Goal: Communication & Community: Ask a question

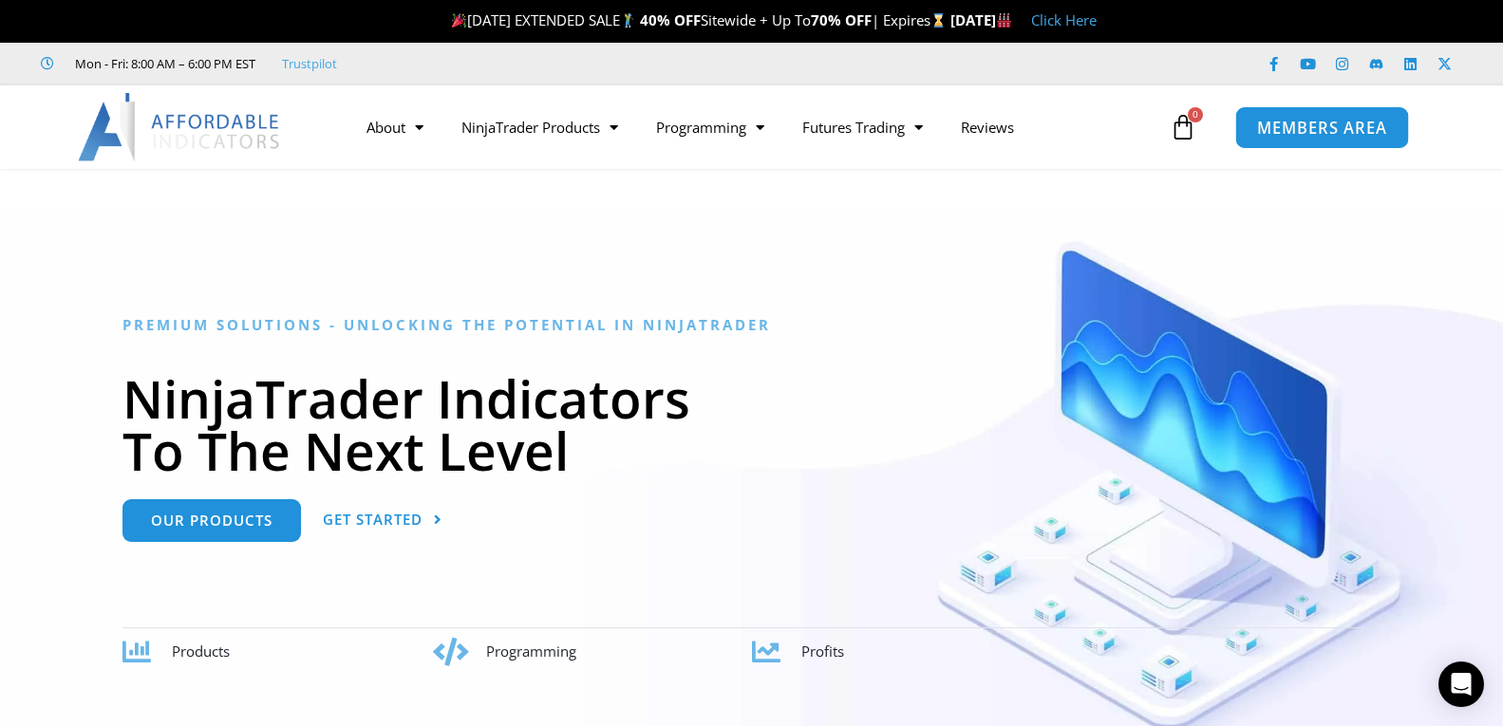
click at [1291, 120] on span "MEMBERS AREA" at bounding box center [1322, 128] width 130 height 16
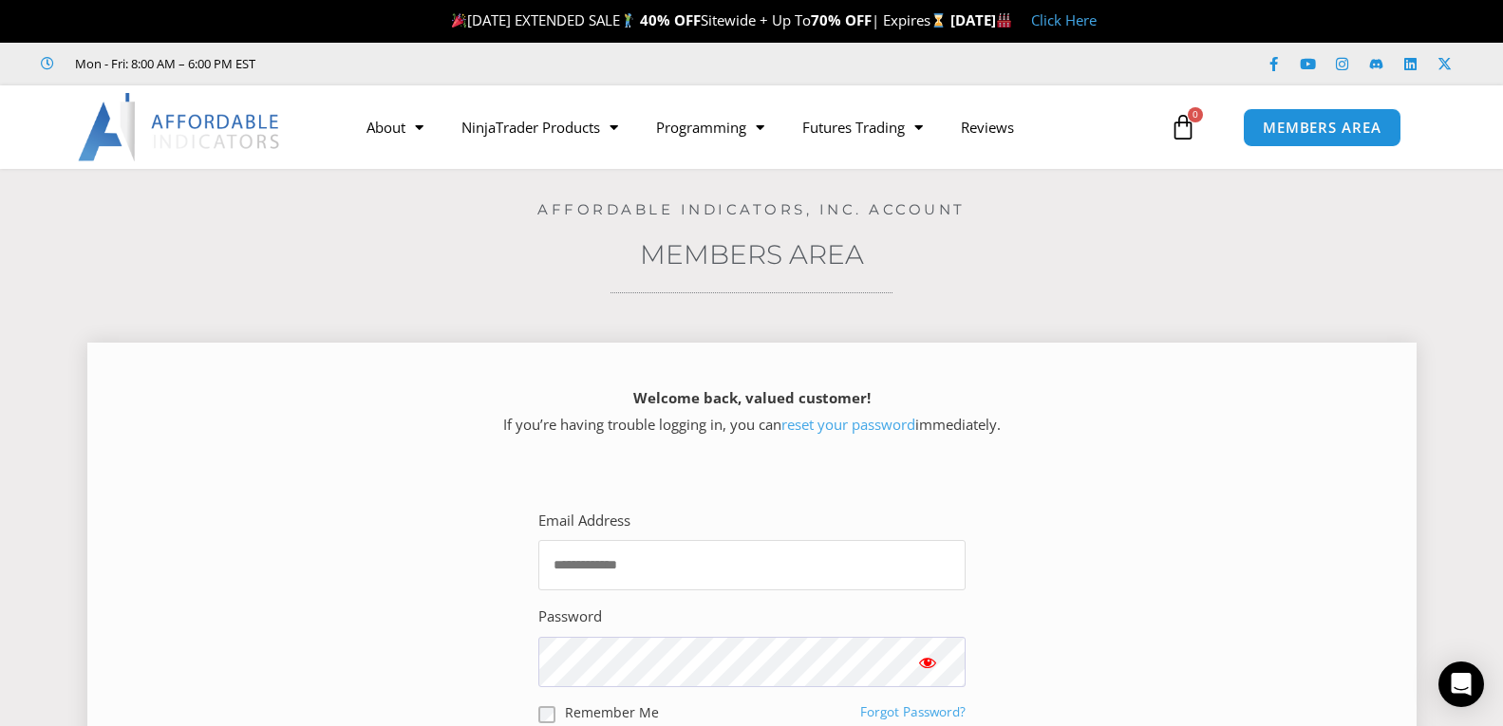
click at [871, 556] on input "Email Address" at bounding box center [751, 565] width 427 height 50
type input "**********"
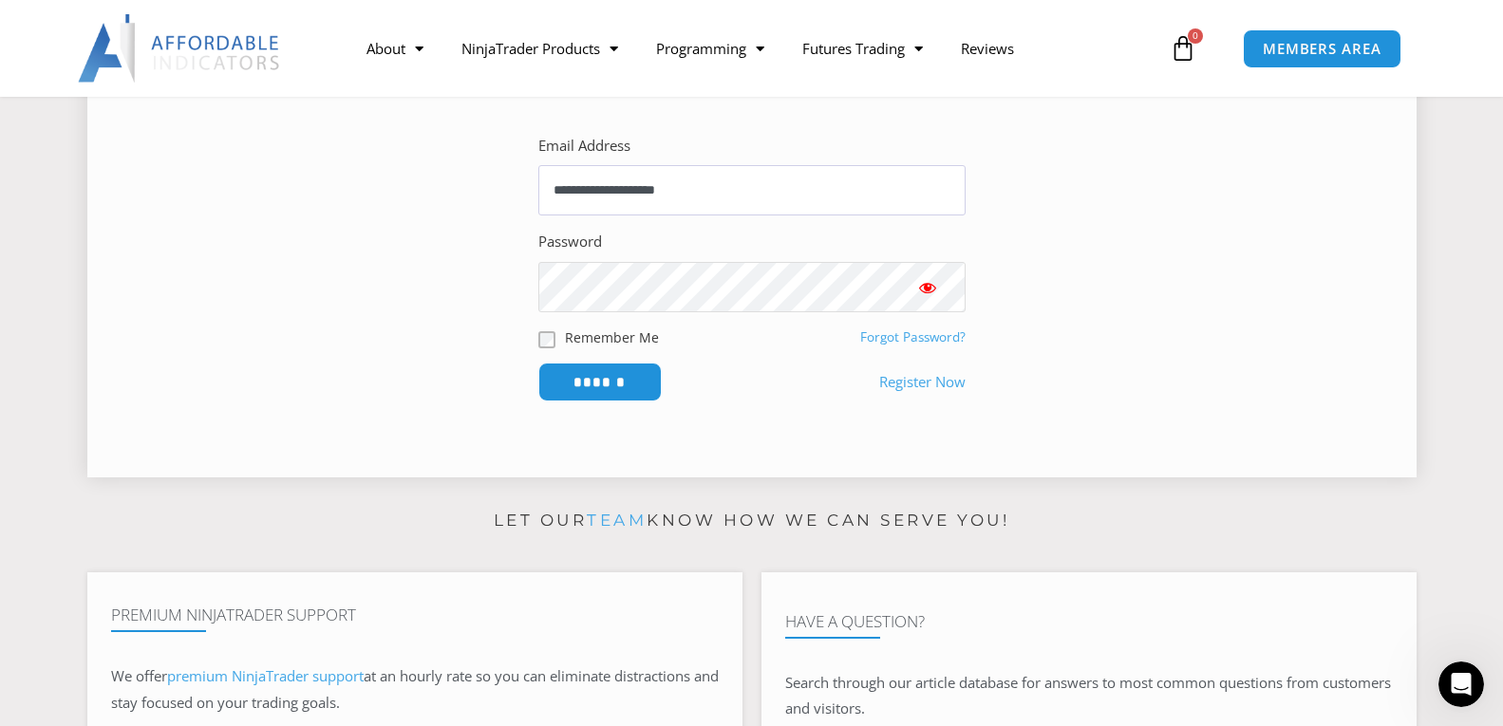
scroll to position [352, 0]
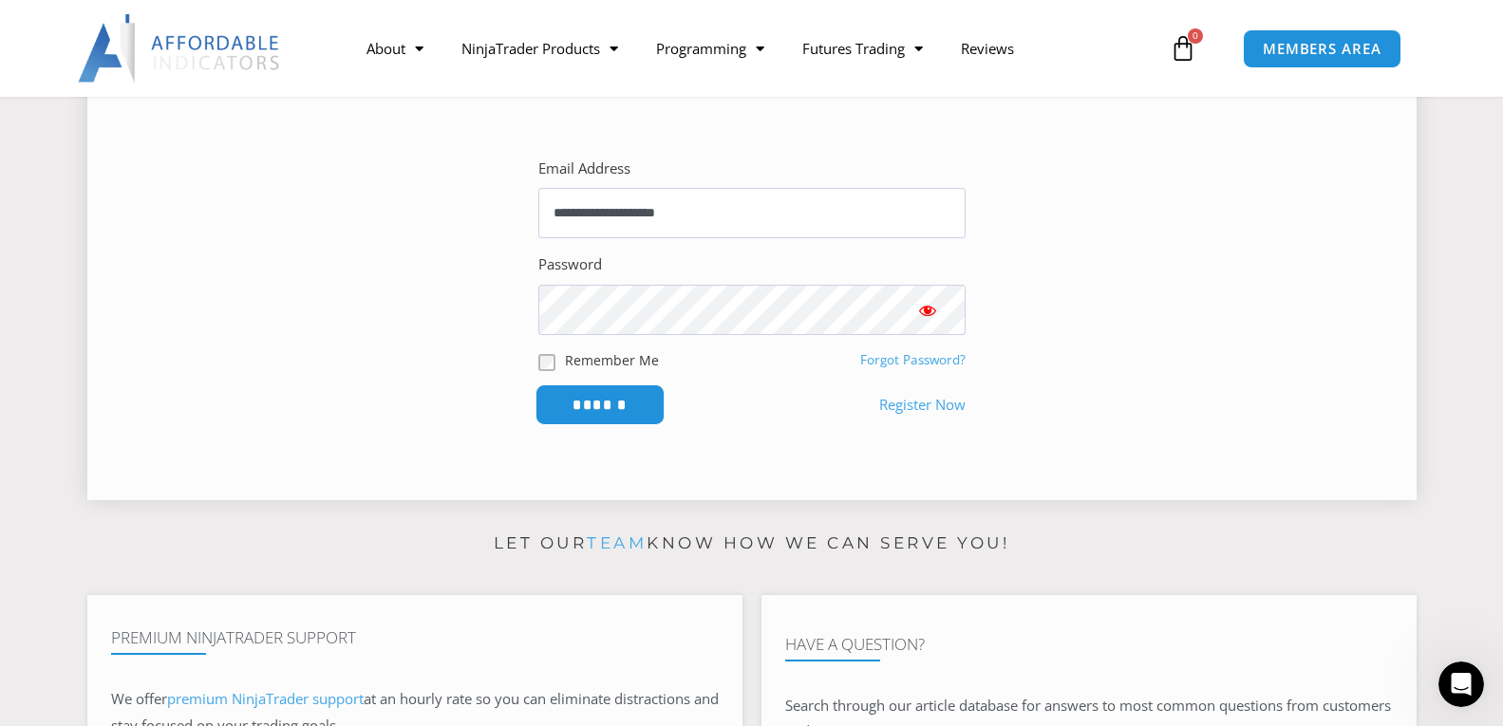
click at [613, 410] on input "******" at bounding box center [600, 405] width 130 height 41
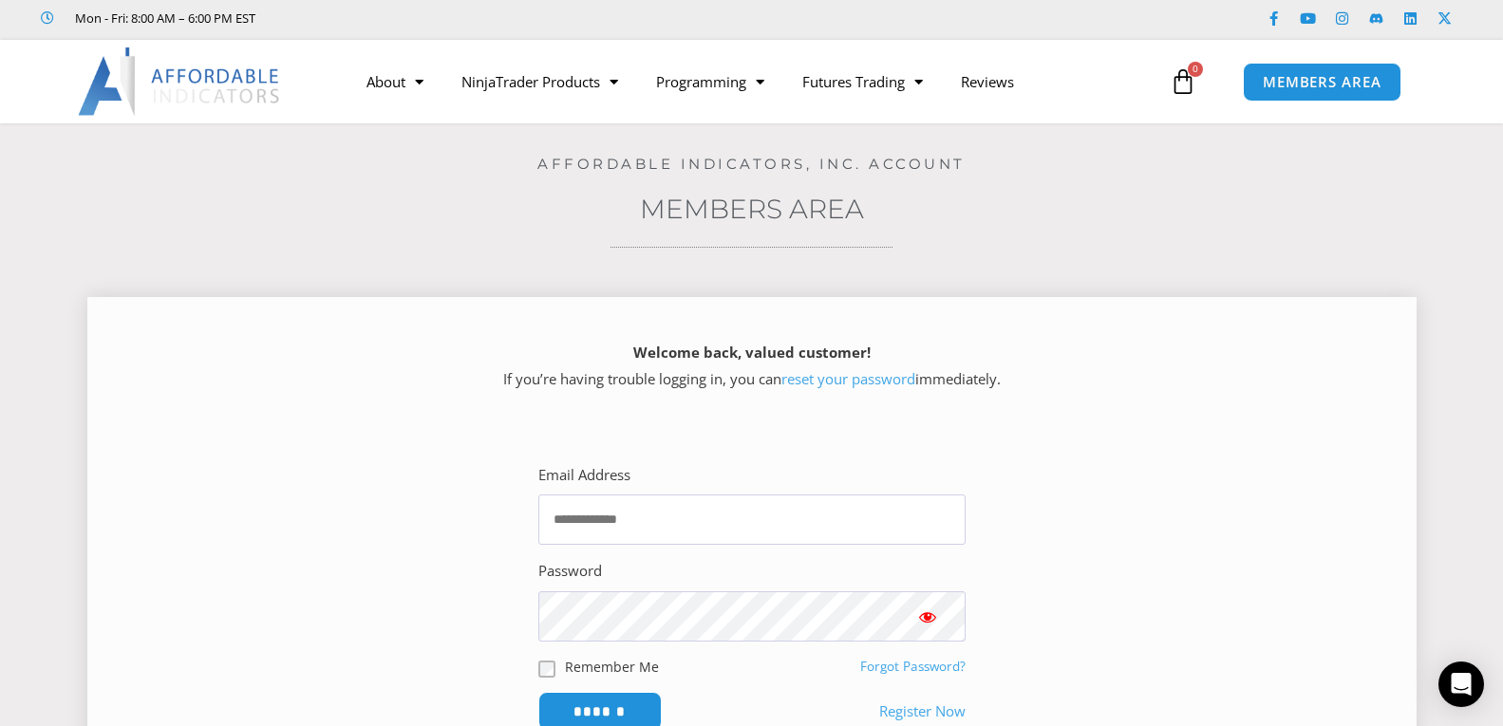
scroll to position [51, 0]
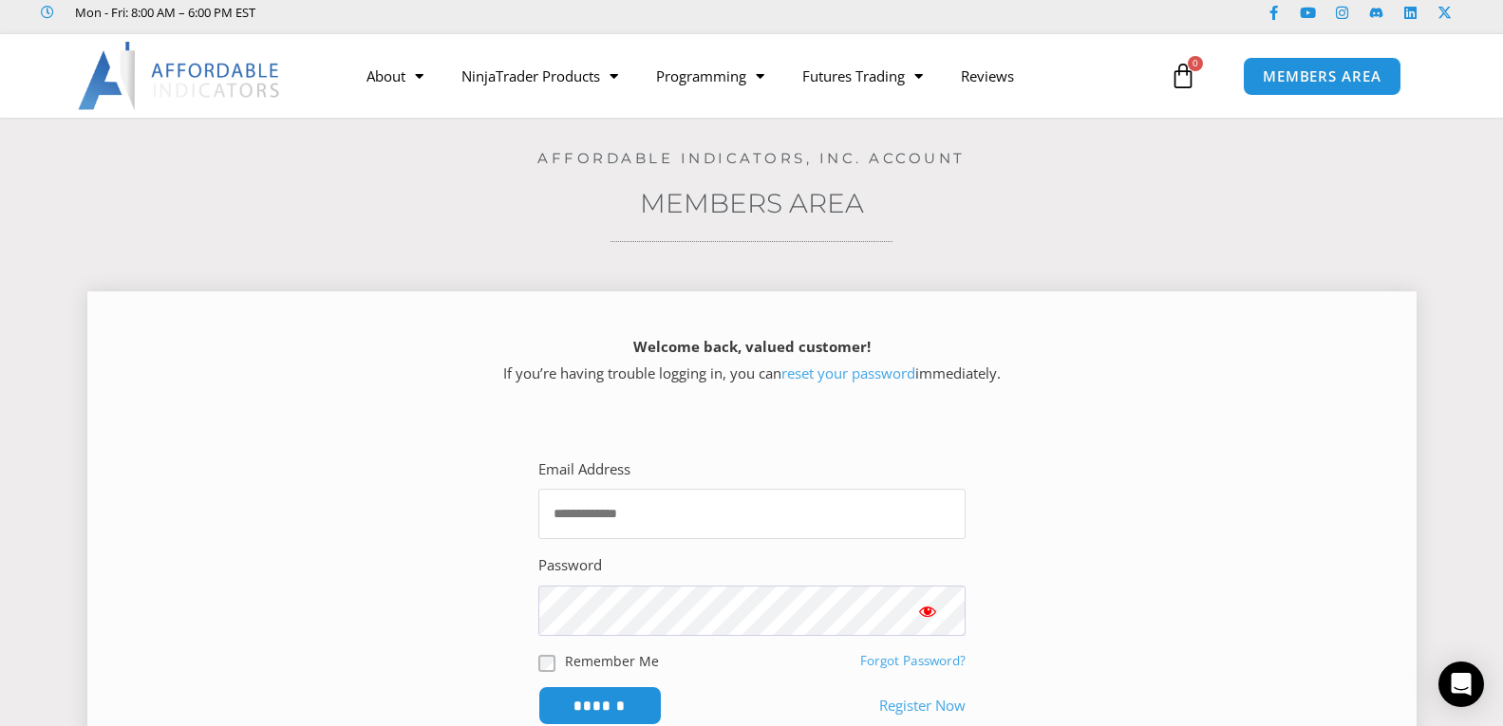
click at [728, 517] on input "Email Address" at bounding box center [751, 514] width 427 height 50
type input "**********"
click at [613, 707] on input "******" at bounding box center [600, 706] width 130 height 41
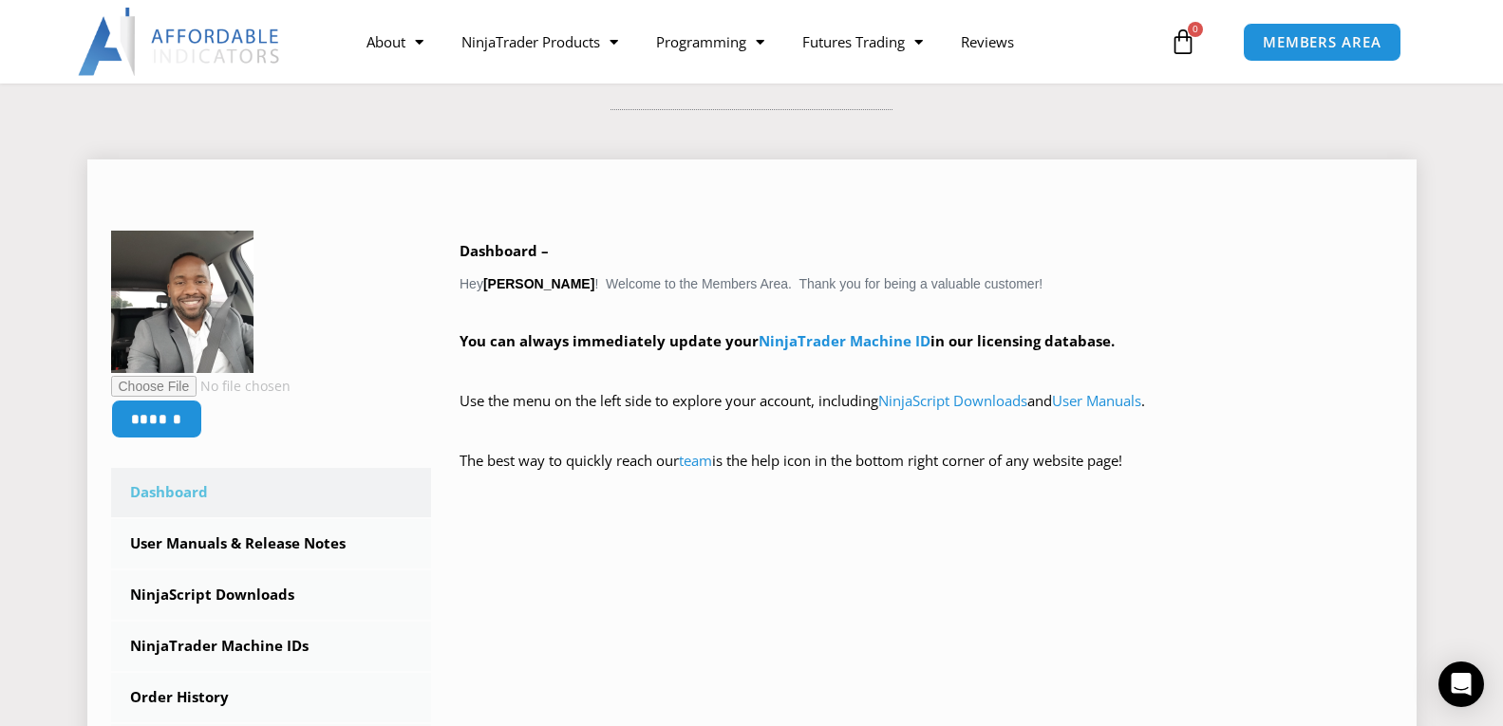
scroll to position [184, 0]
click at [880, 343] on link "NinjaTrader Machine ID" at bounding box center [845, 339] width 172 height 19
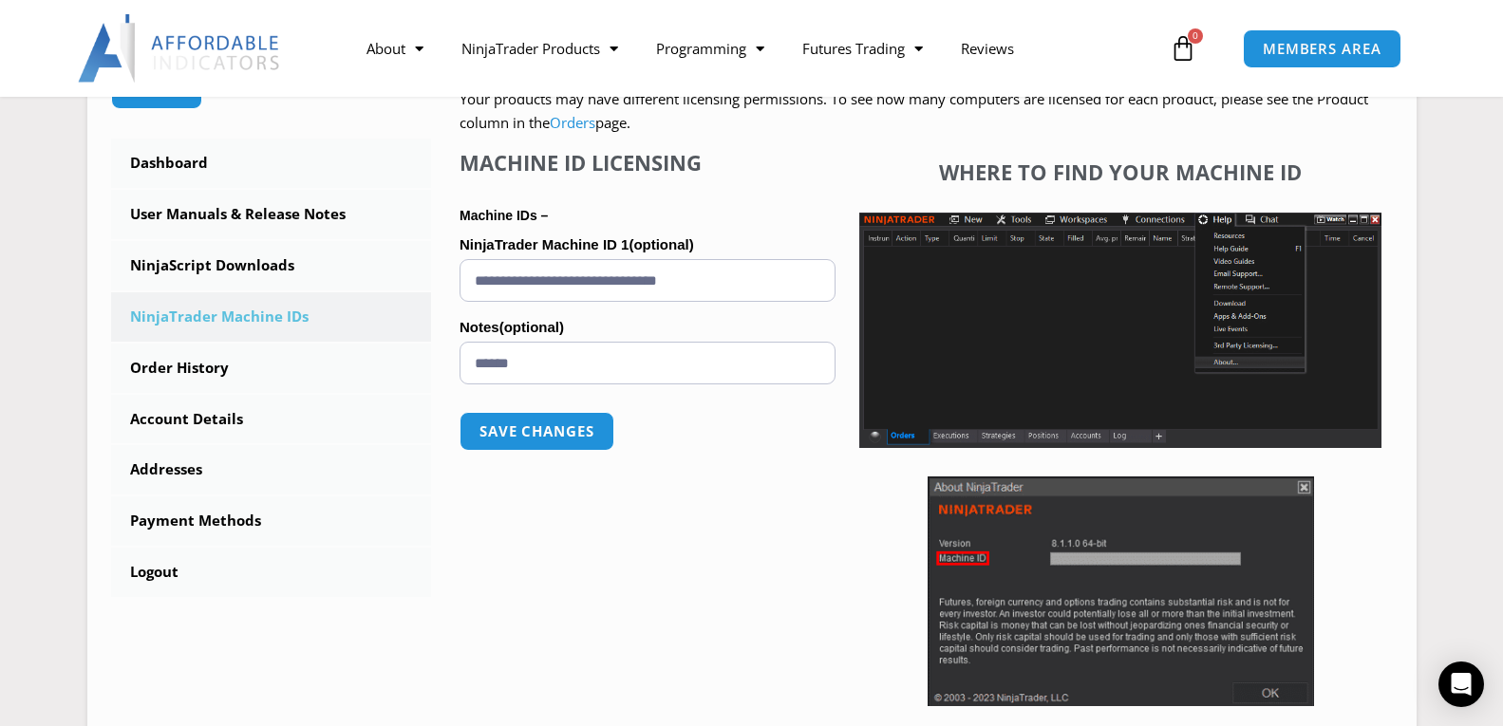
scroll to position [532, 0]
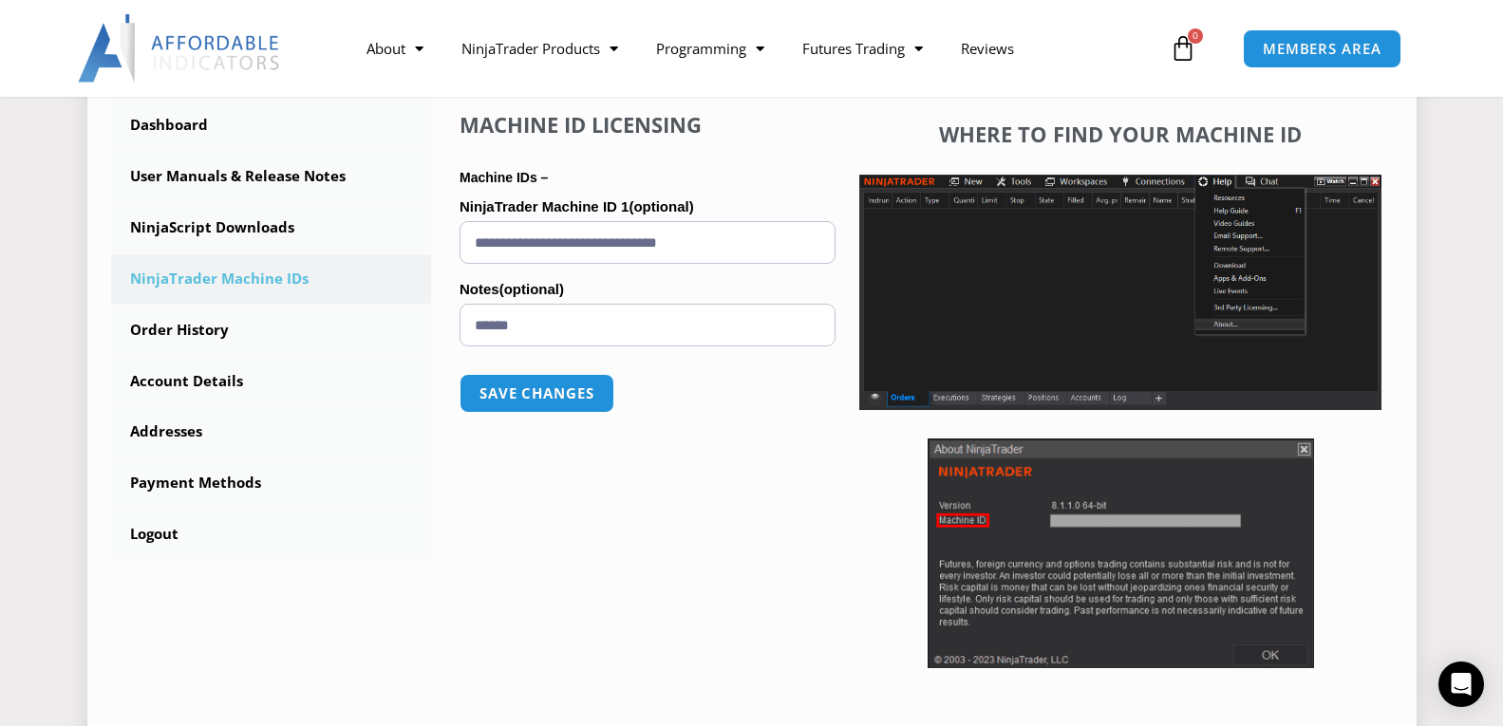
click at [686, 607] on div "**********" at bounding box center [648, 395] width 376 height 566
click at [707, 243] on input "**********" at bounding box center [648, 242] width 376 height 43
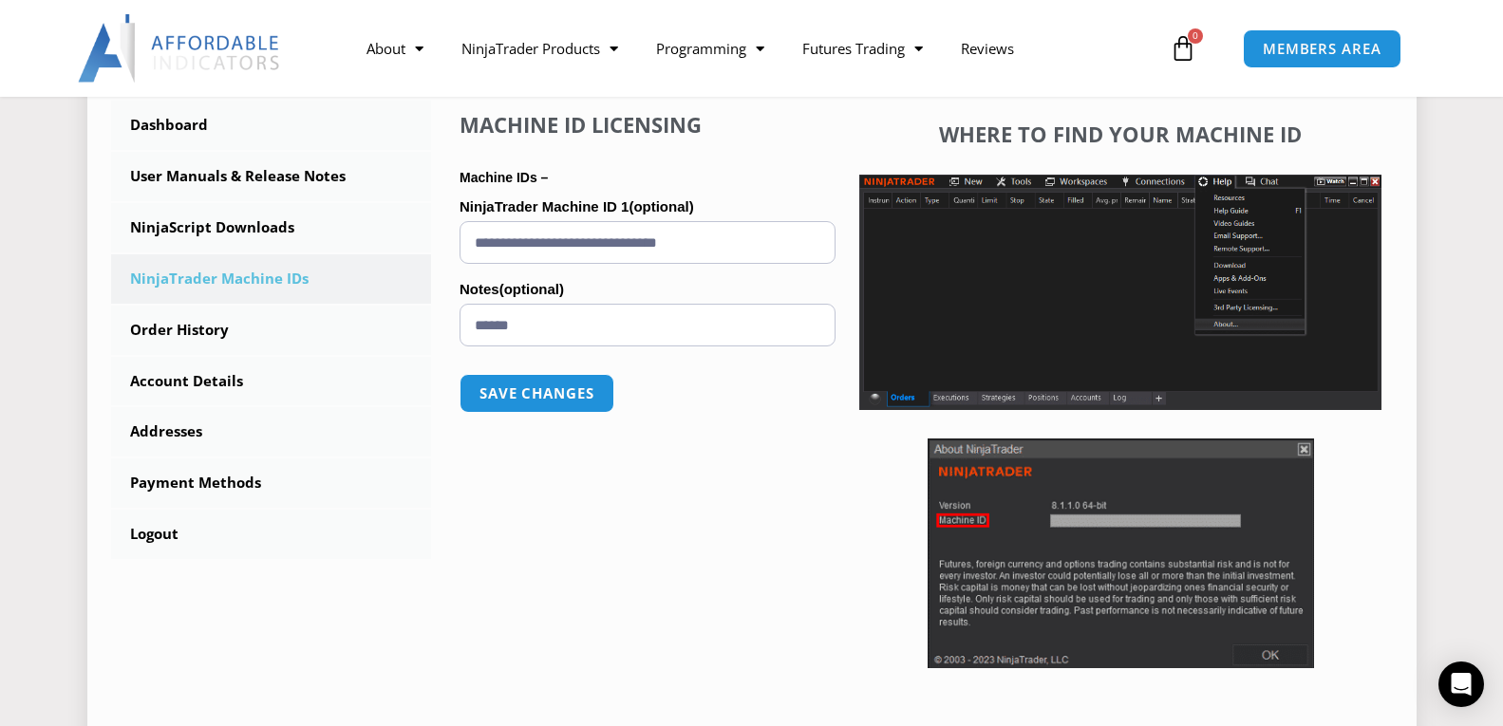
paste input "text"
type input "**********"
click at [594, 384] on button "Save changes" at bounding box center [537, 393] width 162 height 41
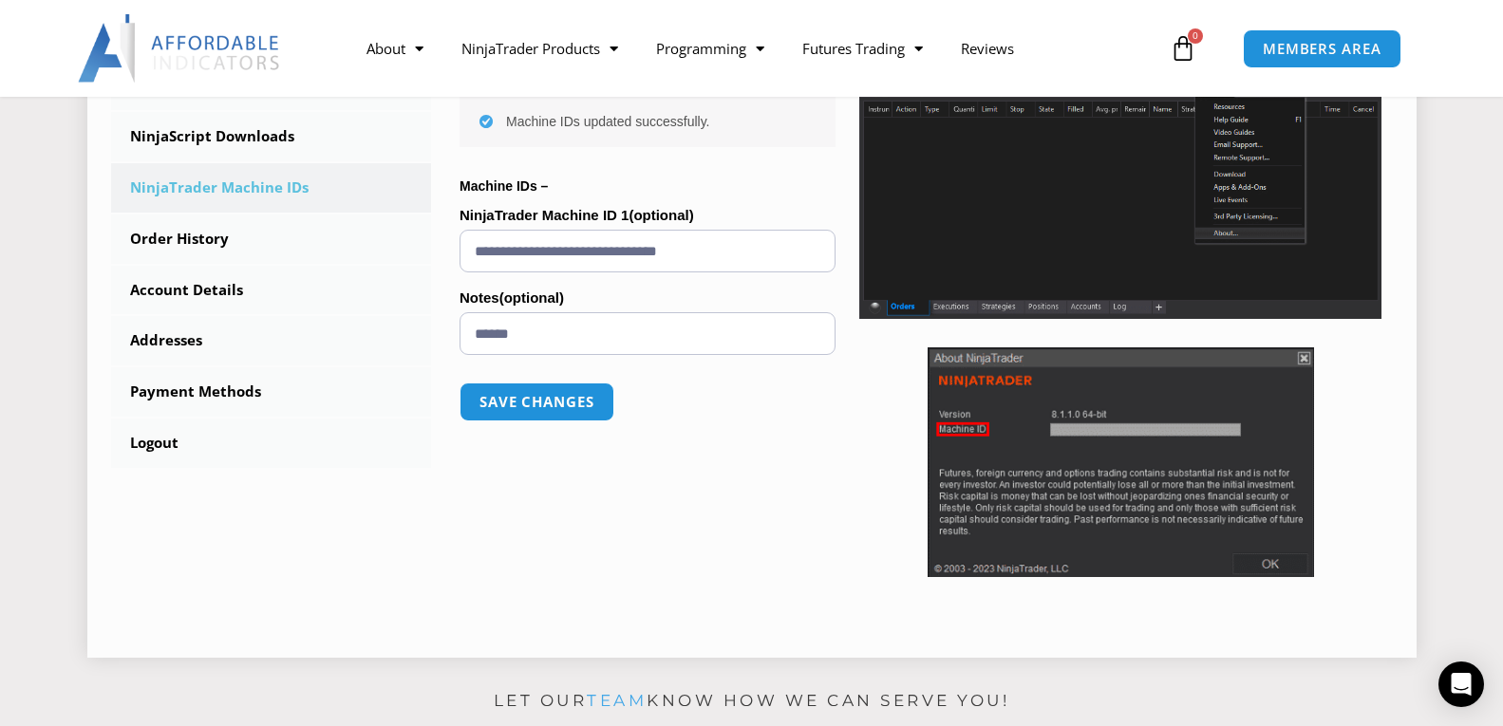
scroll to position [620, 0]
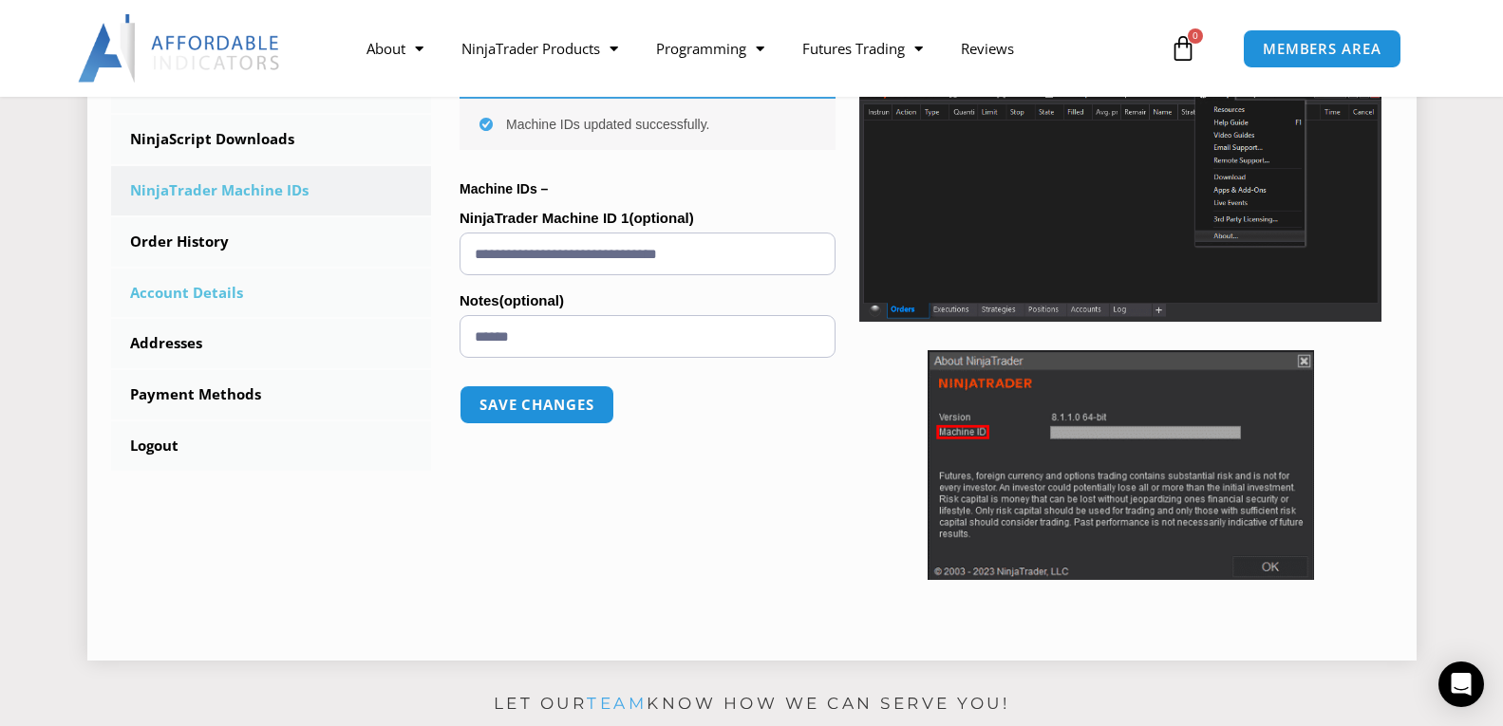
click at [234, 303] on link "Account Details" at bounding box center [271, 293] width 321 height 49
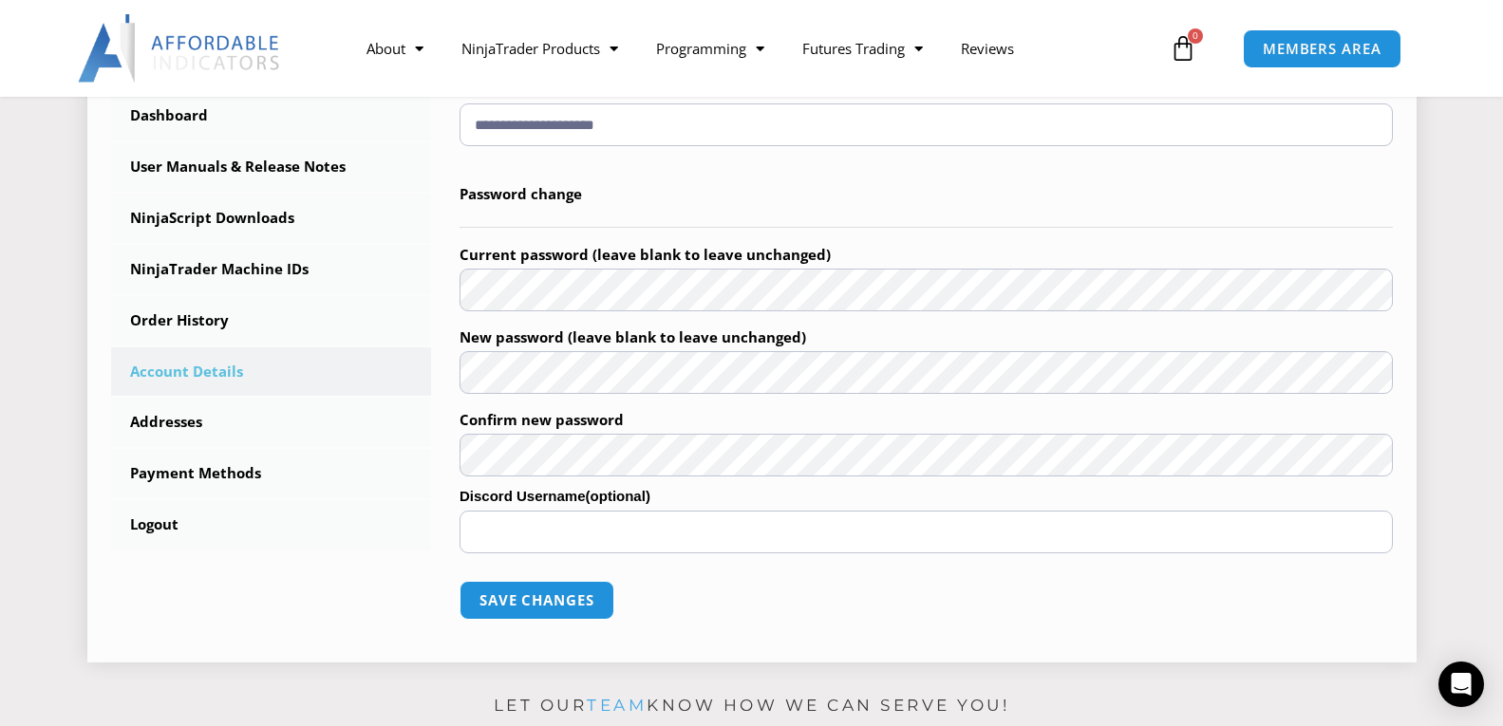
scroll to position [554, 0]
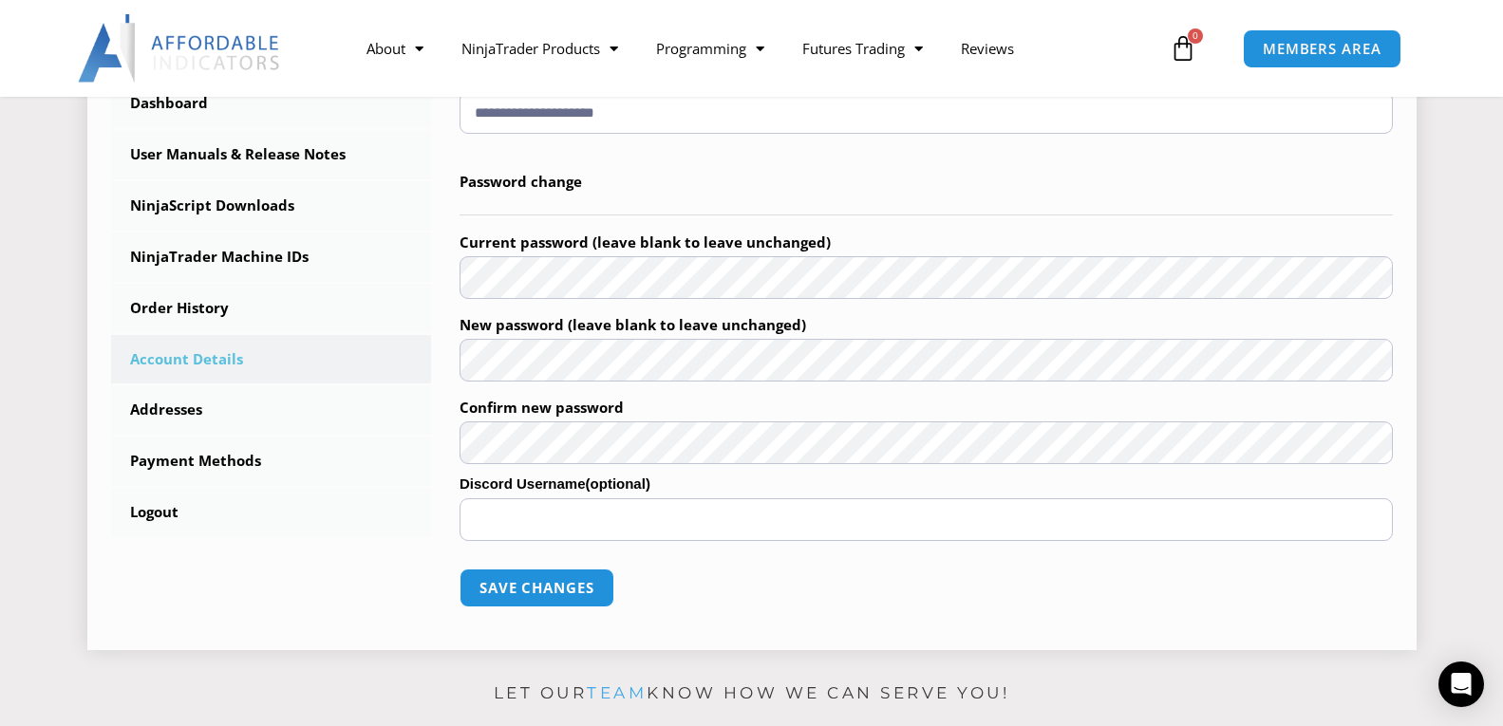
click at [663, 394] on label "Confirm new password" at bounding box center [926, 407] width 933 height 28
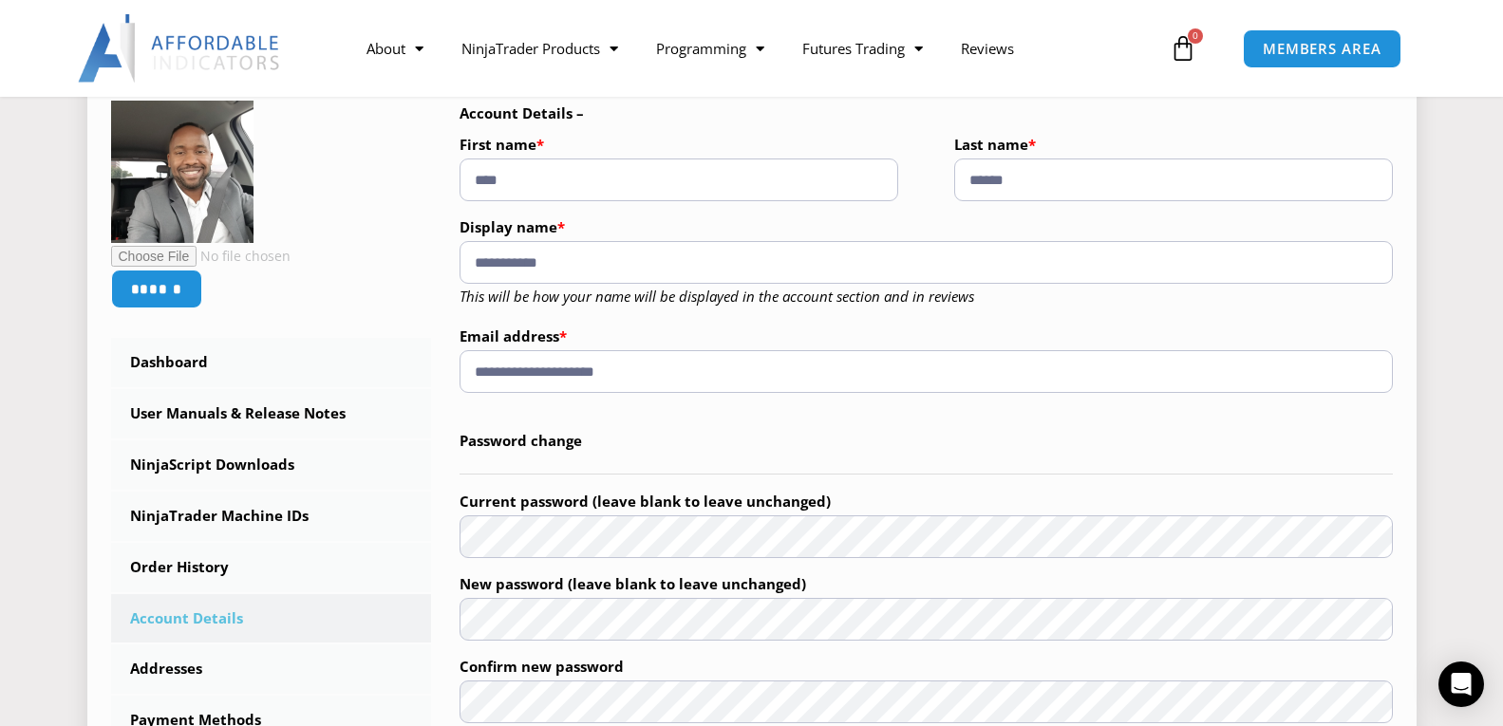
scroll to position [295, 0]
click at [223, 476] on link "NinjaScript Downloads" at bounding box center [271, 464] width 321 height 49
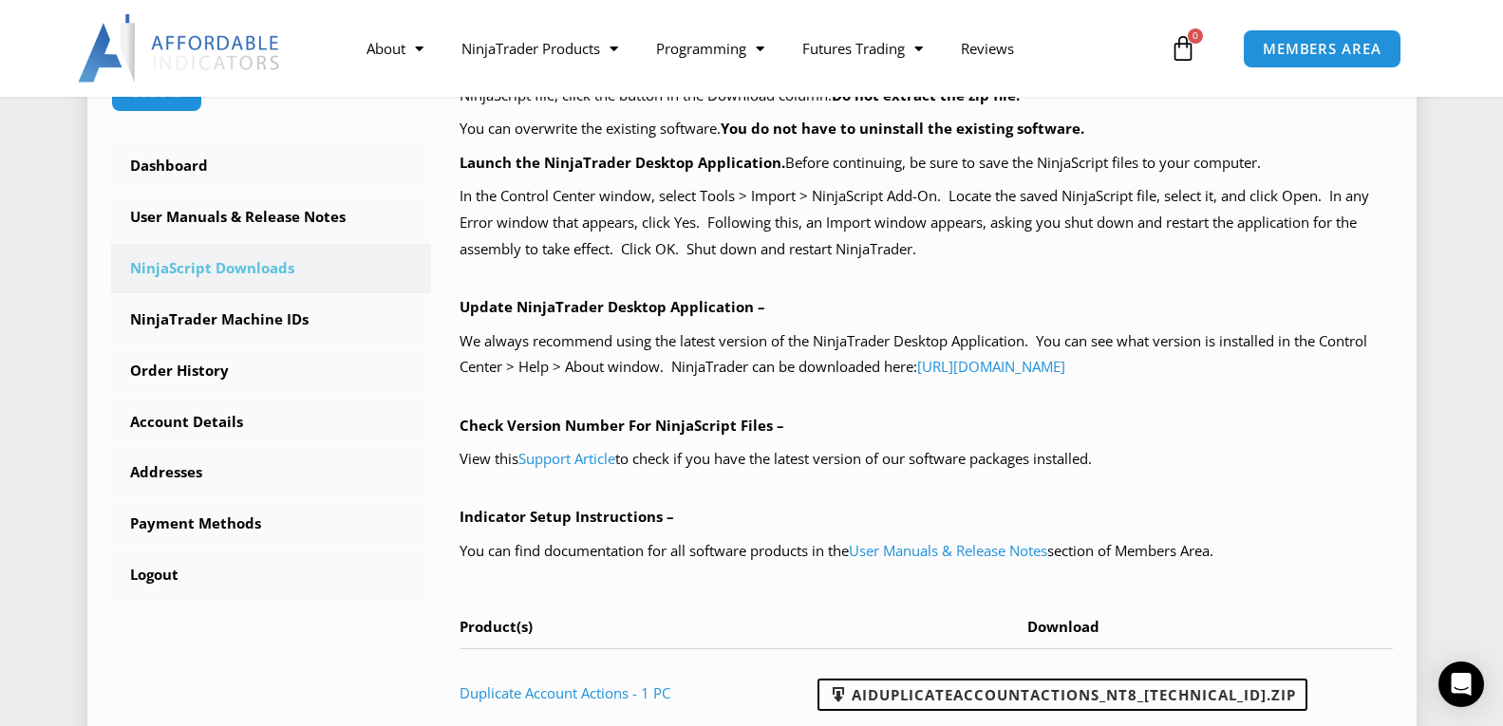
scroll to position [487, 0]
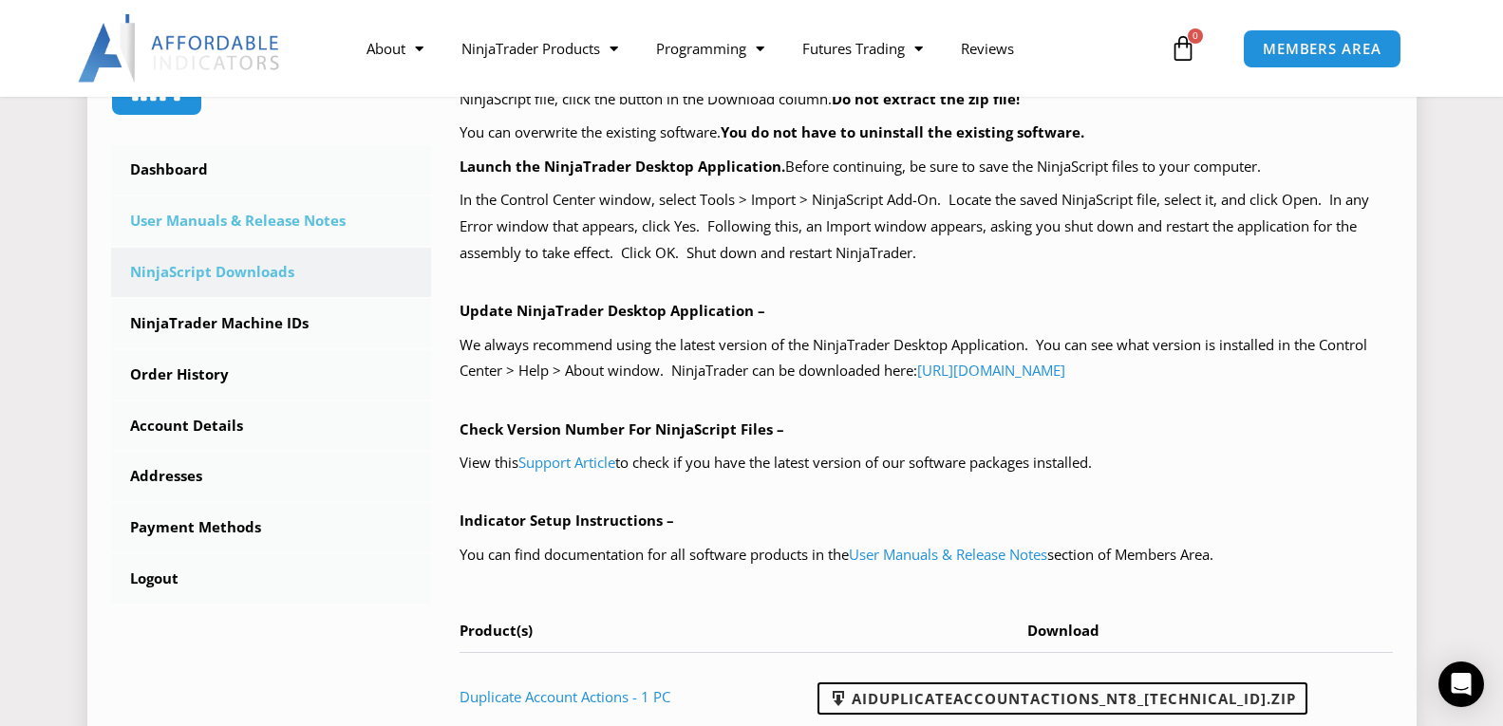
click at [254, 227] on link "User Manuals & Release Notes" at bounding box center [271, 221] width 321 height 49
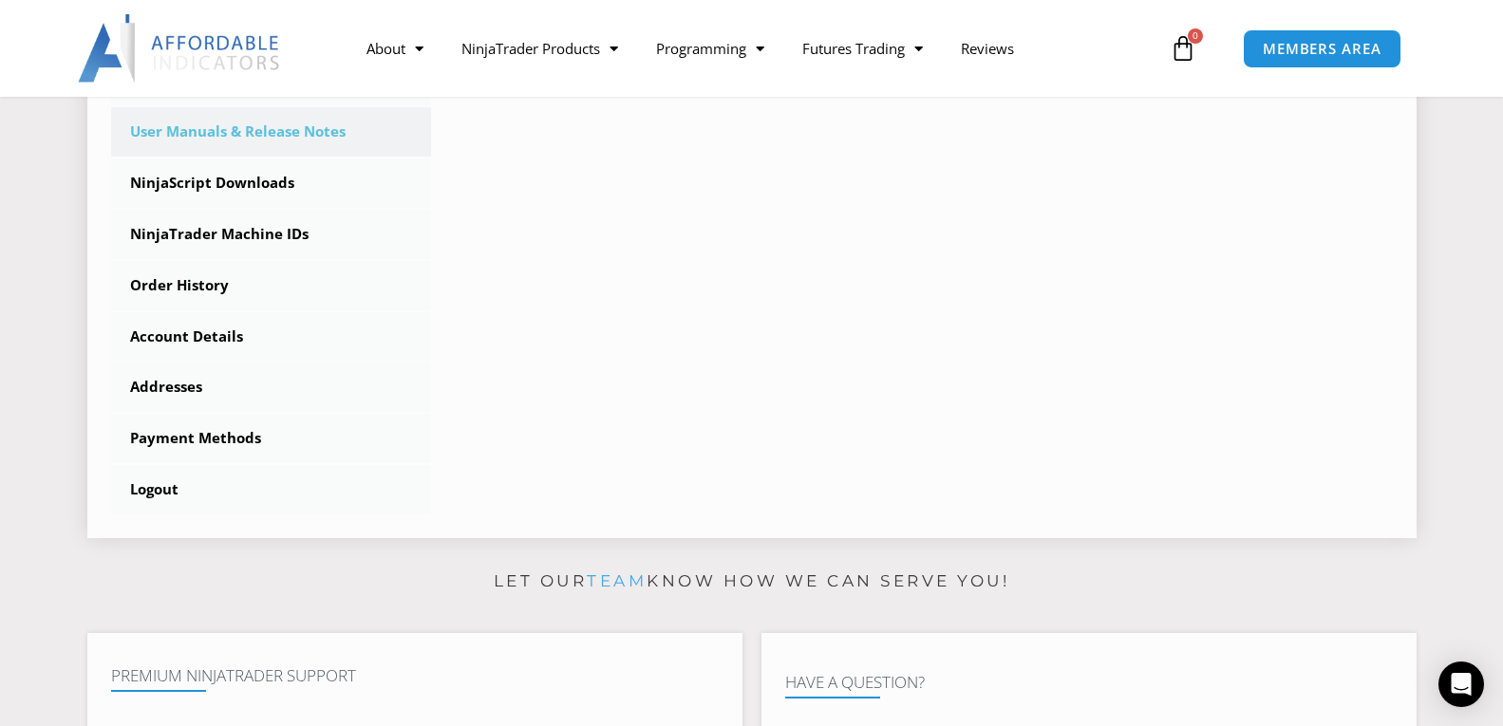
scroll to position [575, 0]
click at [290, 236] on link "NinjaTrader Machine IDs" at bounding box center [271, 236] width 321 height 49
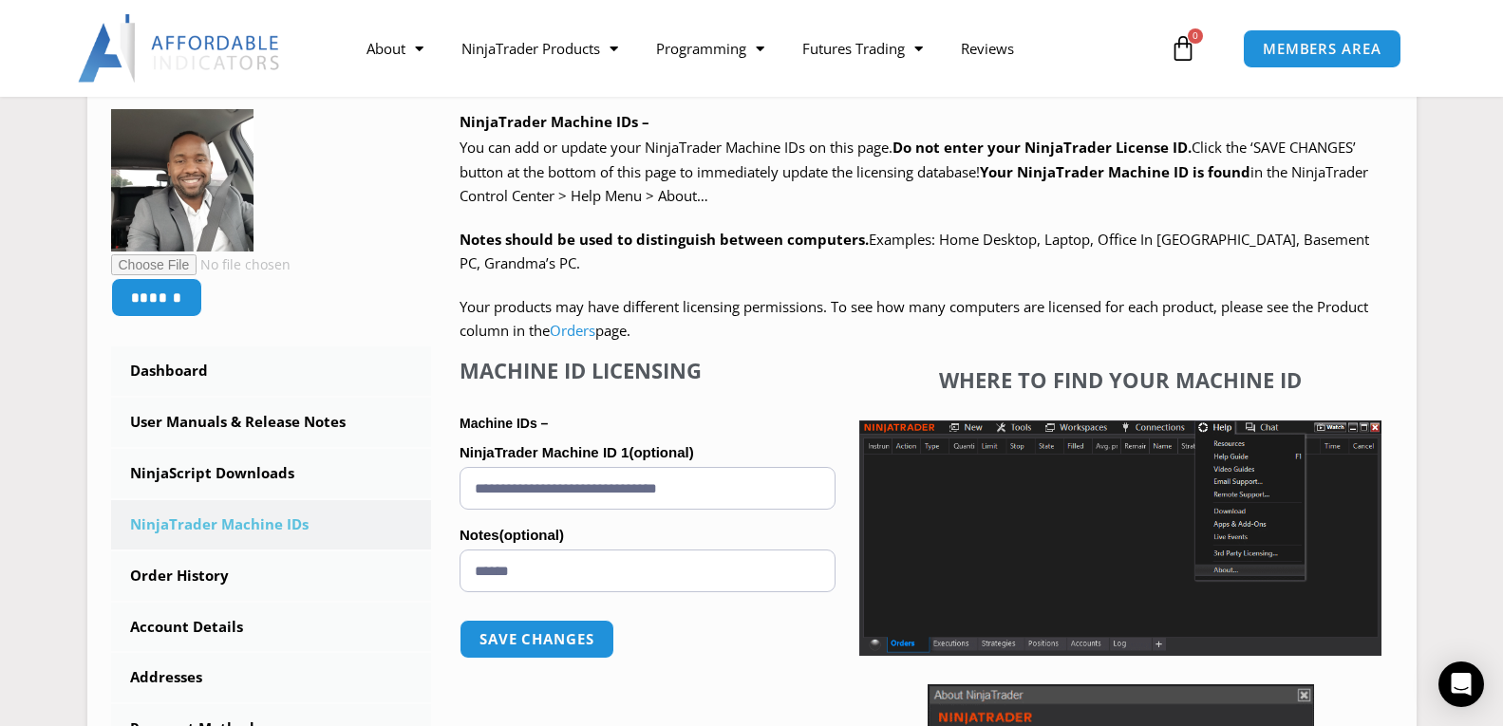
scroll to position [295, 0]
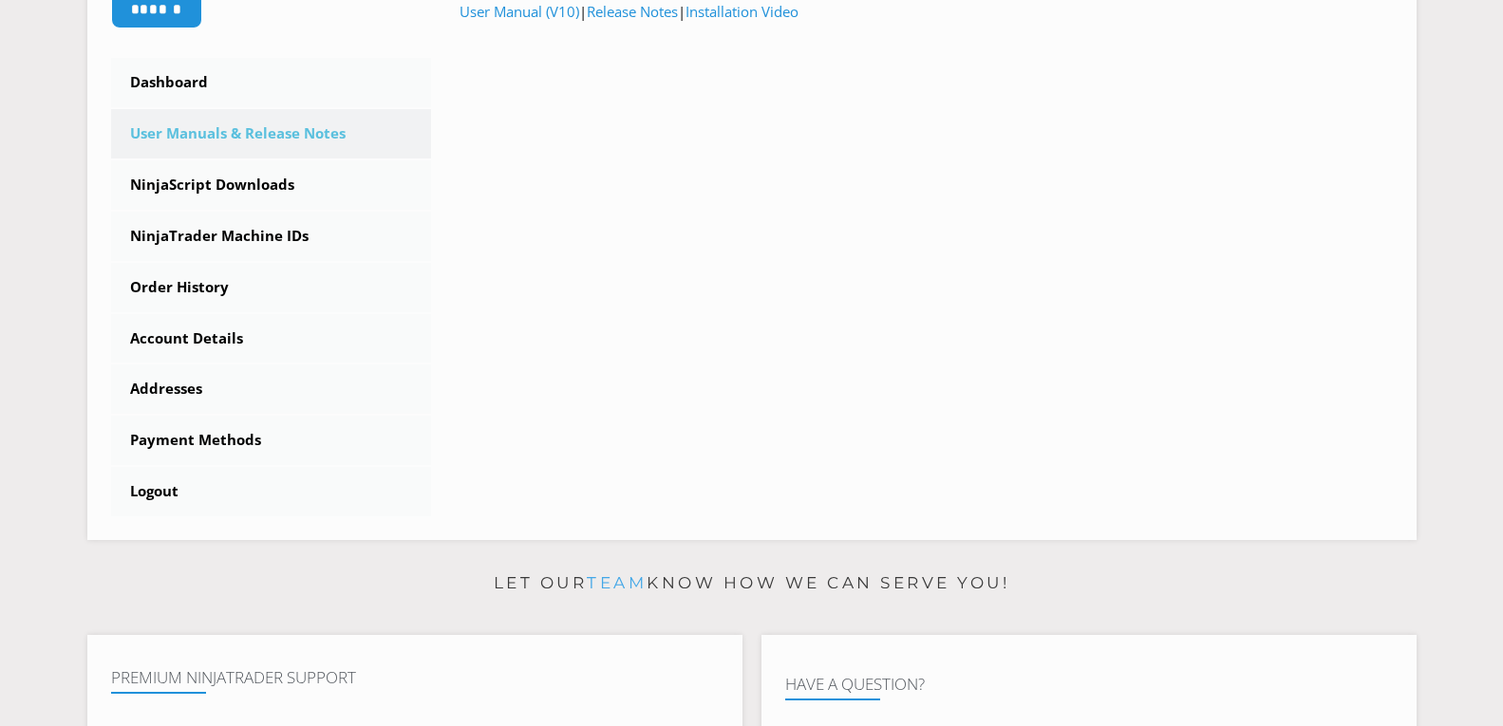
scroll to position [575, 0]
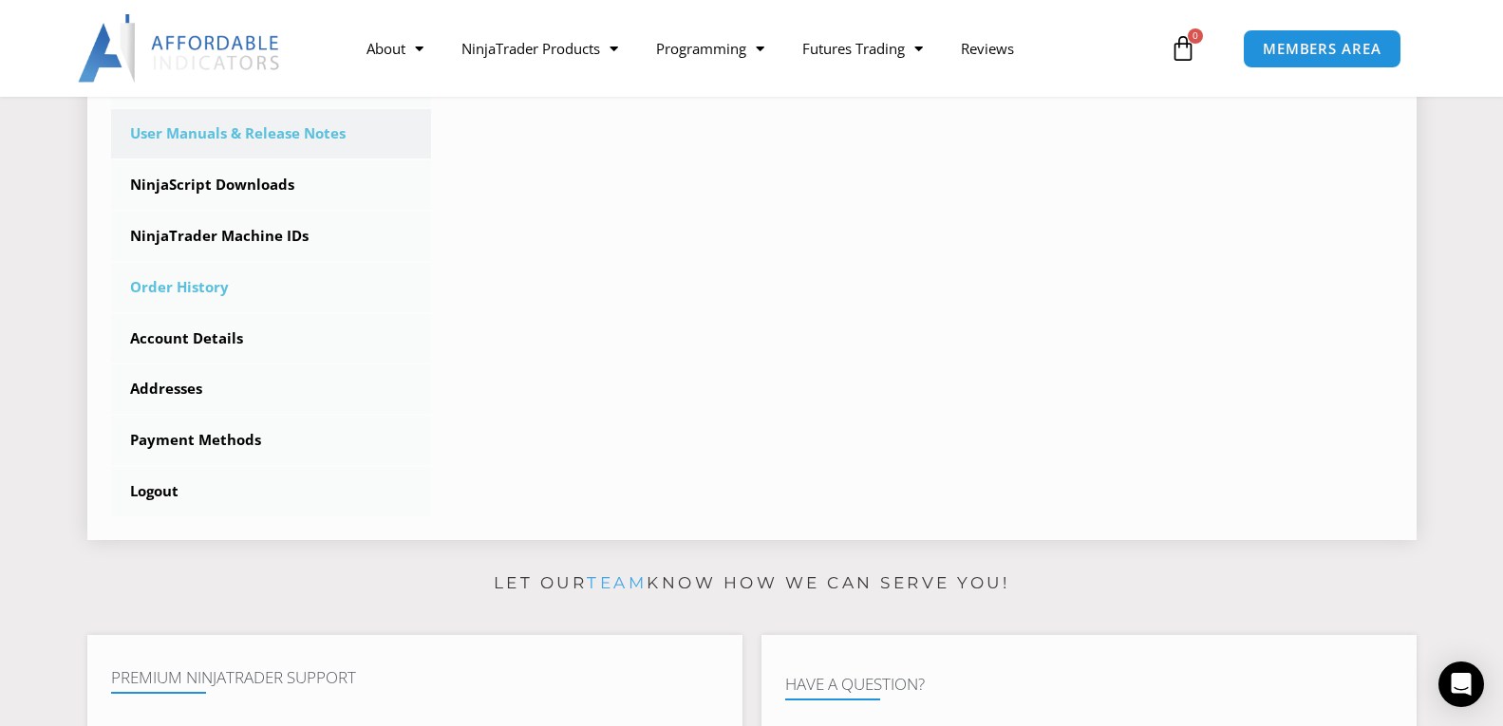
click at [246, 280] on link "Order History" at bounding box center [271, 287] width 321 height 49
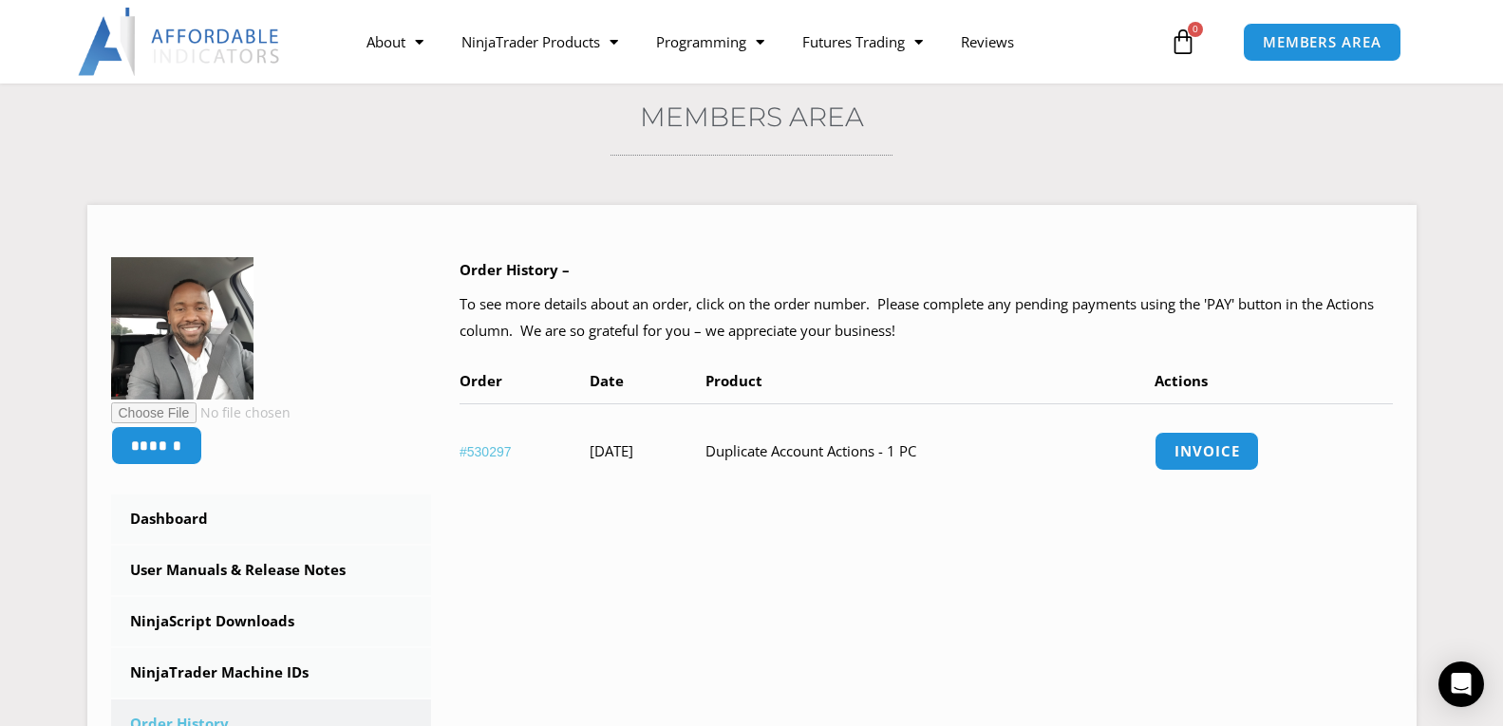
scroll to position [155, 0]
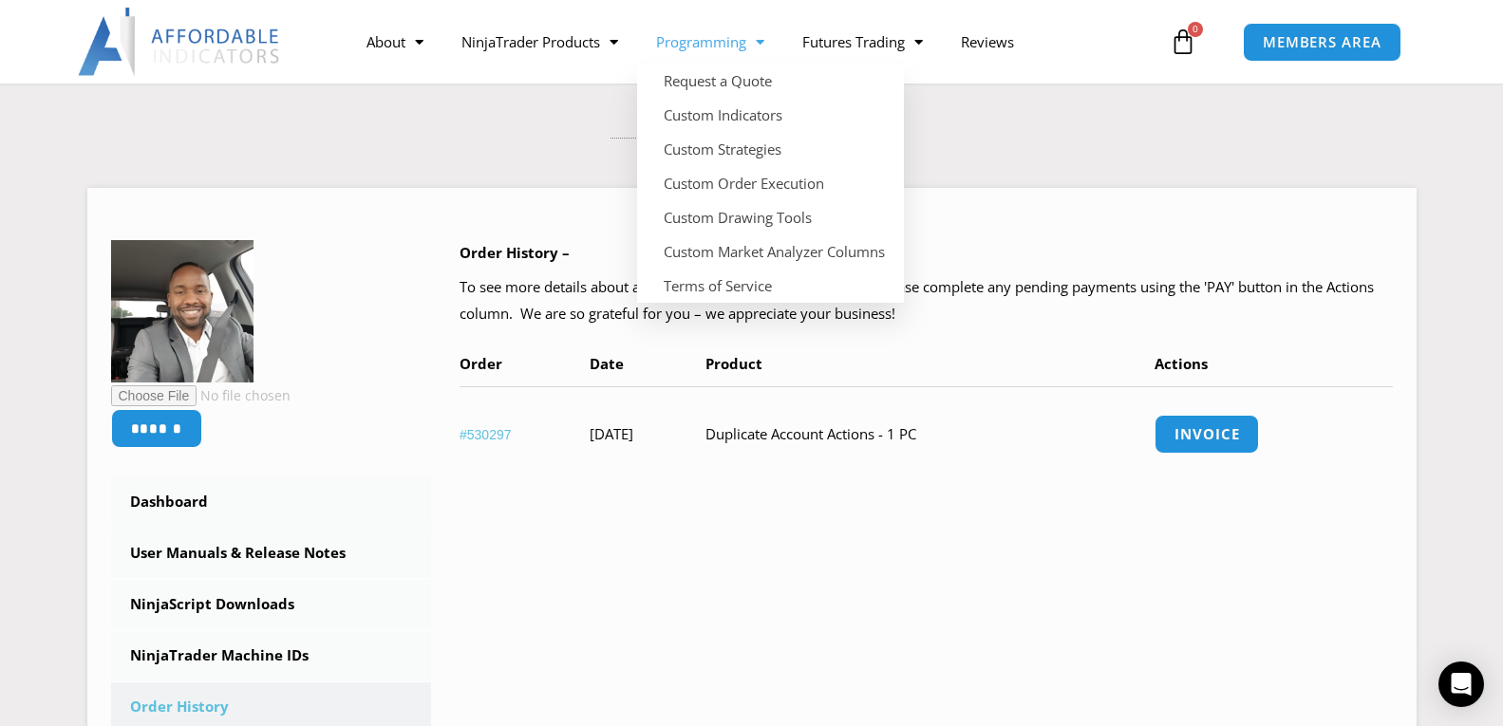
click at [757, 35] on span "Menu" at bounding box center [755, 42] width 18 height 33
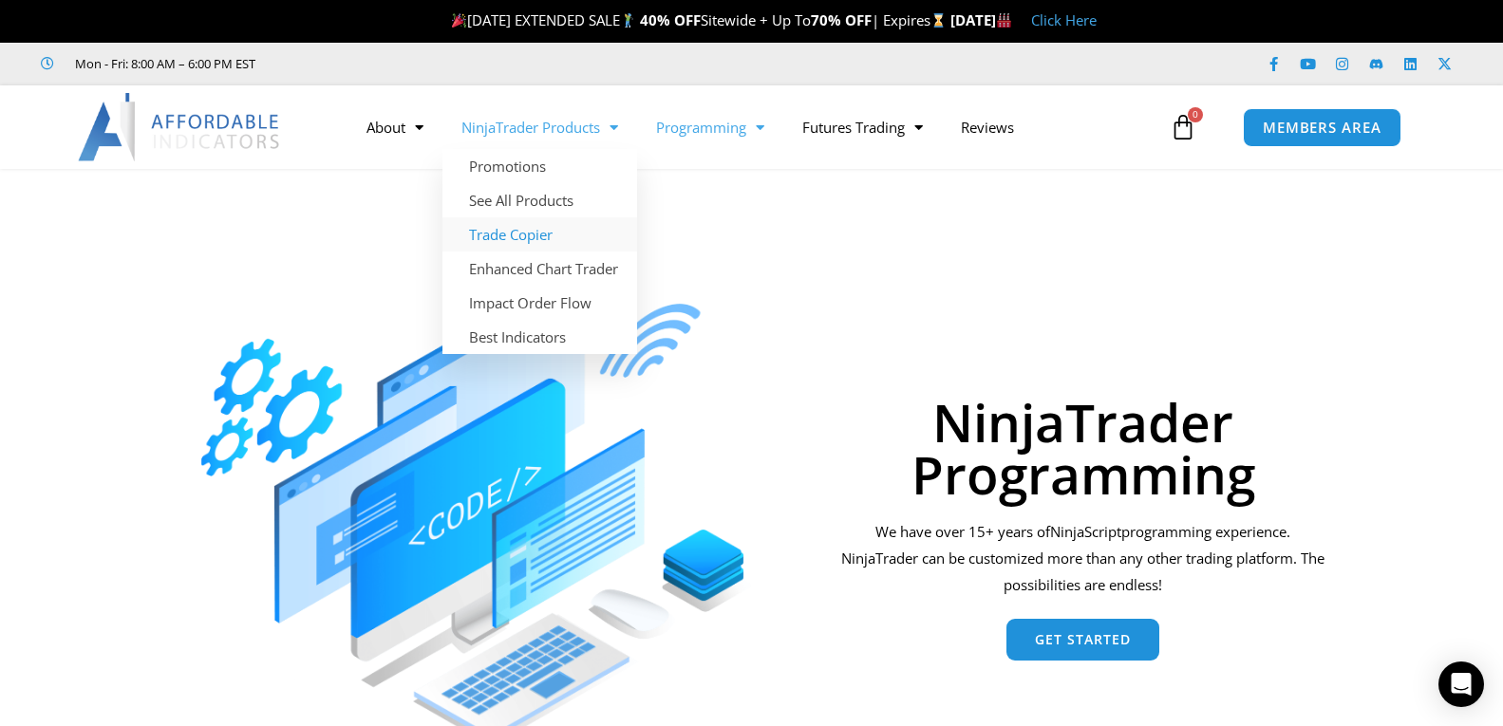
click at [509, 239] on link "Trade Copier" at bounding box center [540, 234] width 195 height 34
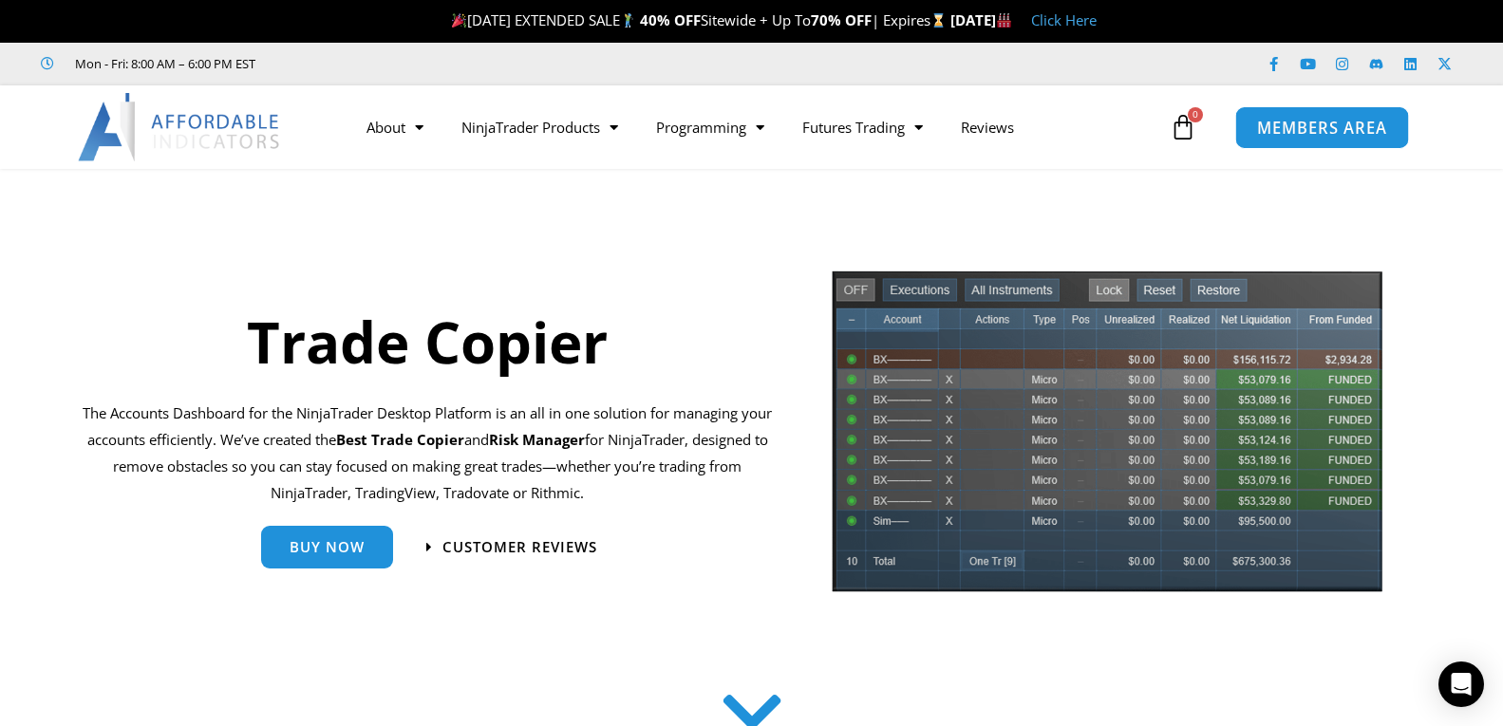
click at [1305, 125] on span "MEMBERS AREA" at bounding box center [1322, 128] width 130 height 16
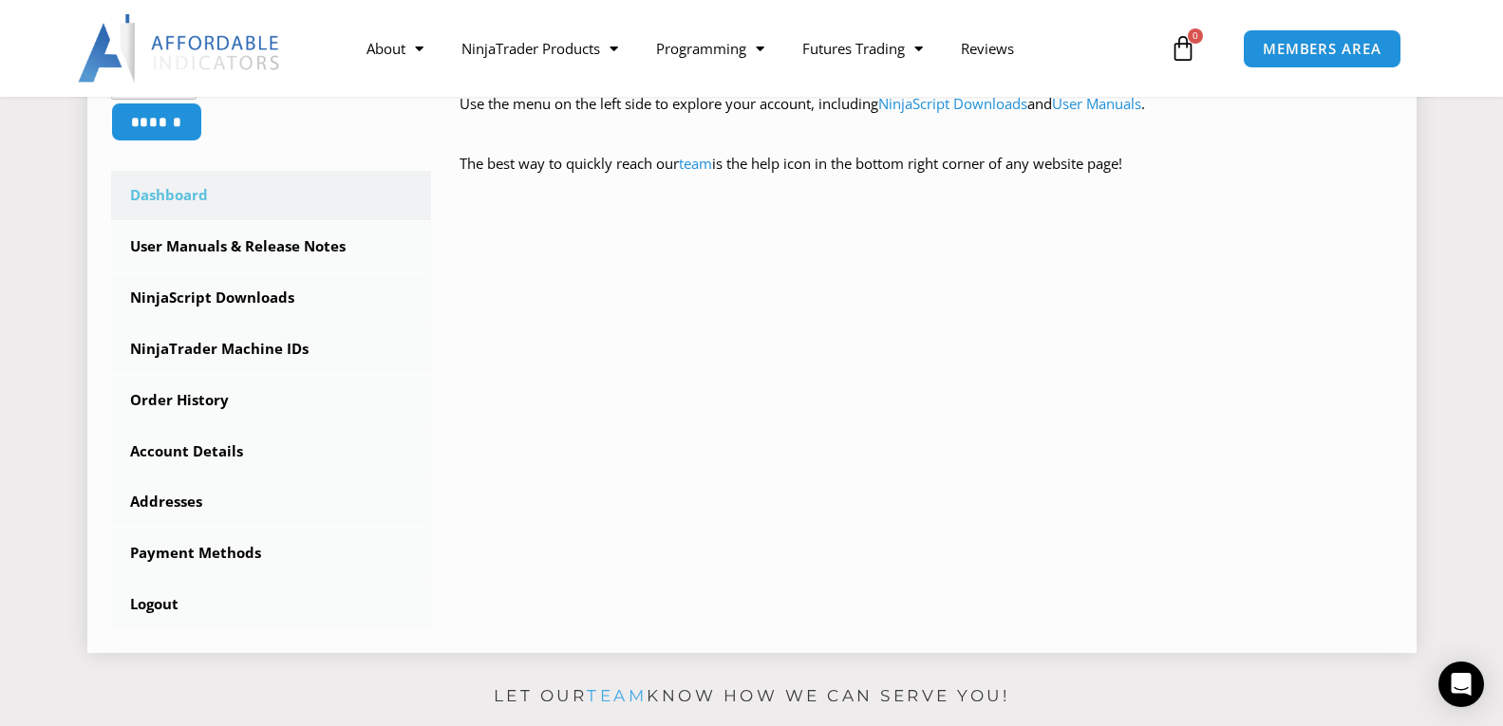
scroll to position [481, 0]
click at [234, 303] on link "NinjaScript Downloads" at bounding box center [271, 297] width 321 height 49
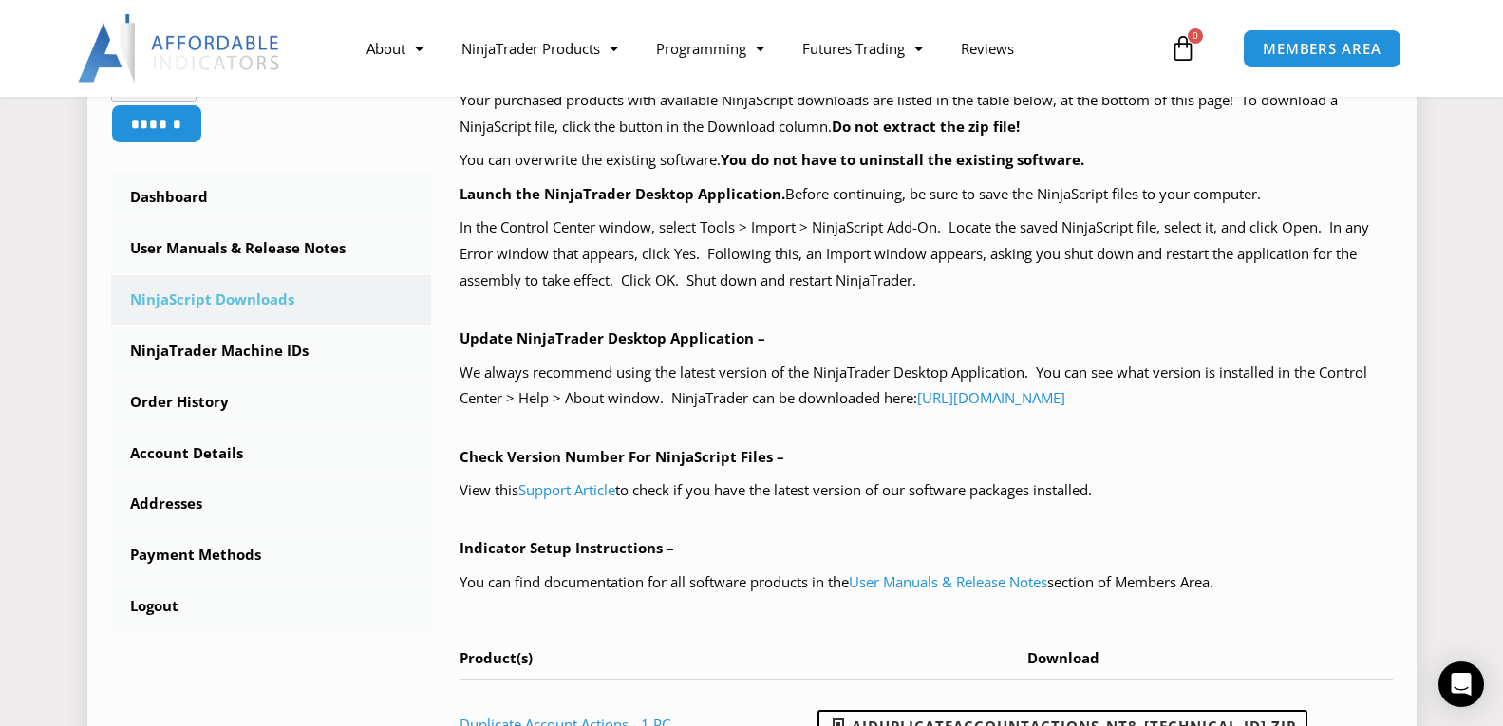
scroll to position [458, 0]
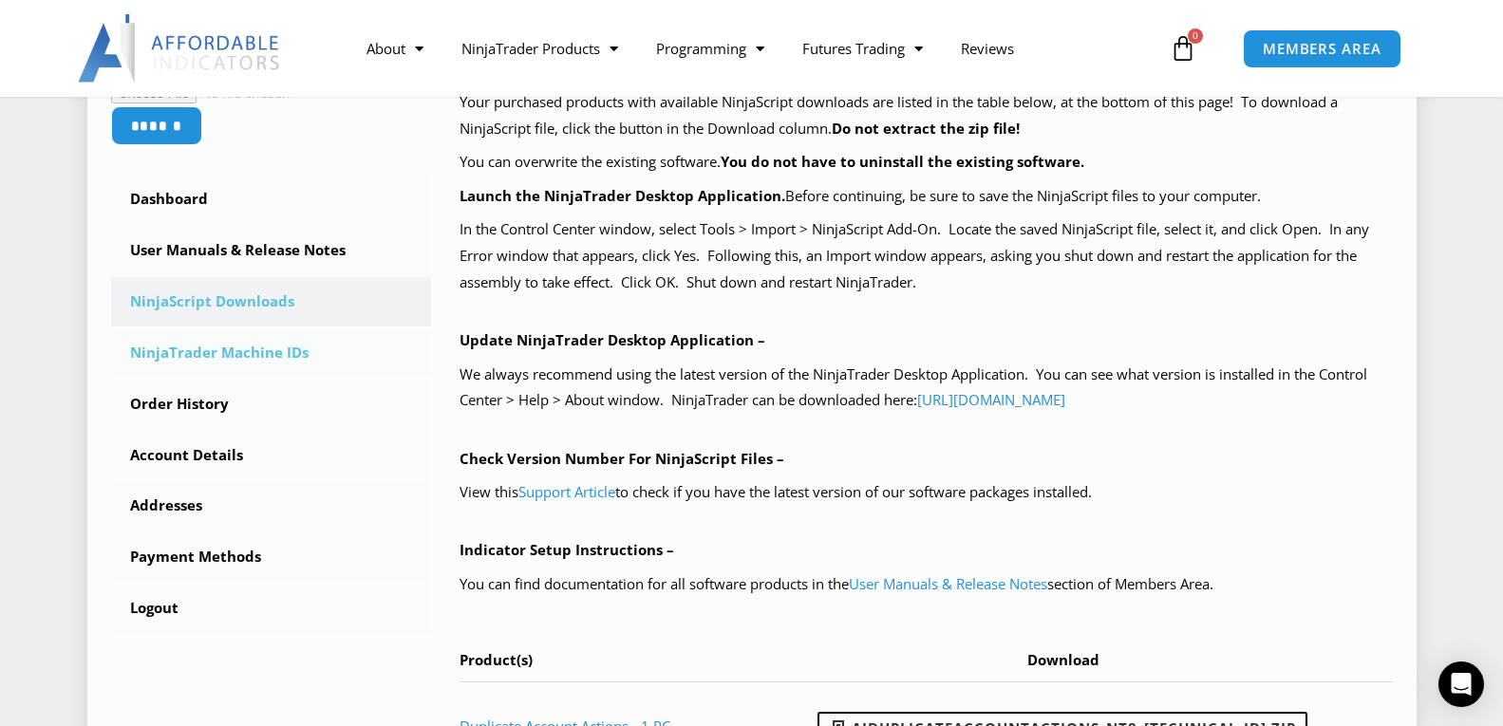
click at [275, 358] on link "NinjaTrader Machine IDs" at bounding box center [271, 353] width 321 height 49
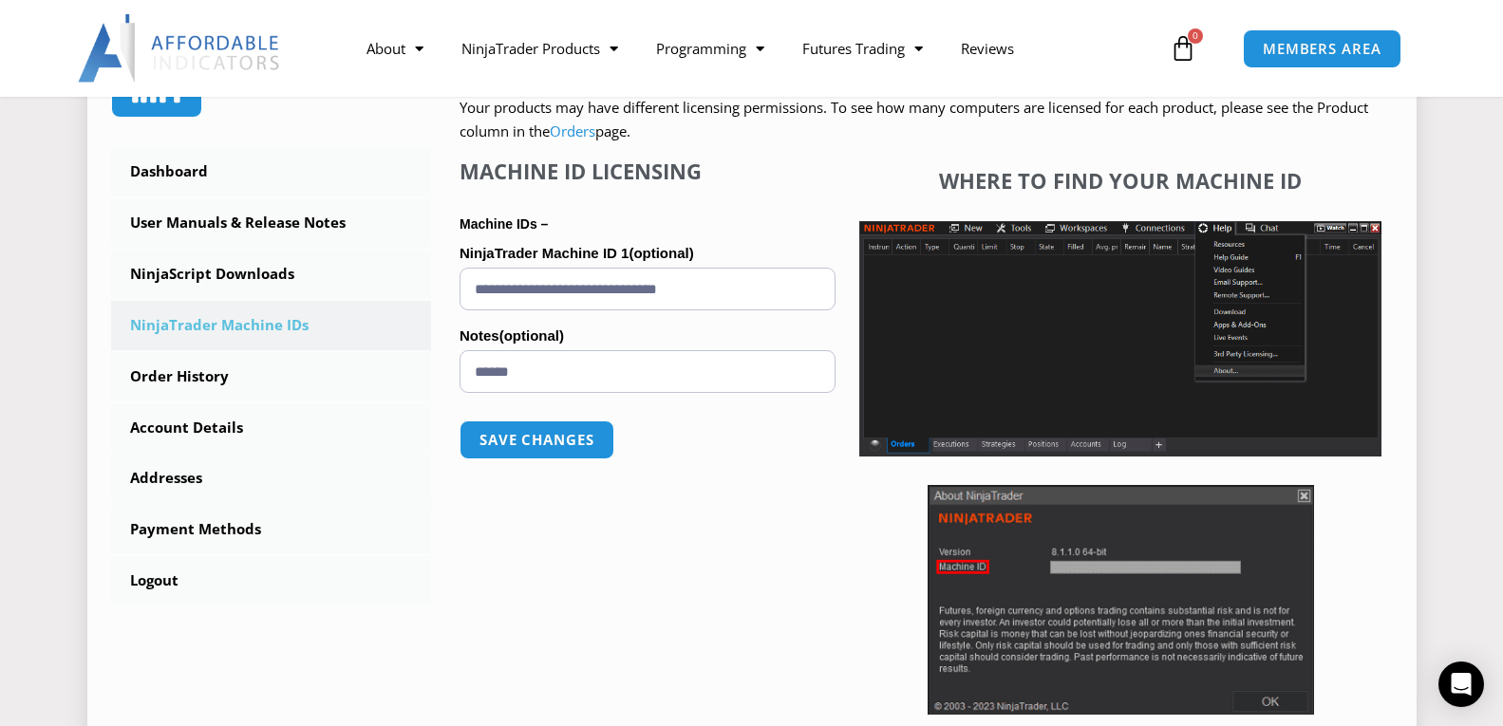
scroll to position [487, 0]
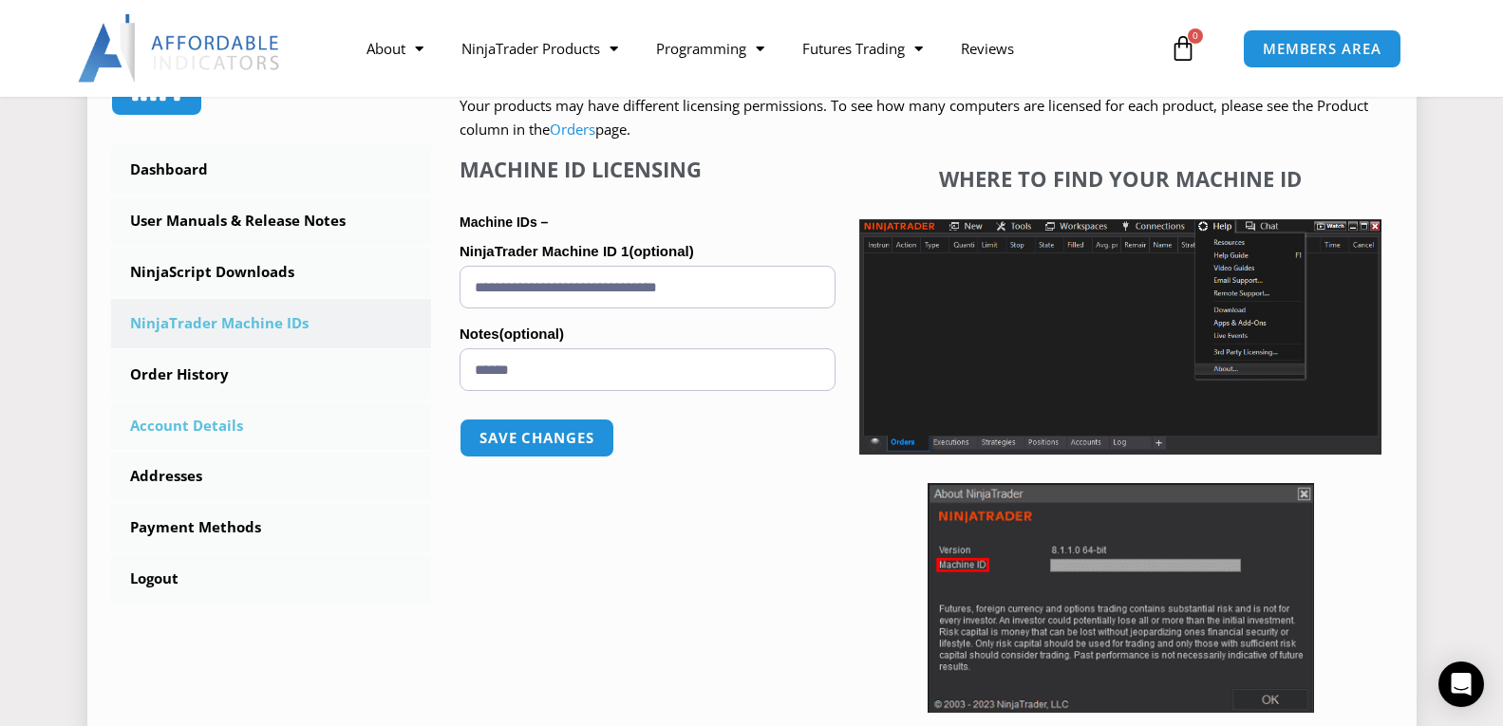
click at [234, 424] on link "Account Details" at bounding box center [271, 426] width 321 height 49
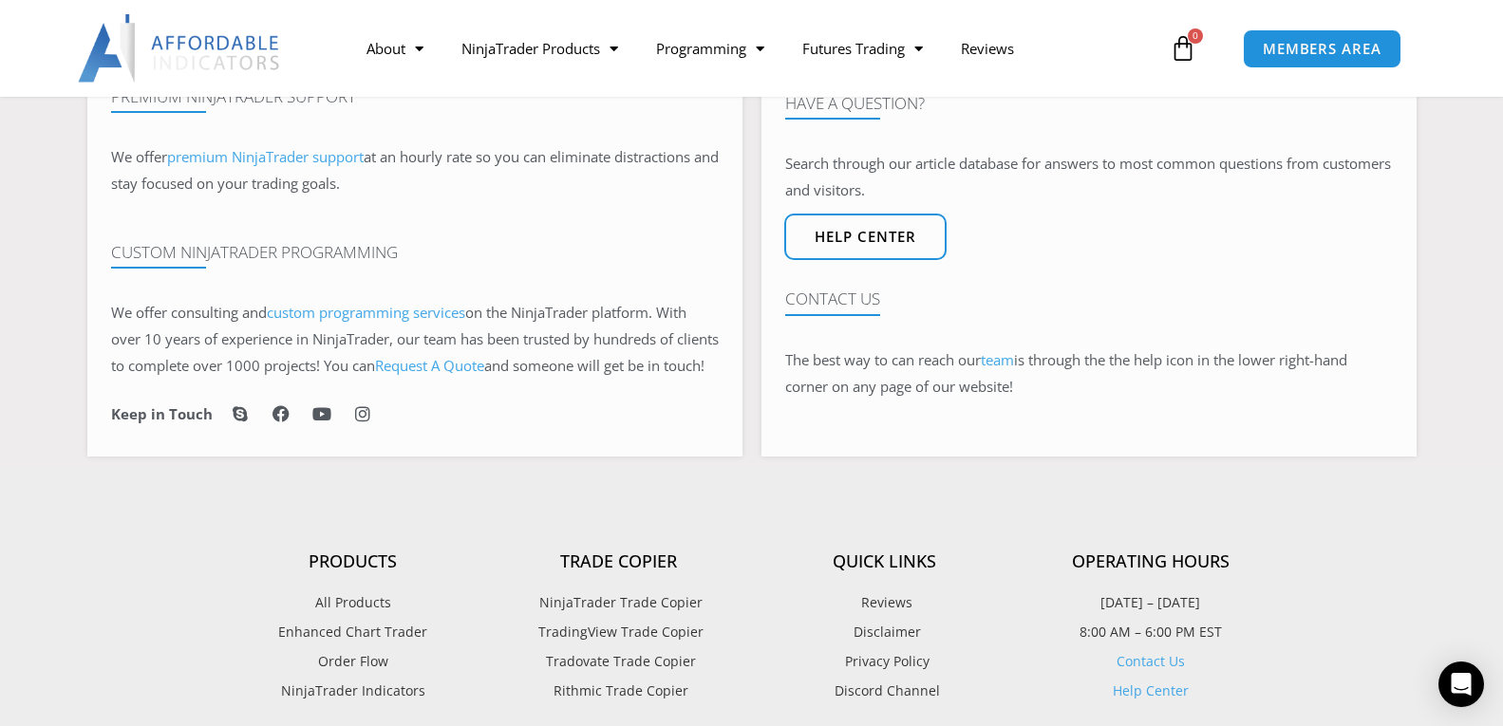
scroll to position [1267, 0]
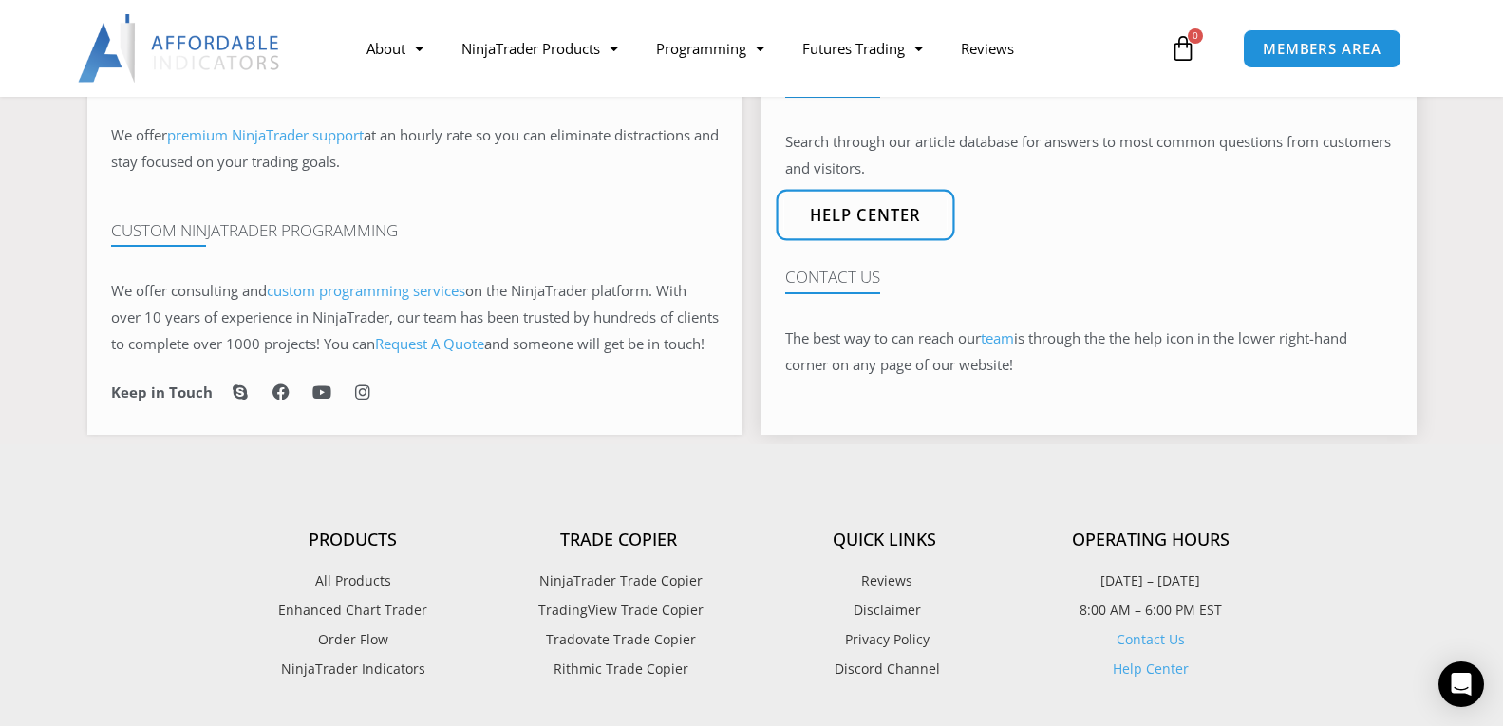
click at [915, 217] on span "Help center" at bounding box center [865, 216] width 112 height 16
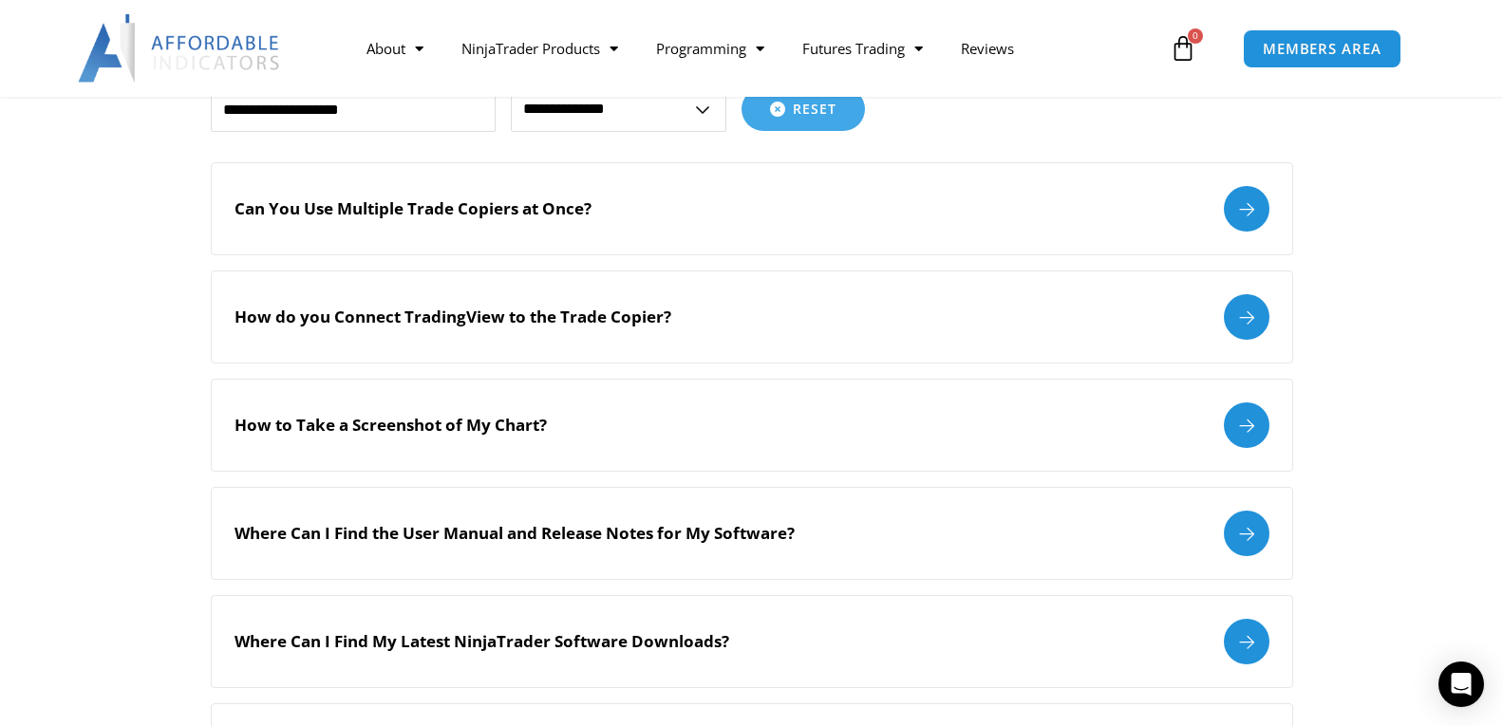
scroll to position [493, 0]
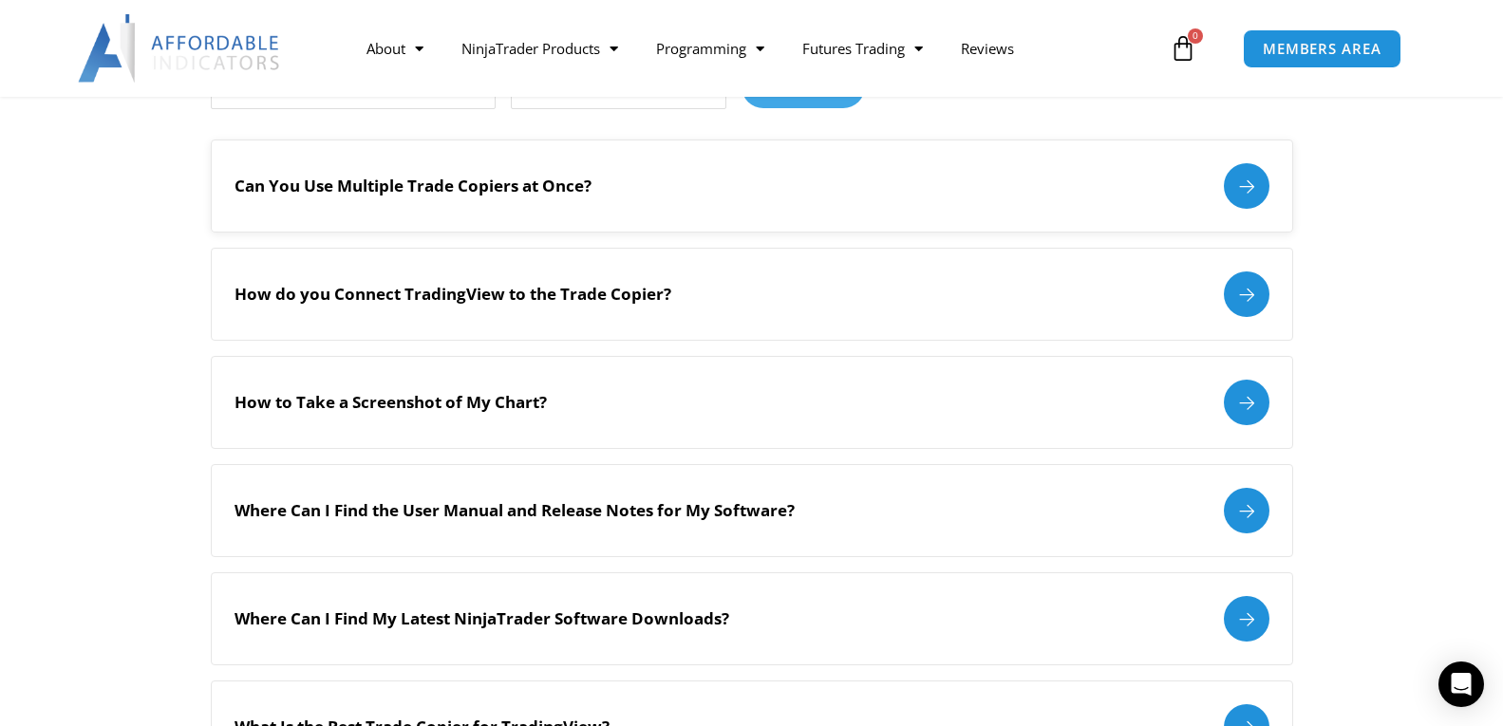
click at [1243, 174] on div at bounding box center [1247, 186] width 46 height 46
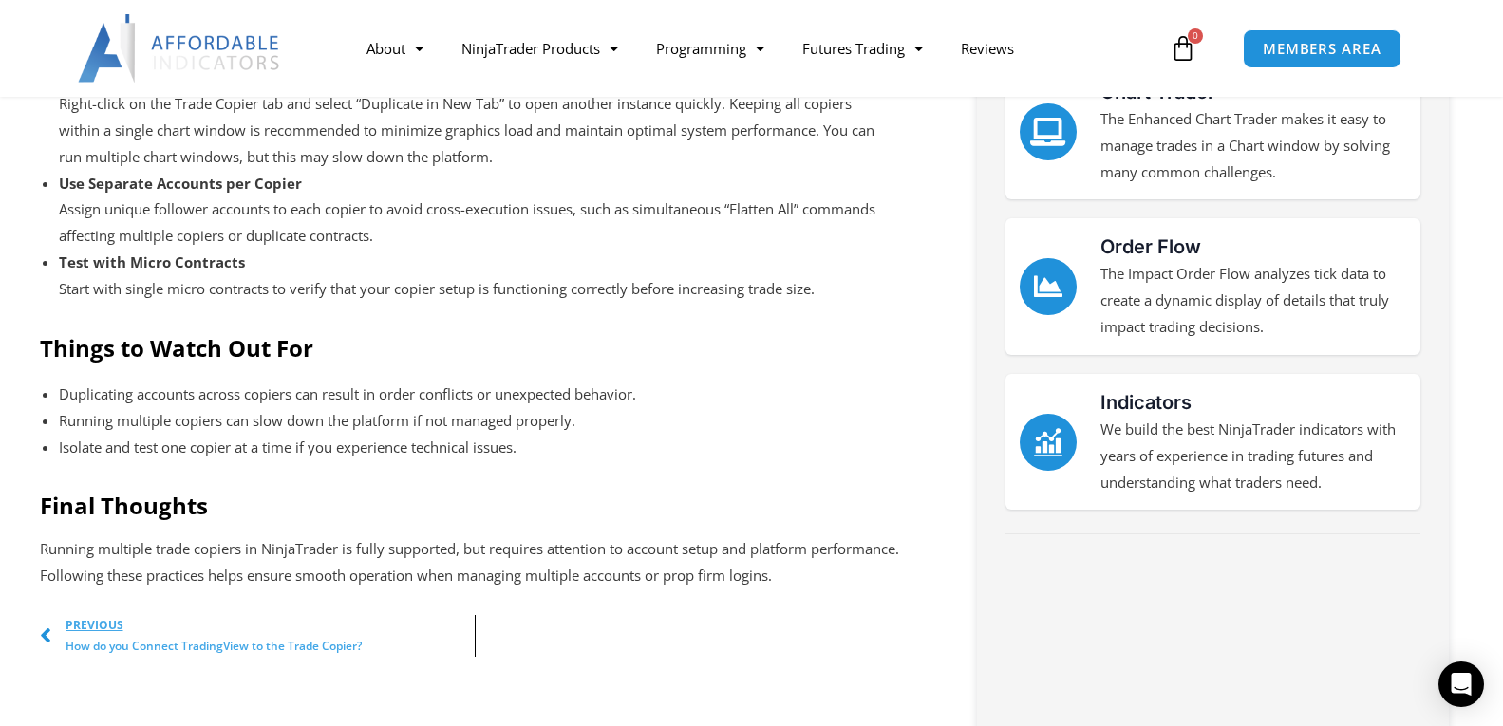
scroll to position [694, 0]
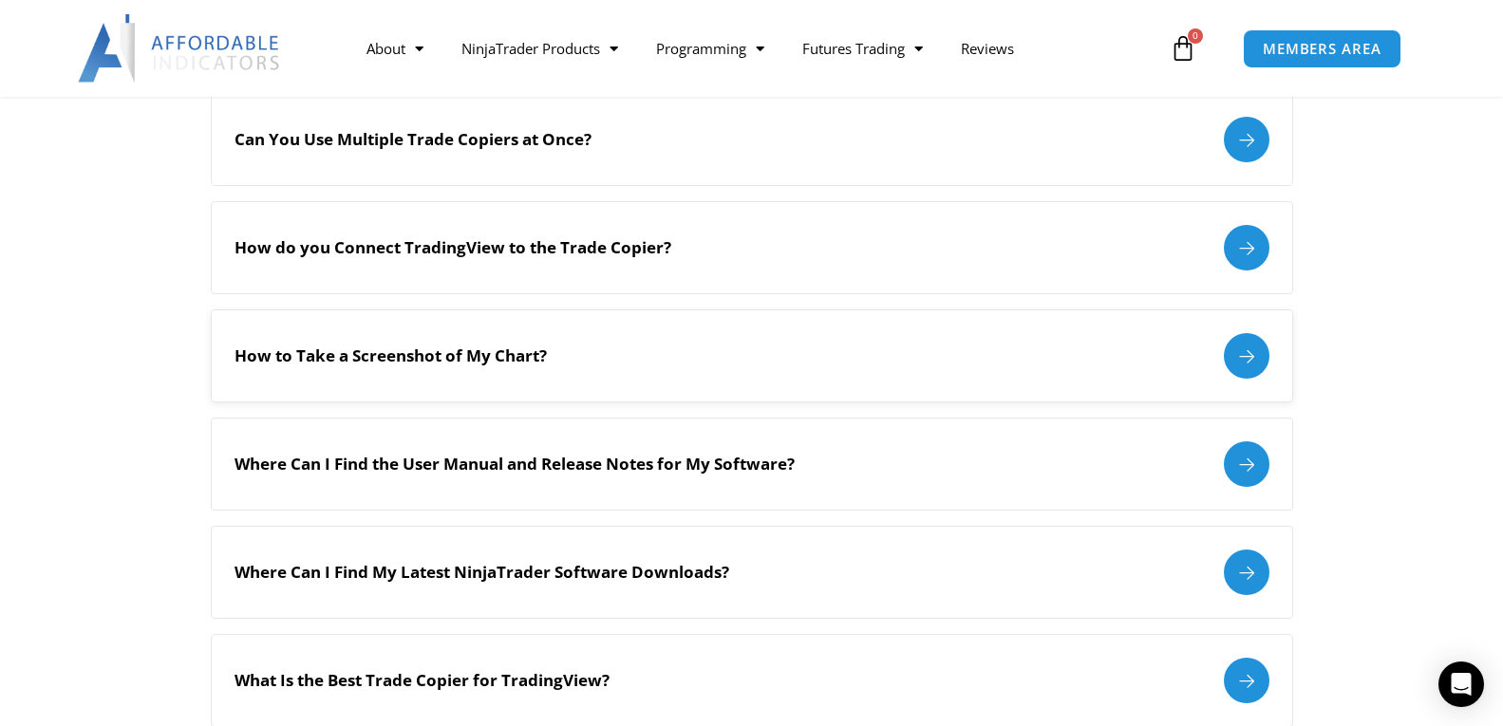
scroll to position [544, 0]
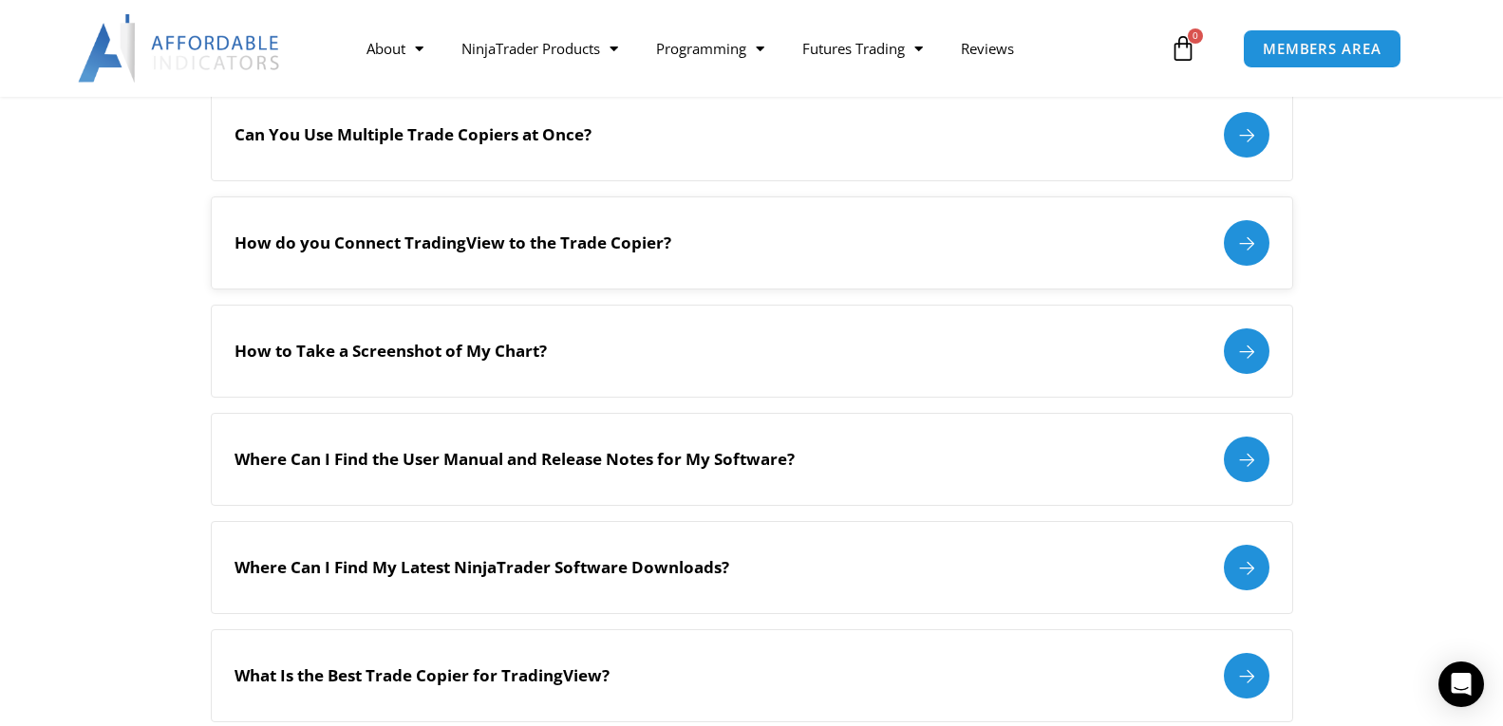
click at [1236, 243] on div at bounding box center [1247, 243] width 46 height 46
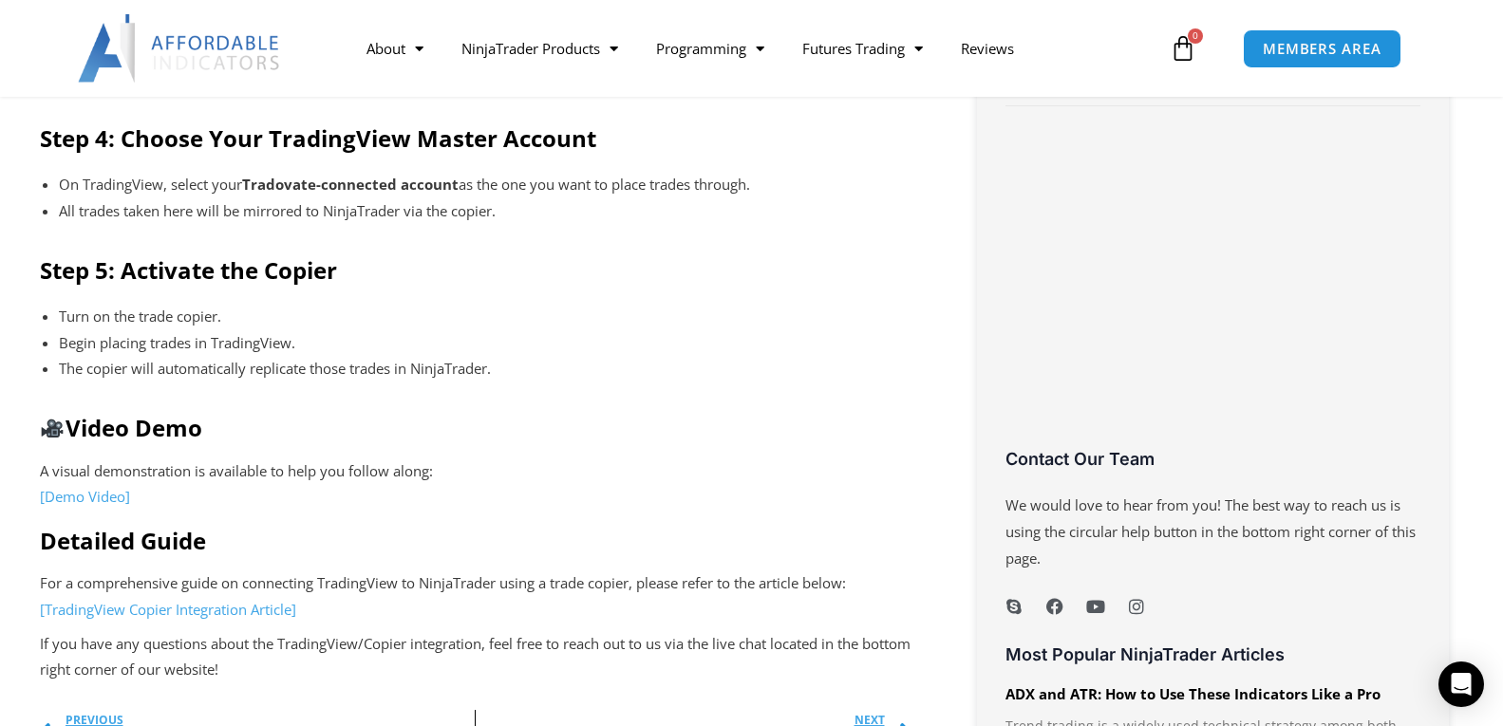
scroll to position [1181, 0]
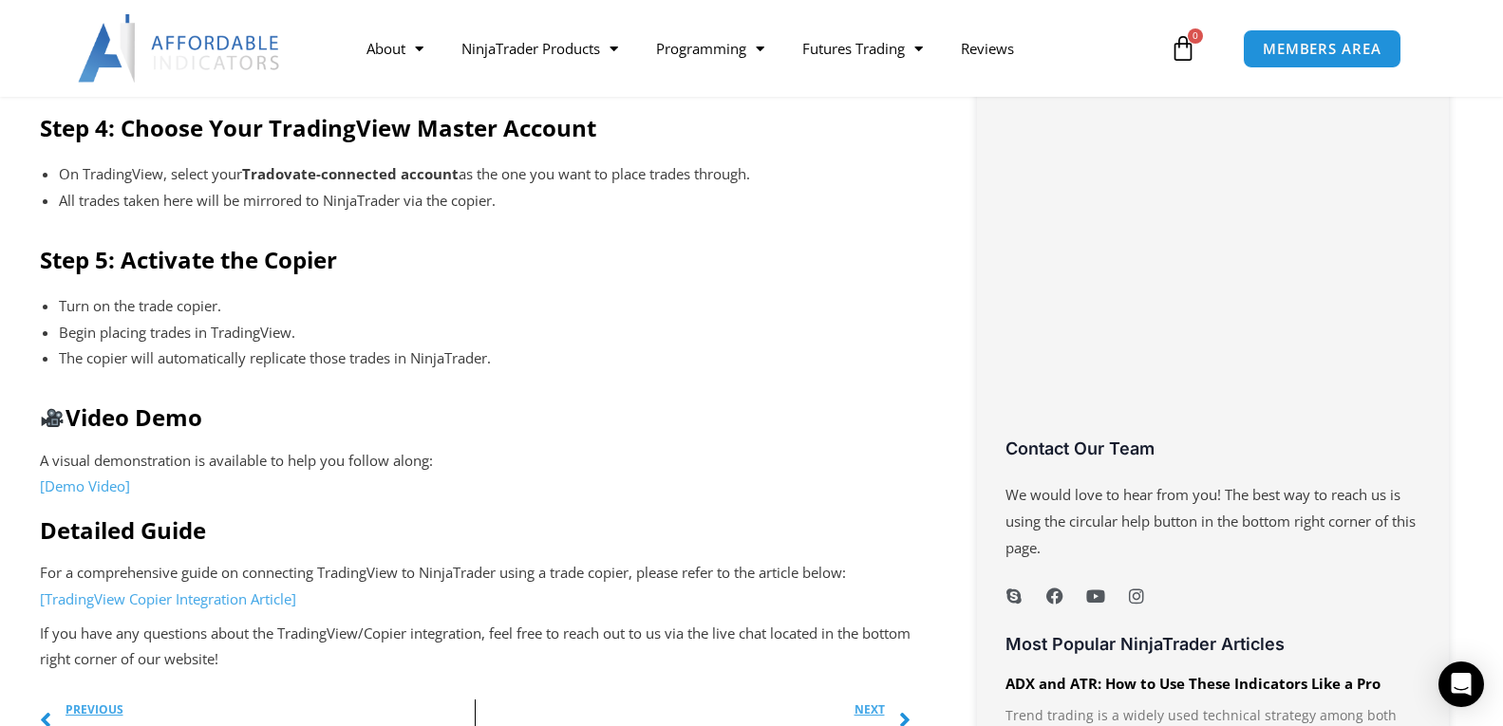
click at [127, 489] on link "[Demo Video]" at bounding box center [85, 486] width 90 height 19
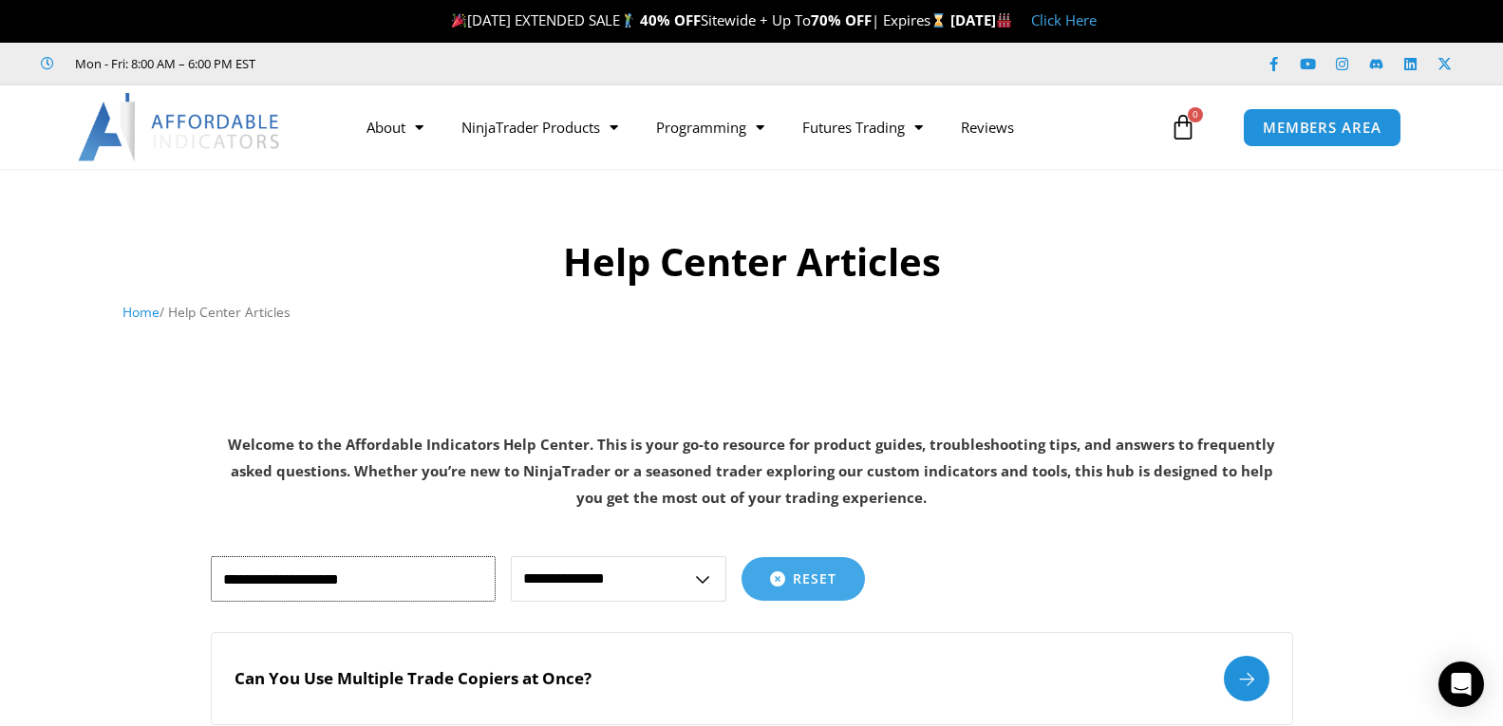
click at [425, 572] on input "text" at bounding box center [353, 579] width 285 height 46
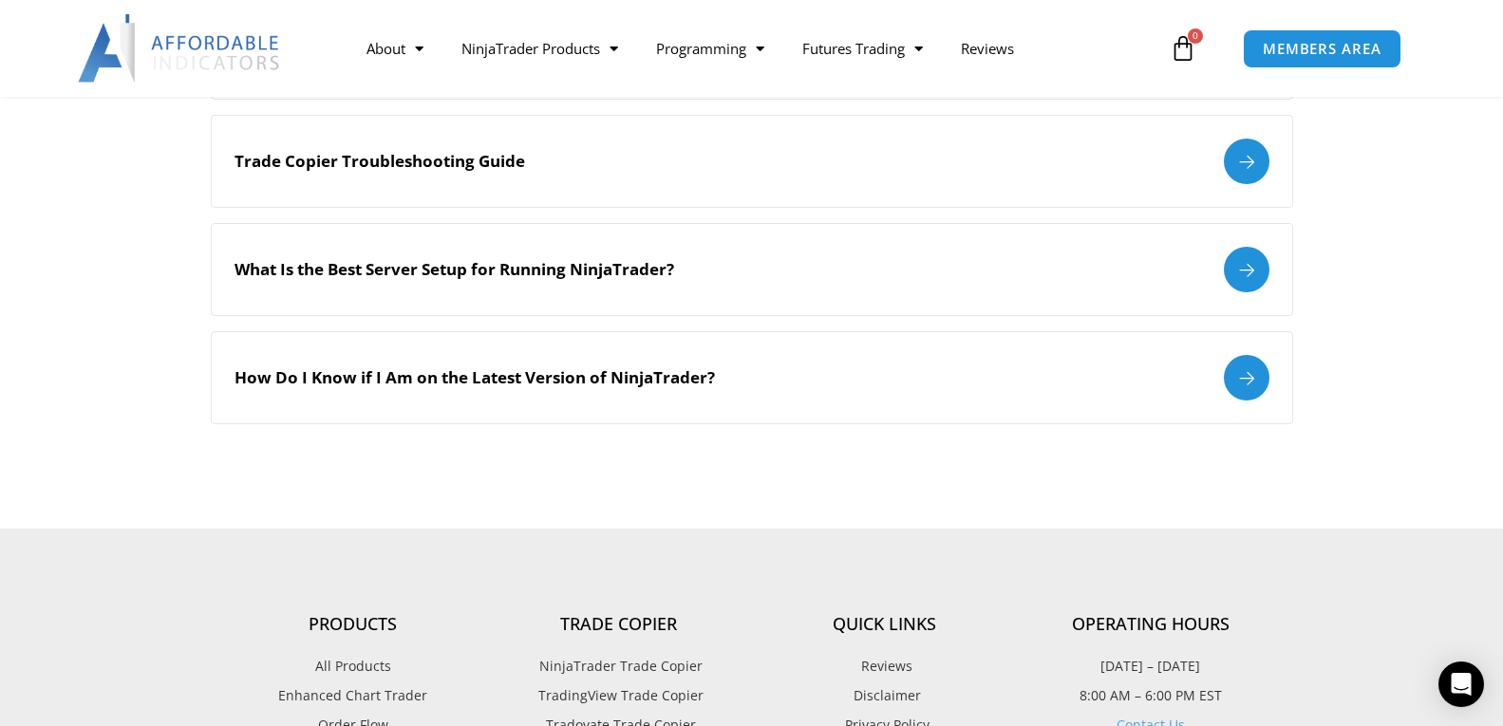
scroll to position [855, 0]
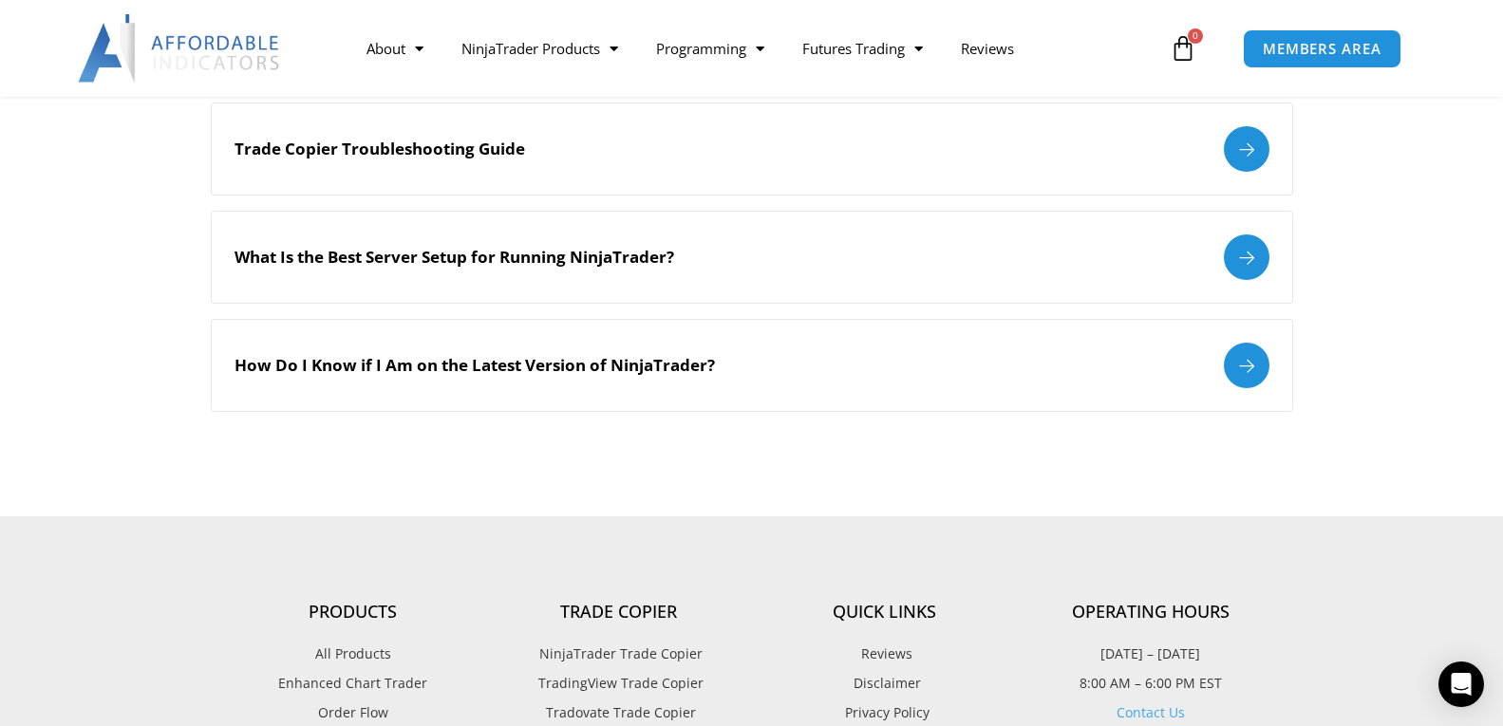
type input "*******"
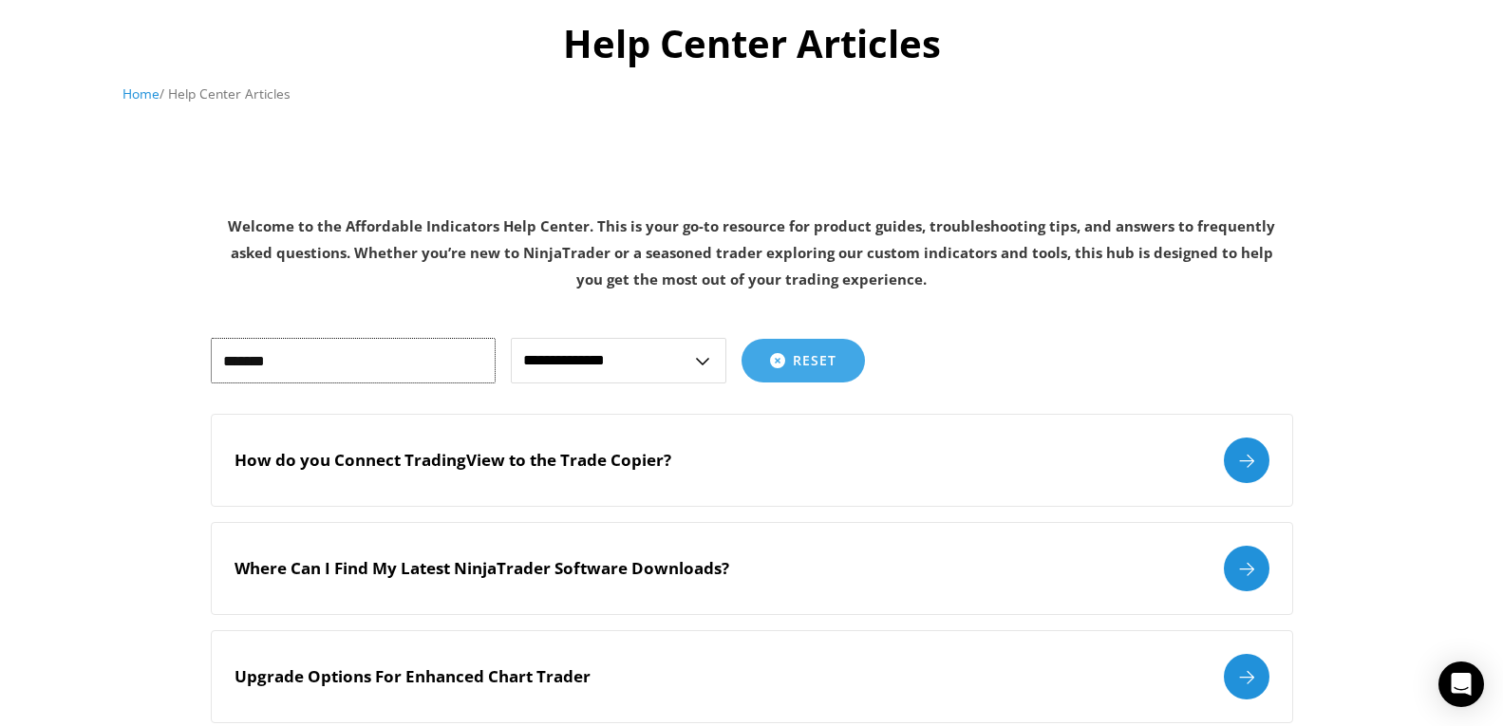
scroll to position [0, 0]
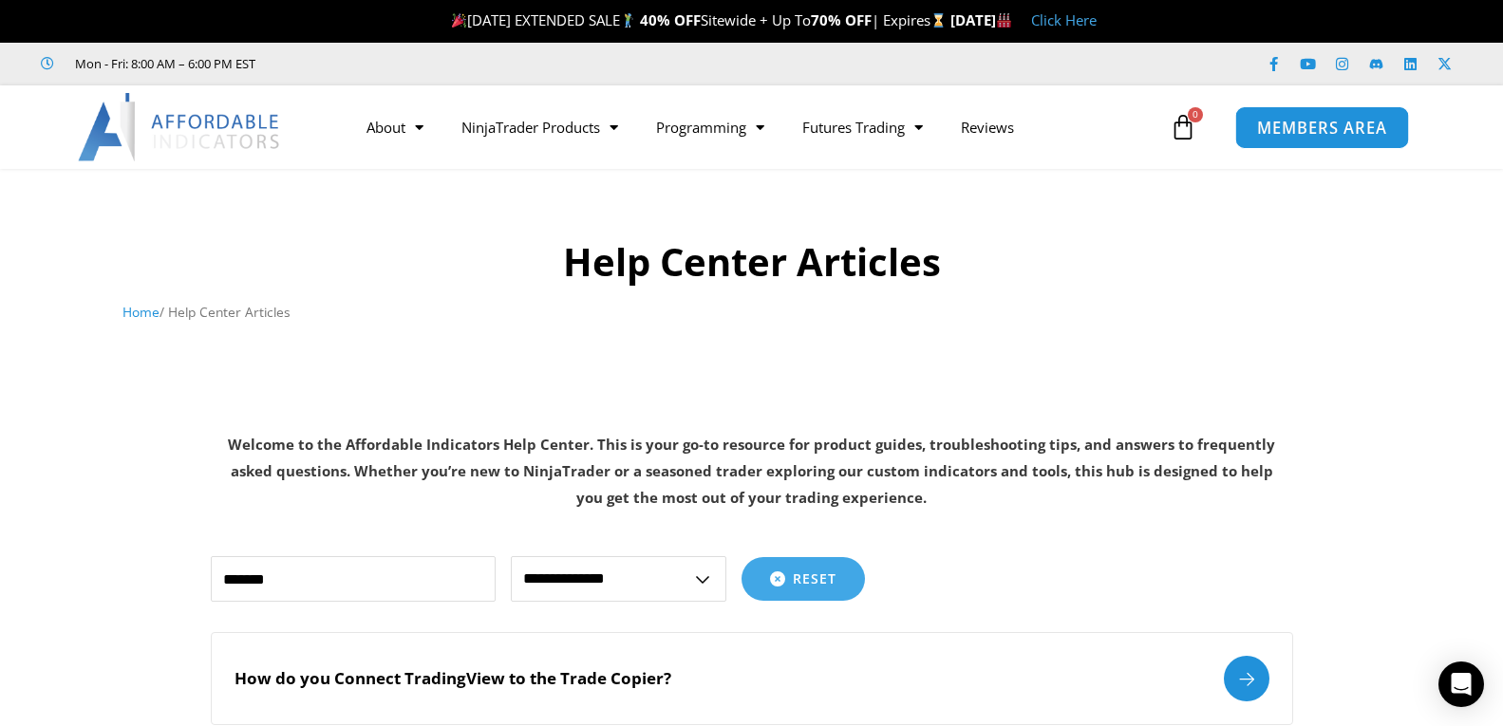
click at [1325, 124] on span "MEMBERS AREA" at bounding box center [1322, 128] width 130 height 16
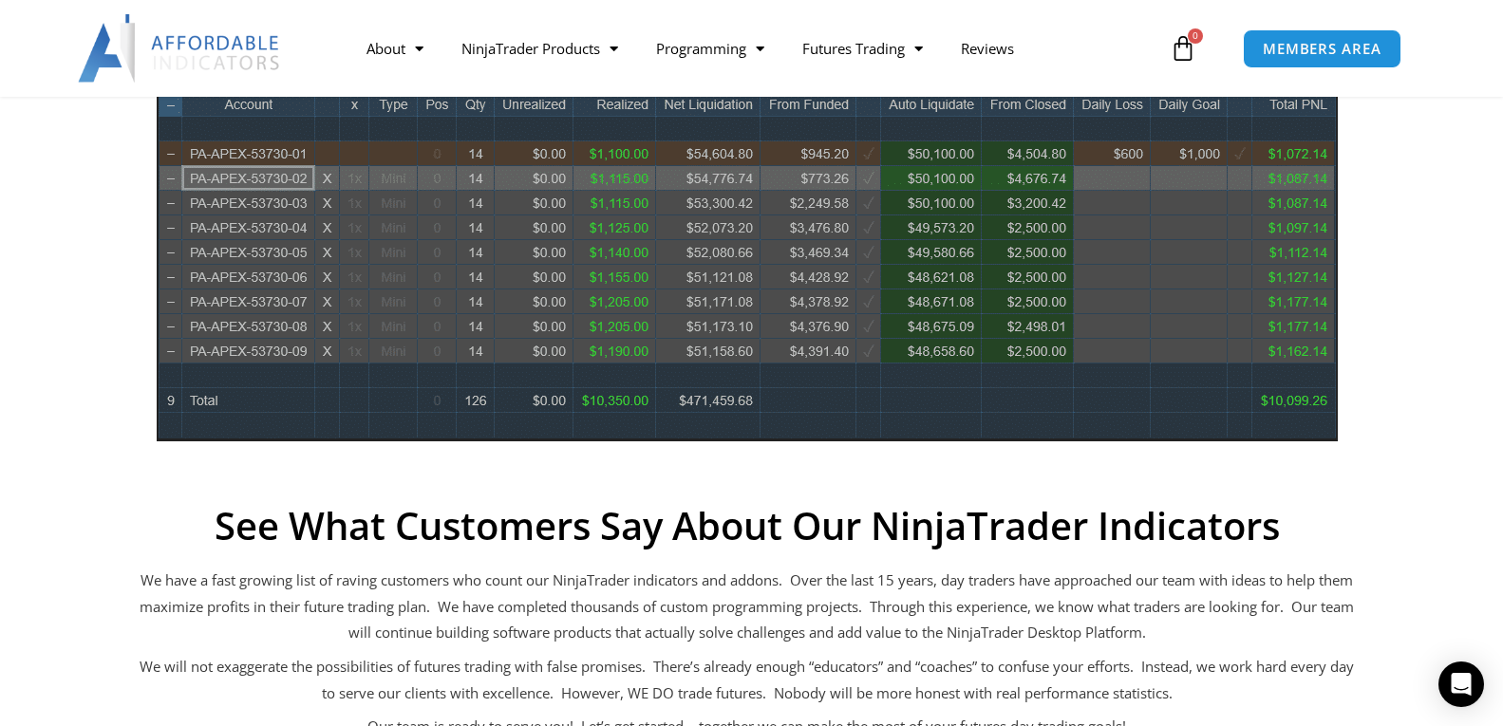
scroll to position [1080, 0]
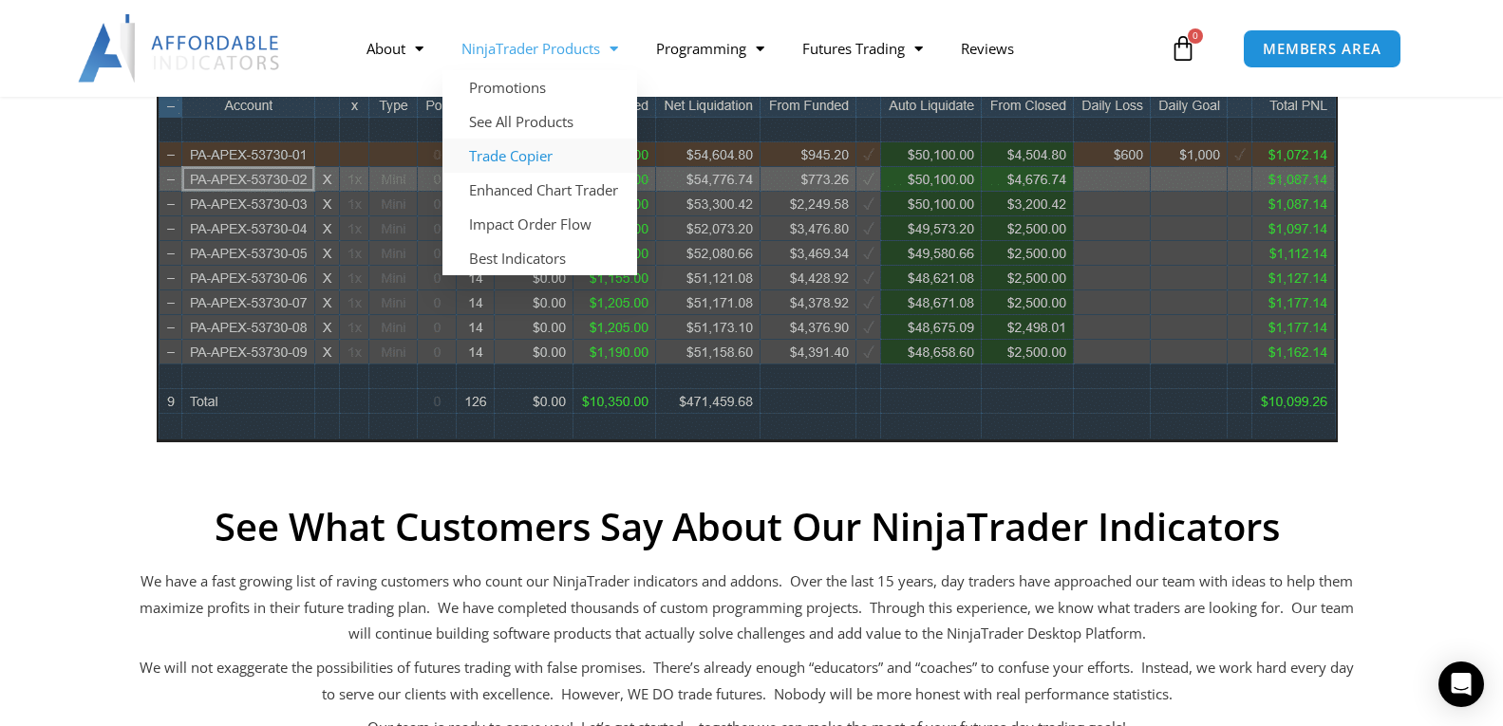
click at [536, 144] on link "Trade Copier" at bounding box center [540, 156] width 195 height 34
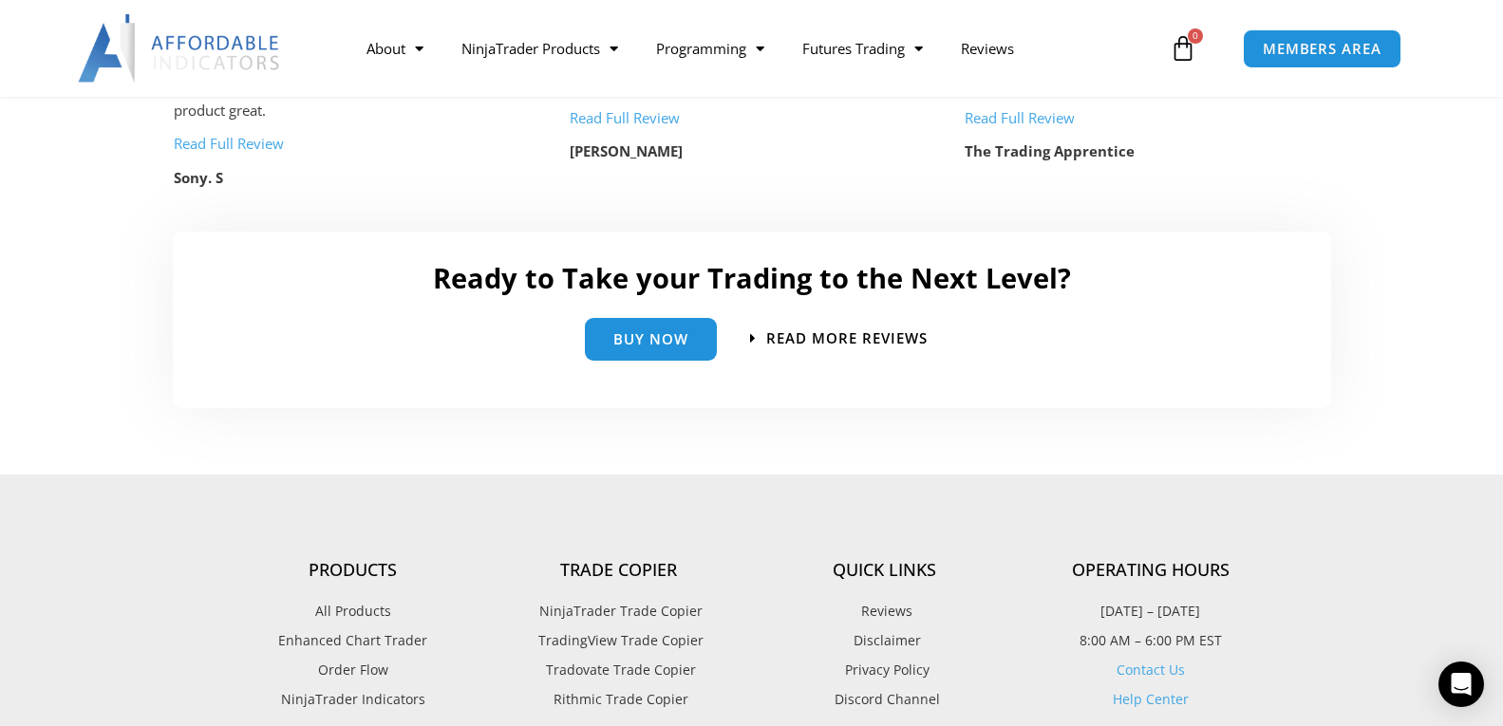
scroll to position [4389, 0]
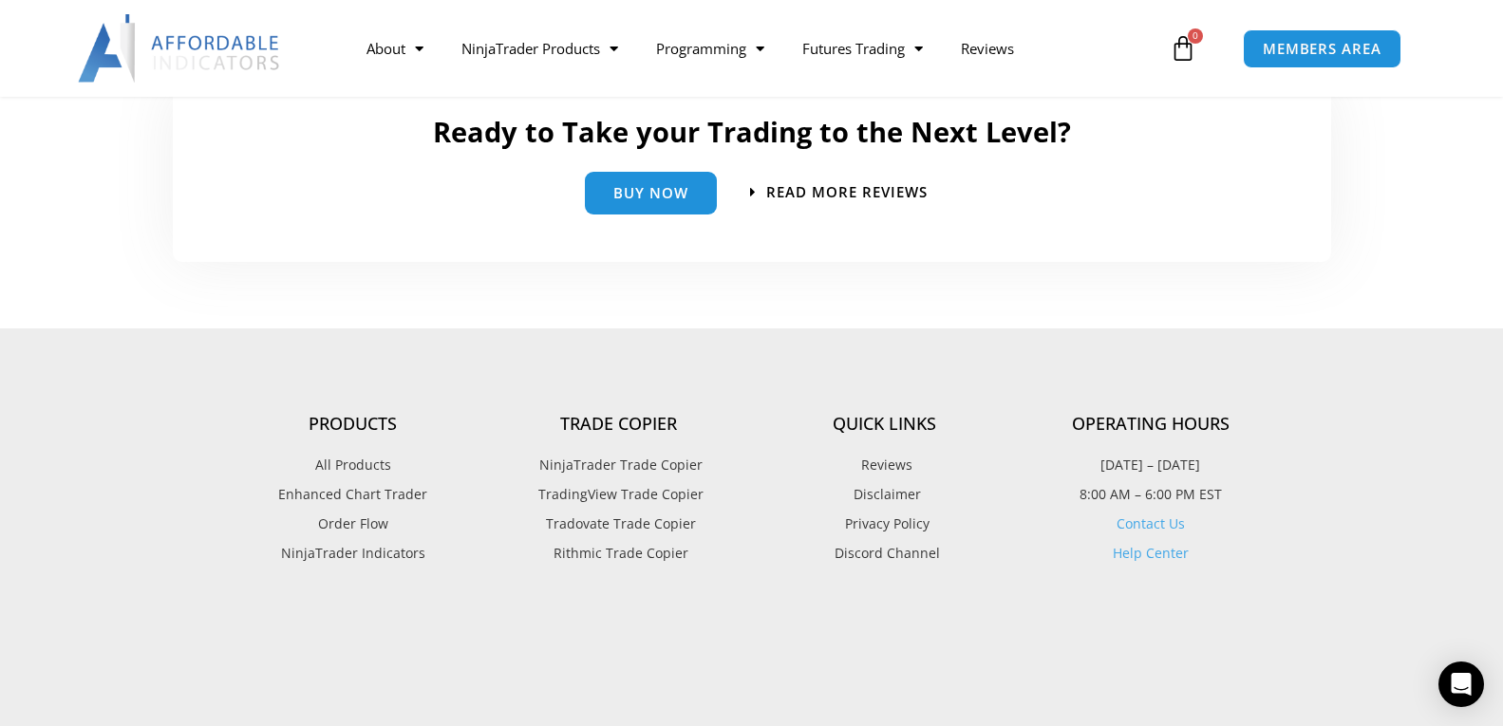
click at [597, 498] on span "TradingView Trade Copier" at bounding box center [619, 494] width 170 height 25
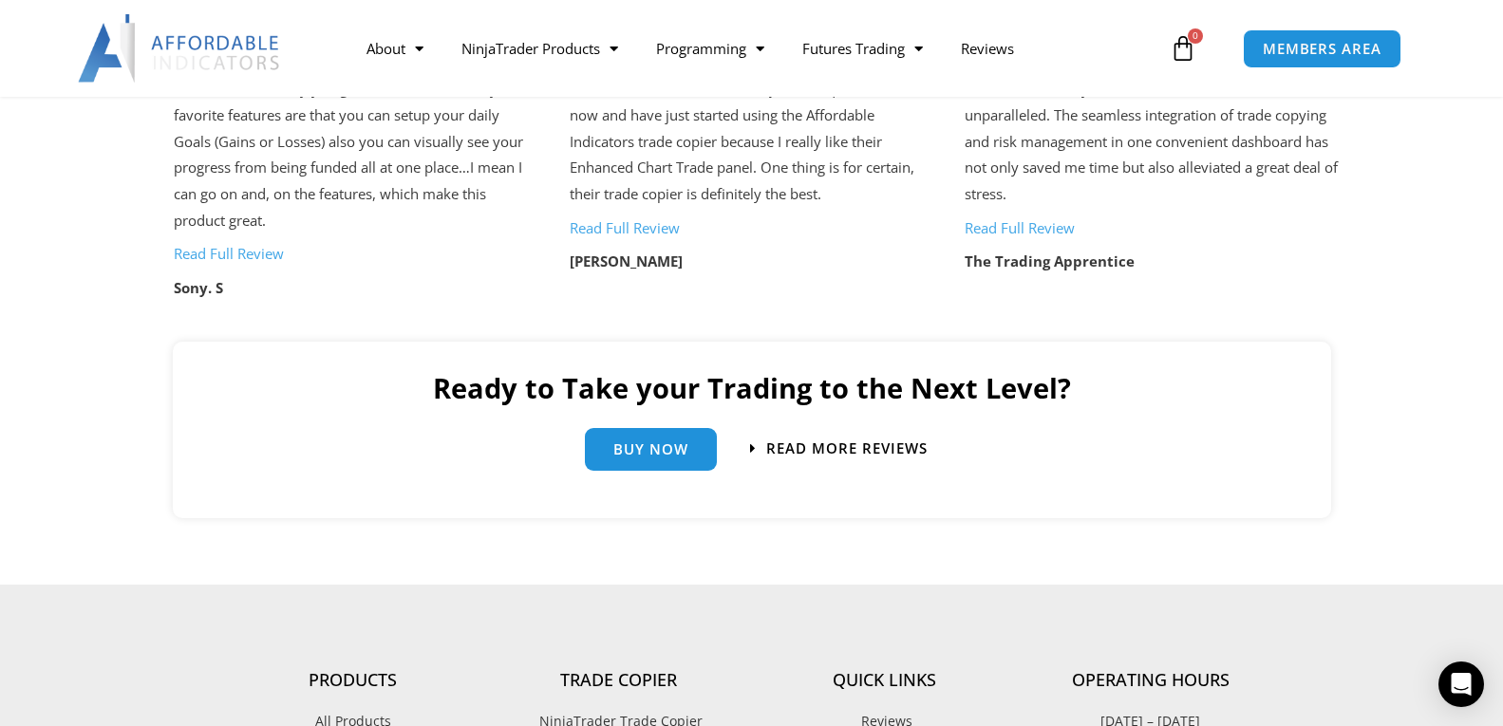
scroll to position [4201, 0]
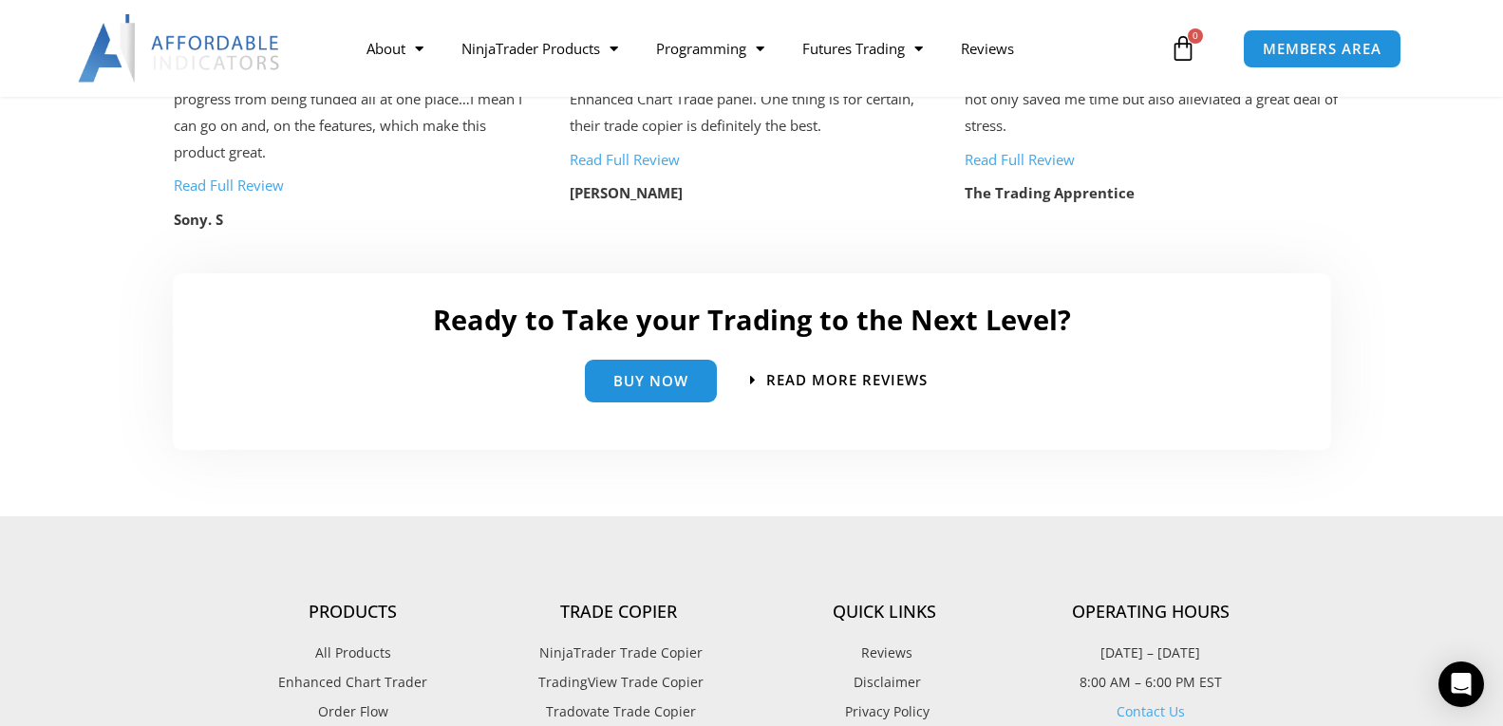
click at [669, 650] on span "NinjaTrader Trade Copier" at bounding box center [619, 653] width 168 height 25
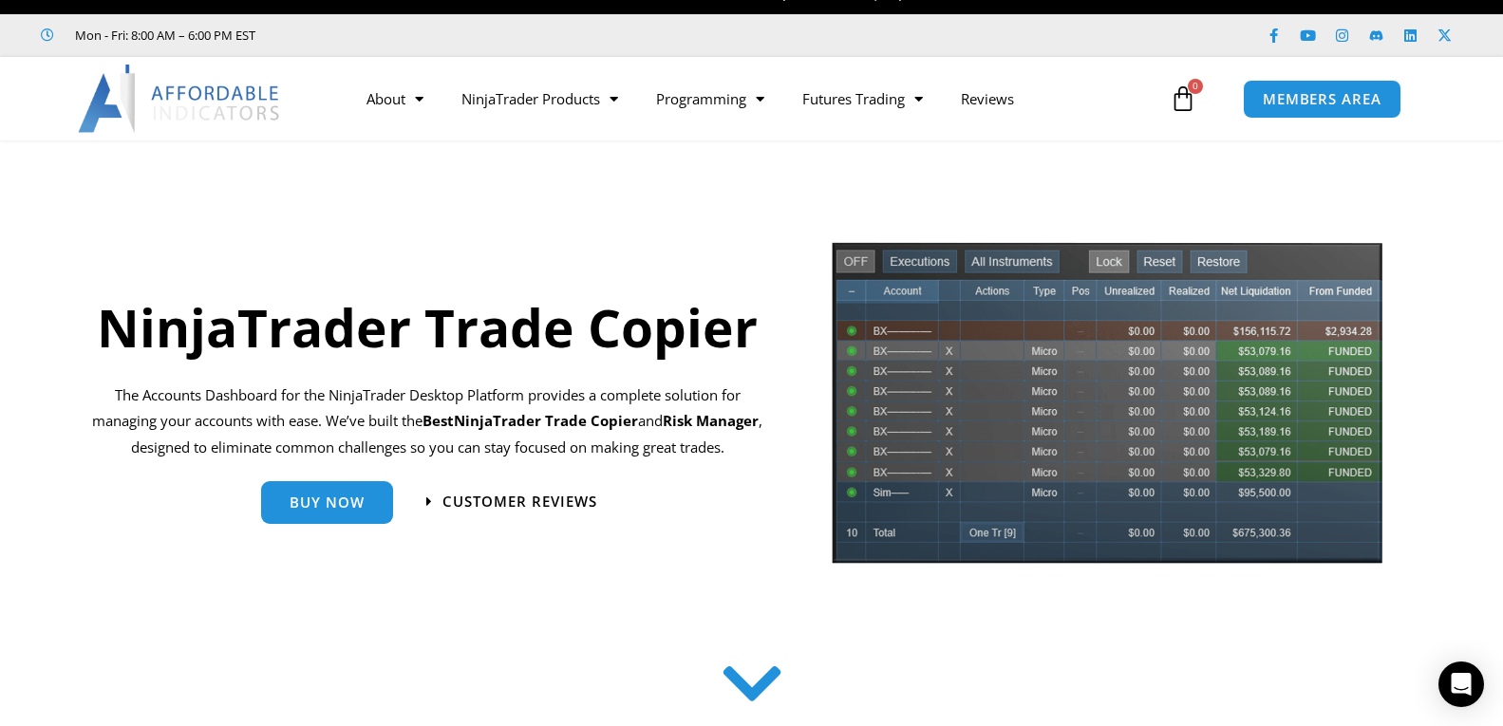
scroll to position [24, 0]
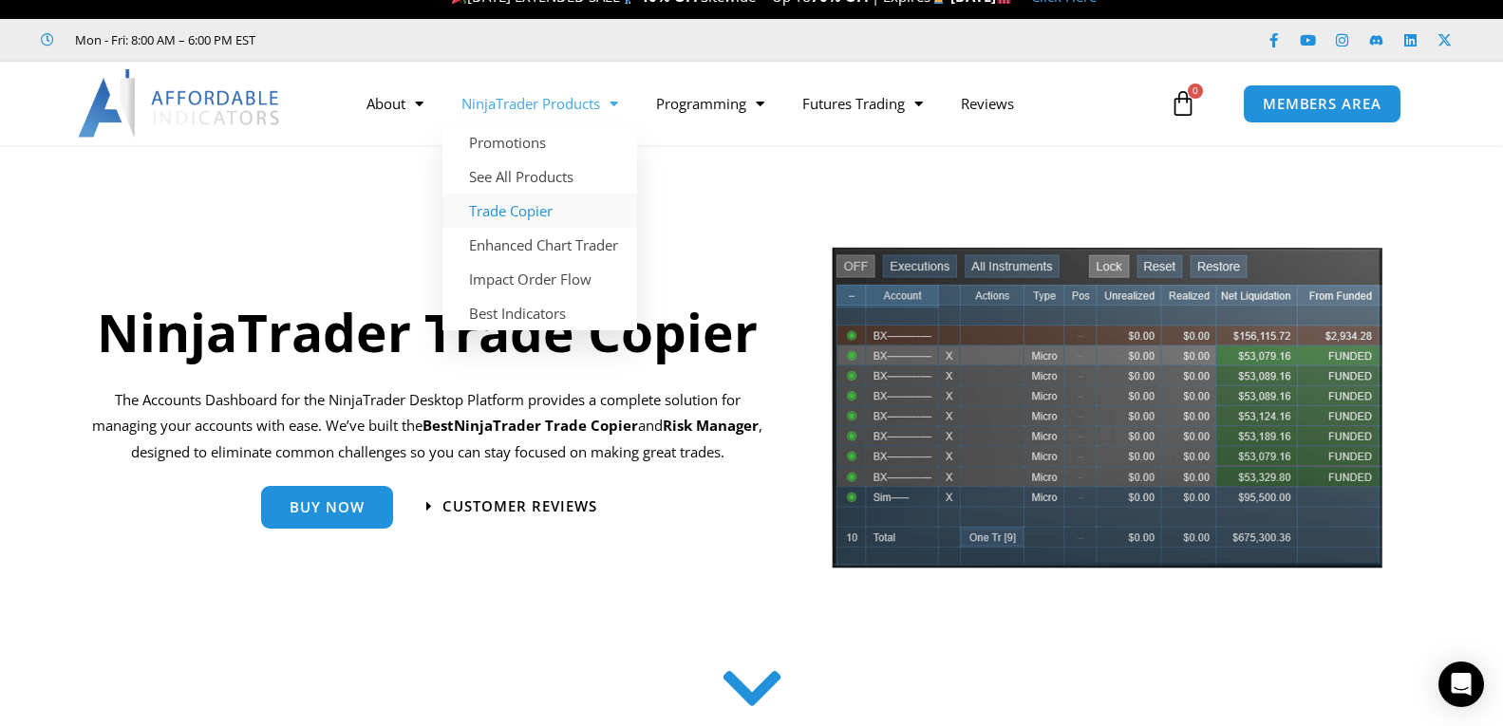
click at [563, 211] on link "Trade Copier" at bounding box center [540, 211] width 195 height 34
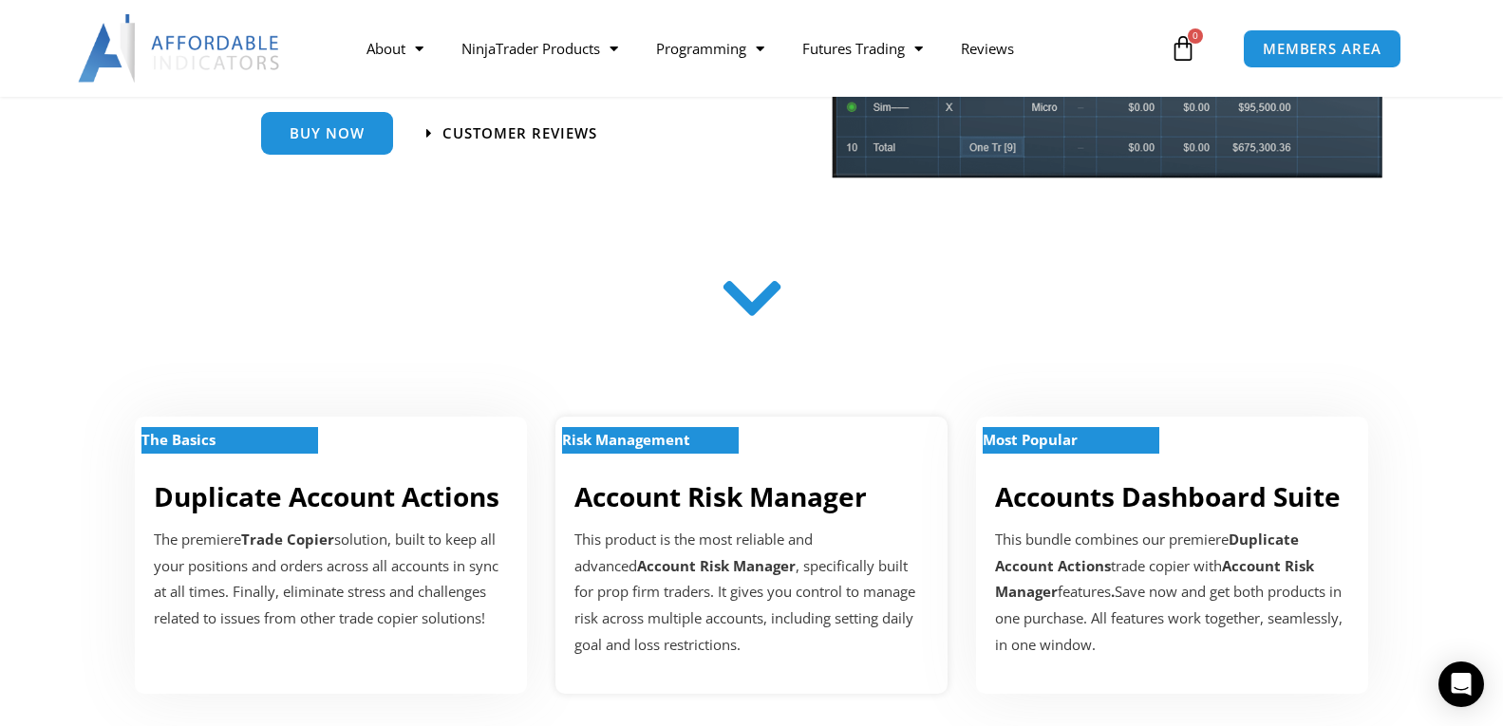
scroll to position [424, 0]
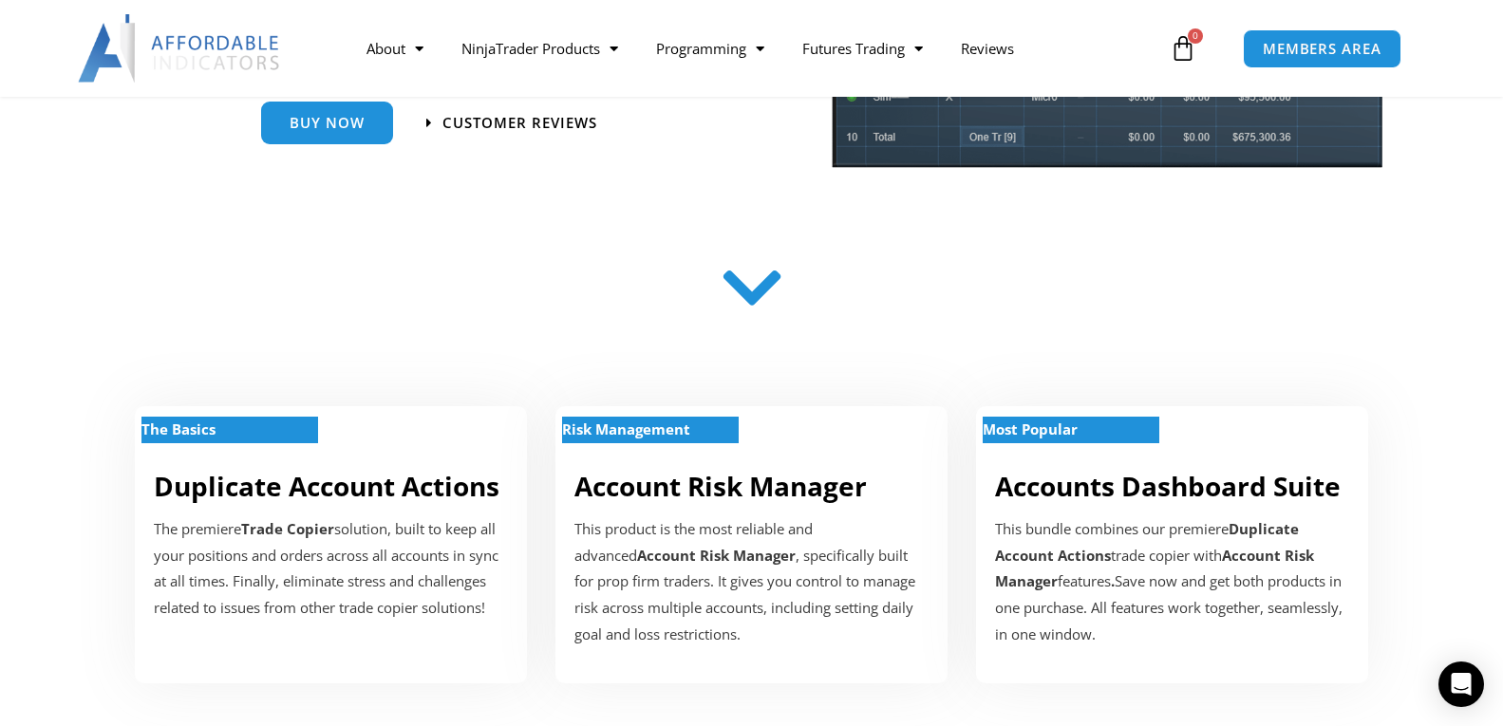
click at [760, 289] on icon at bounding box center [751, 287] width 67 height 67
click at [749, 295] on icon at bounding box center [751, 287] width 67 height 67
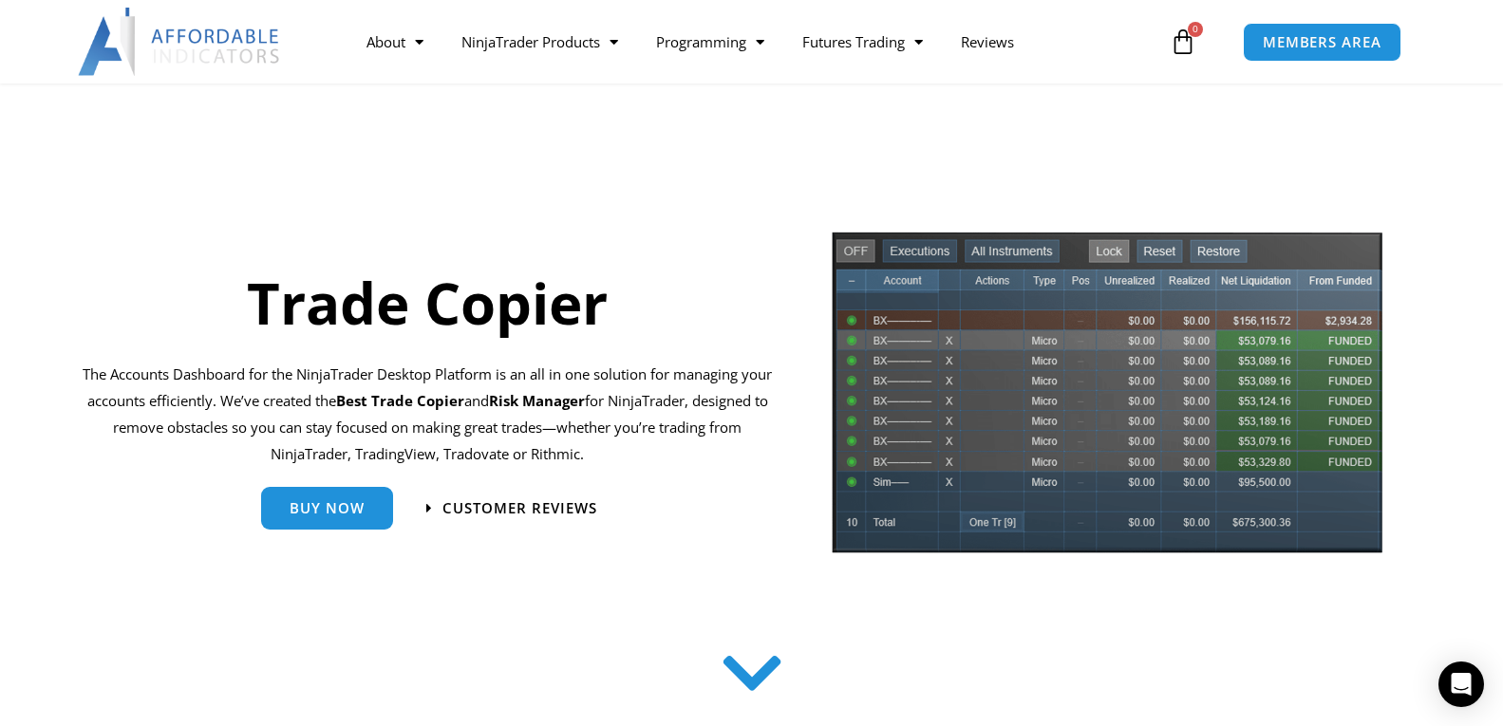
scroll to position [0, 0]
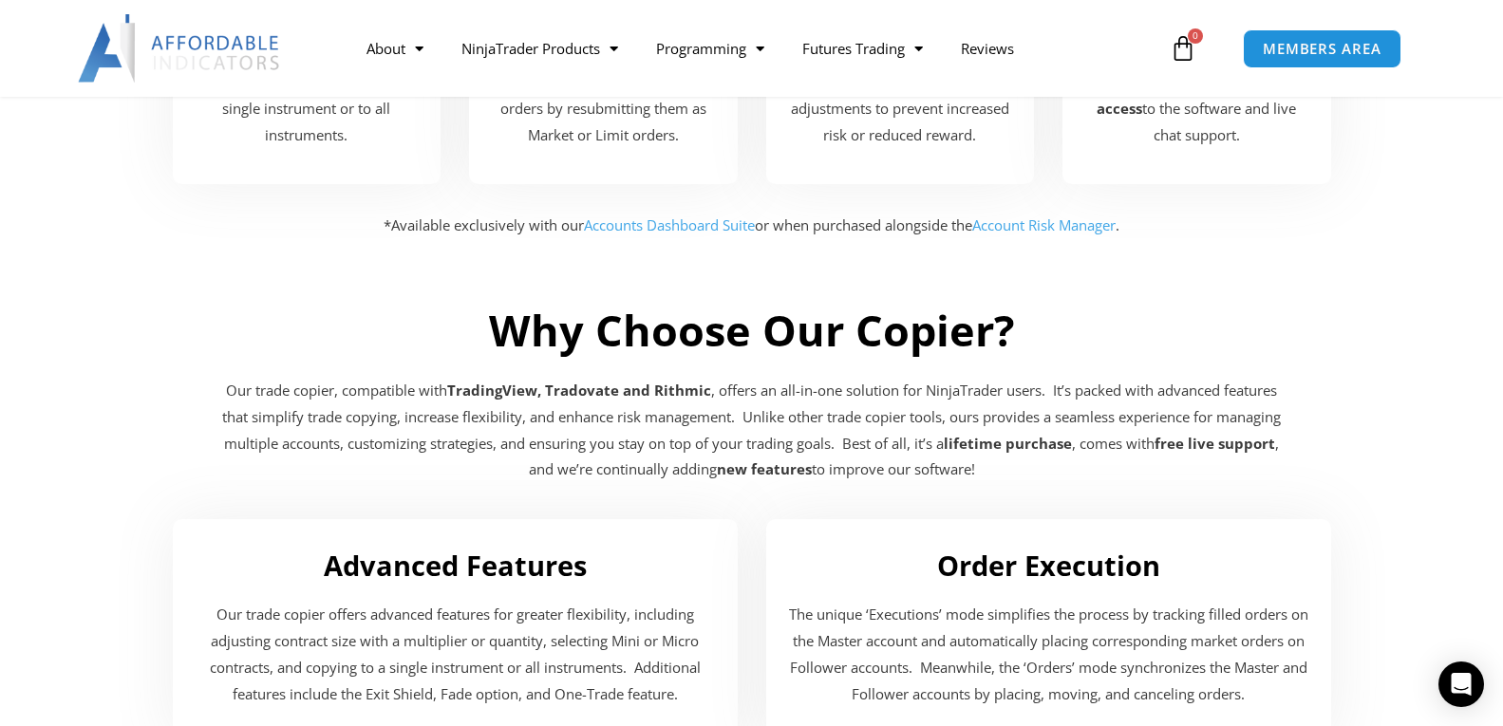
scroll to position [2886, 0]
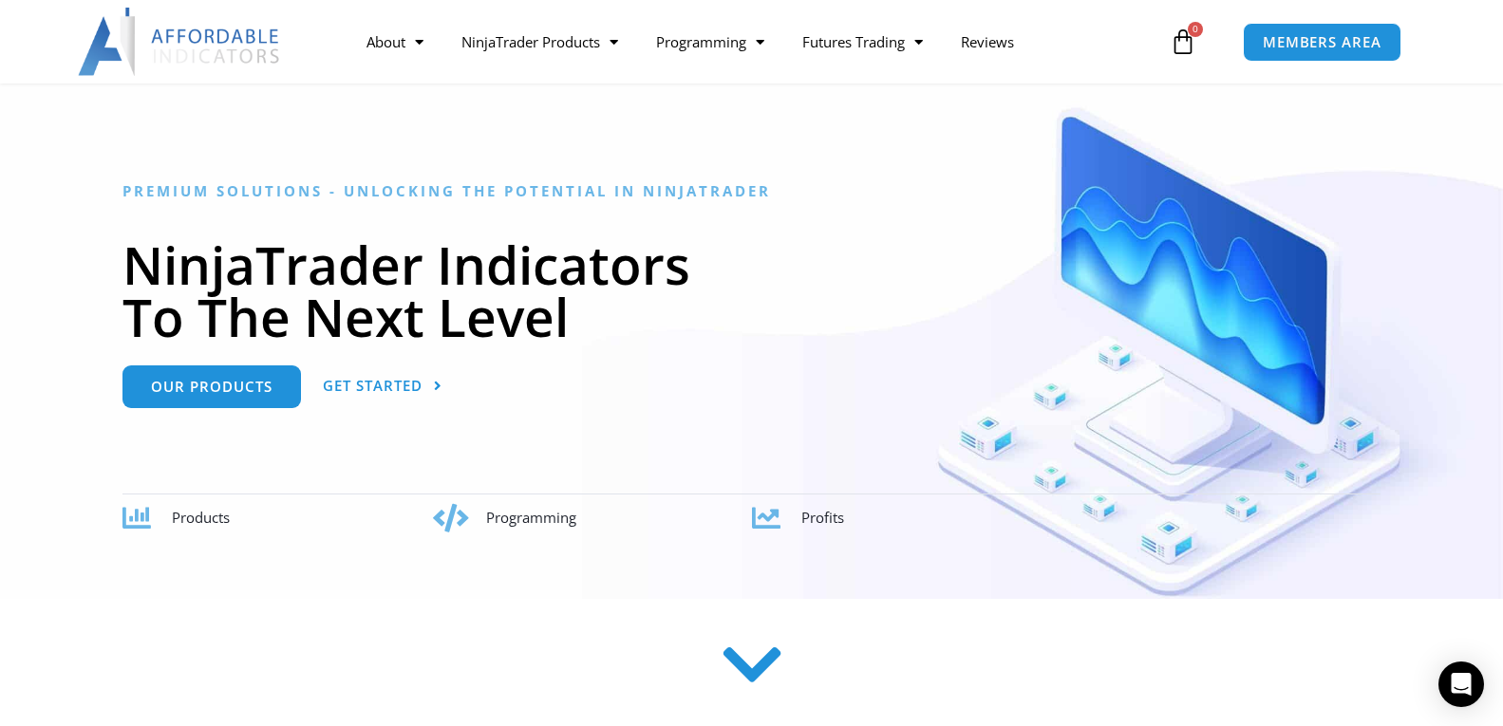
scroll to position [120, 0]
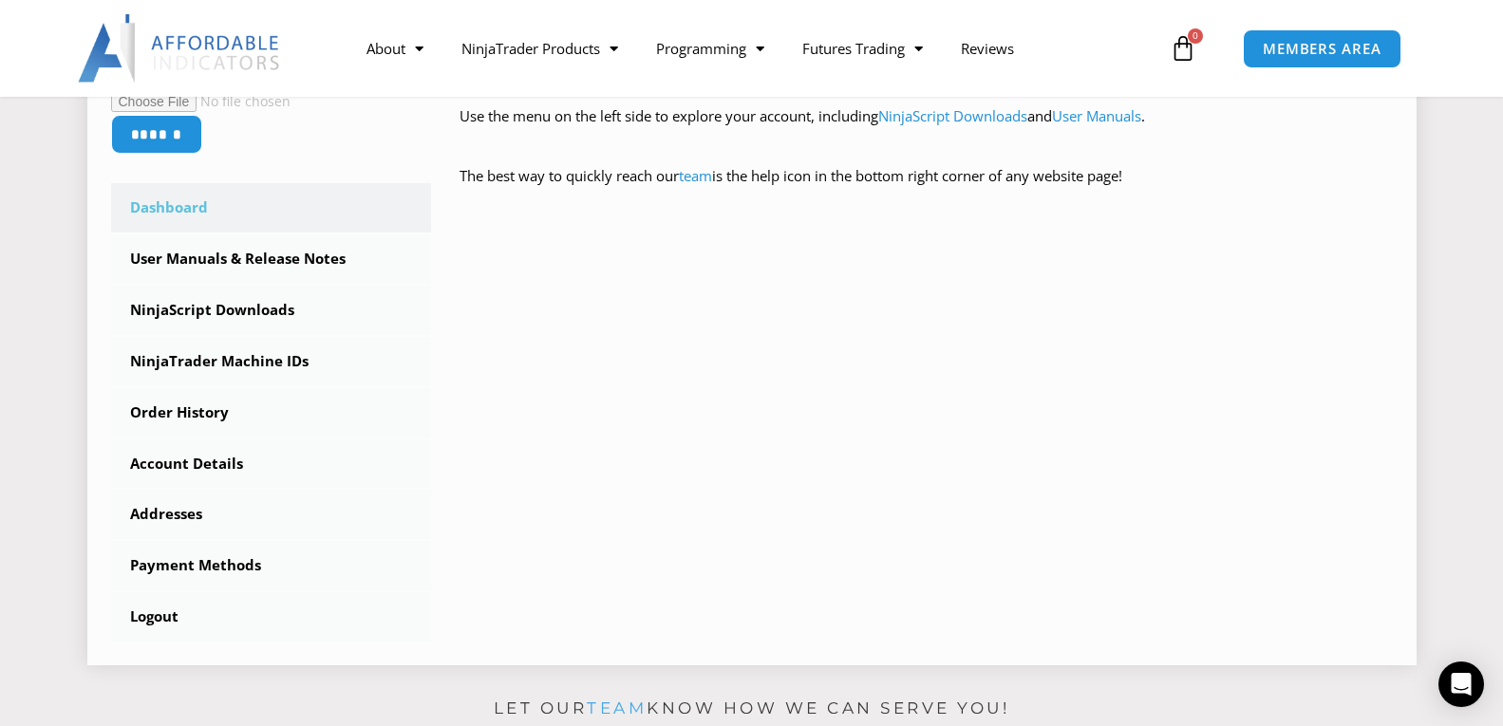
scroll to position [443, 0]
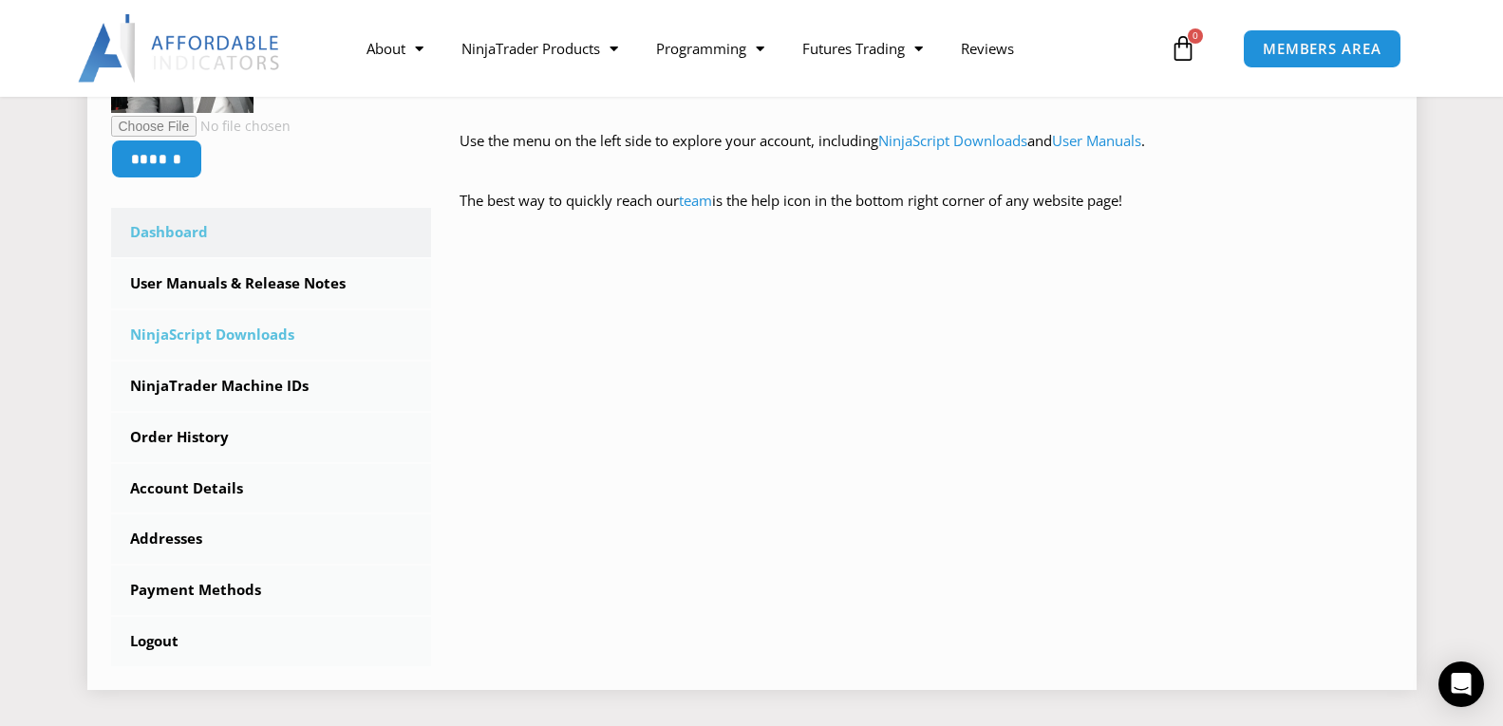
click at [253, 339] on link "NinjaScript Downloads" at bounding box center [271, 335] width 321 height 49
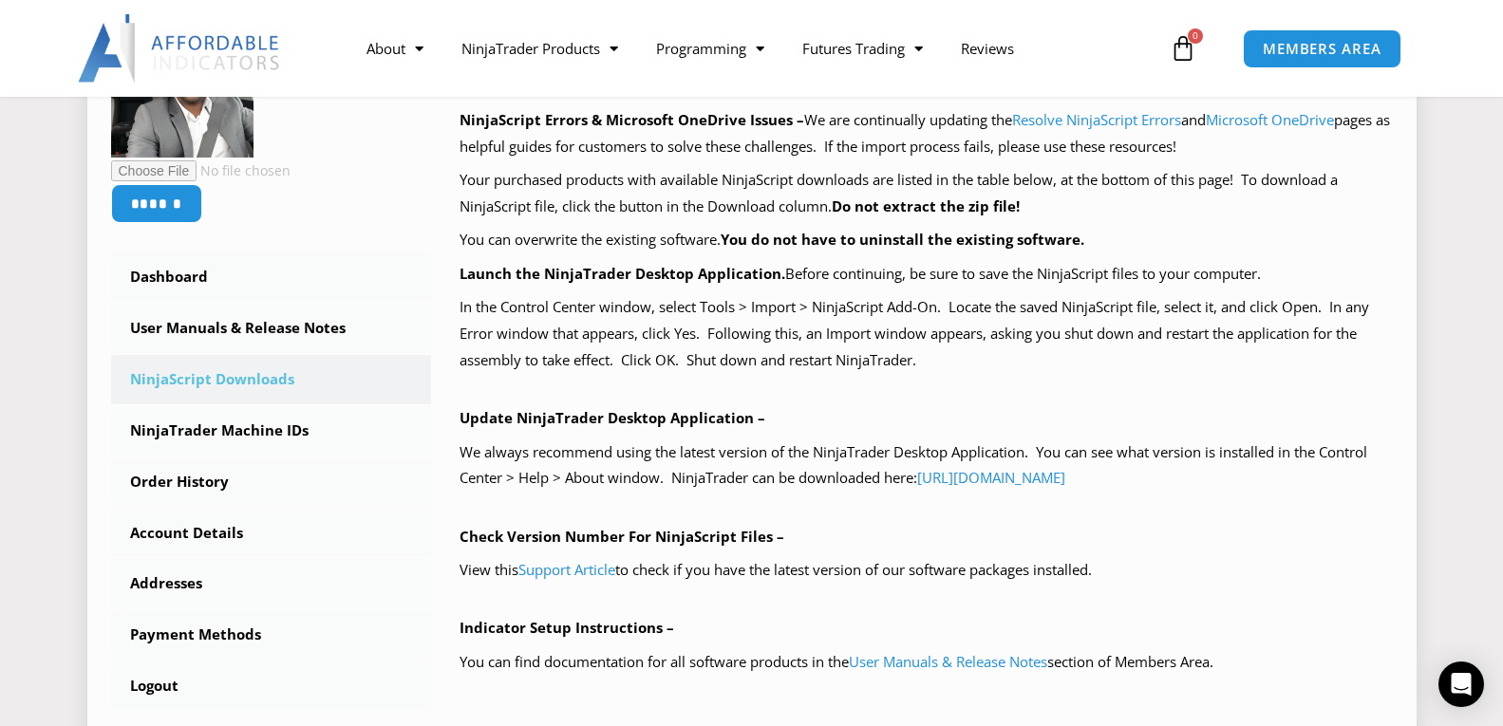
scroll to position [399, 0]
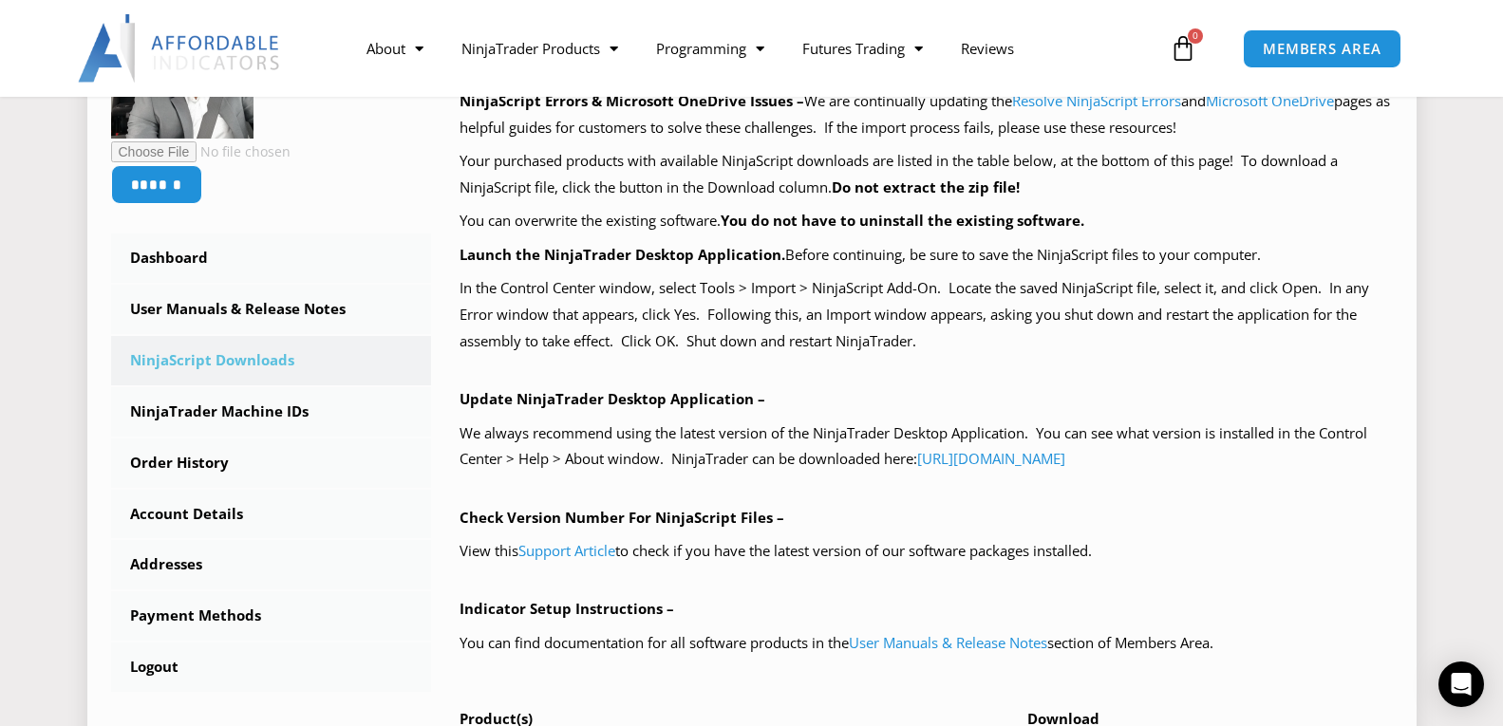
click at [561, 486] on div "NinjaScript Download & Installation – Please read everything for a complete und…" at bounding box center [926, 412] width 933 height 833
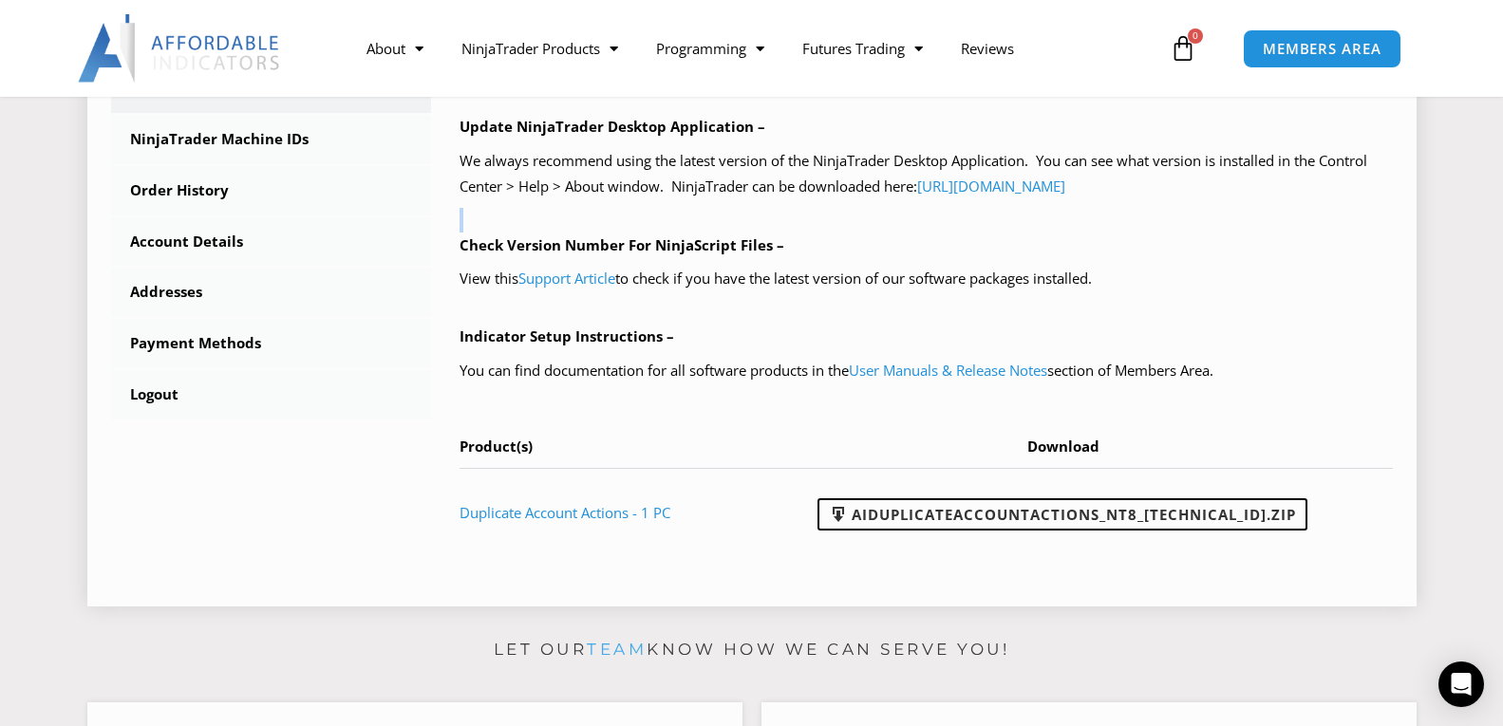
scroll to position [672, 0]
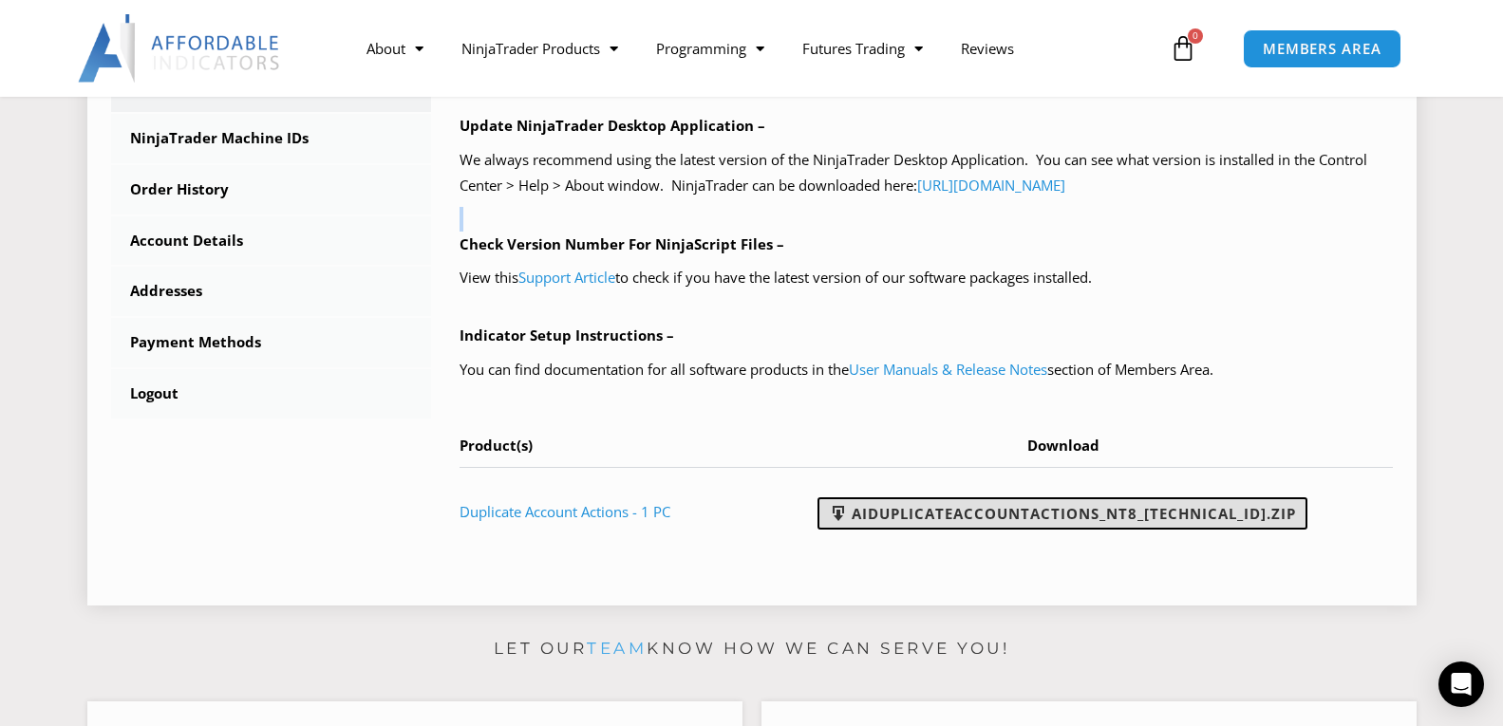
click at [929, 514] on link "AIDuplicateAccountActions_NT8_25.2.5.1.zip" at bounding box center [1063, 514] width 490 height 32
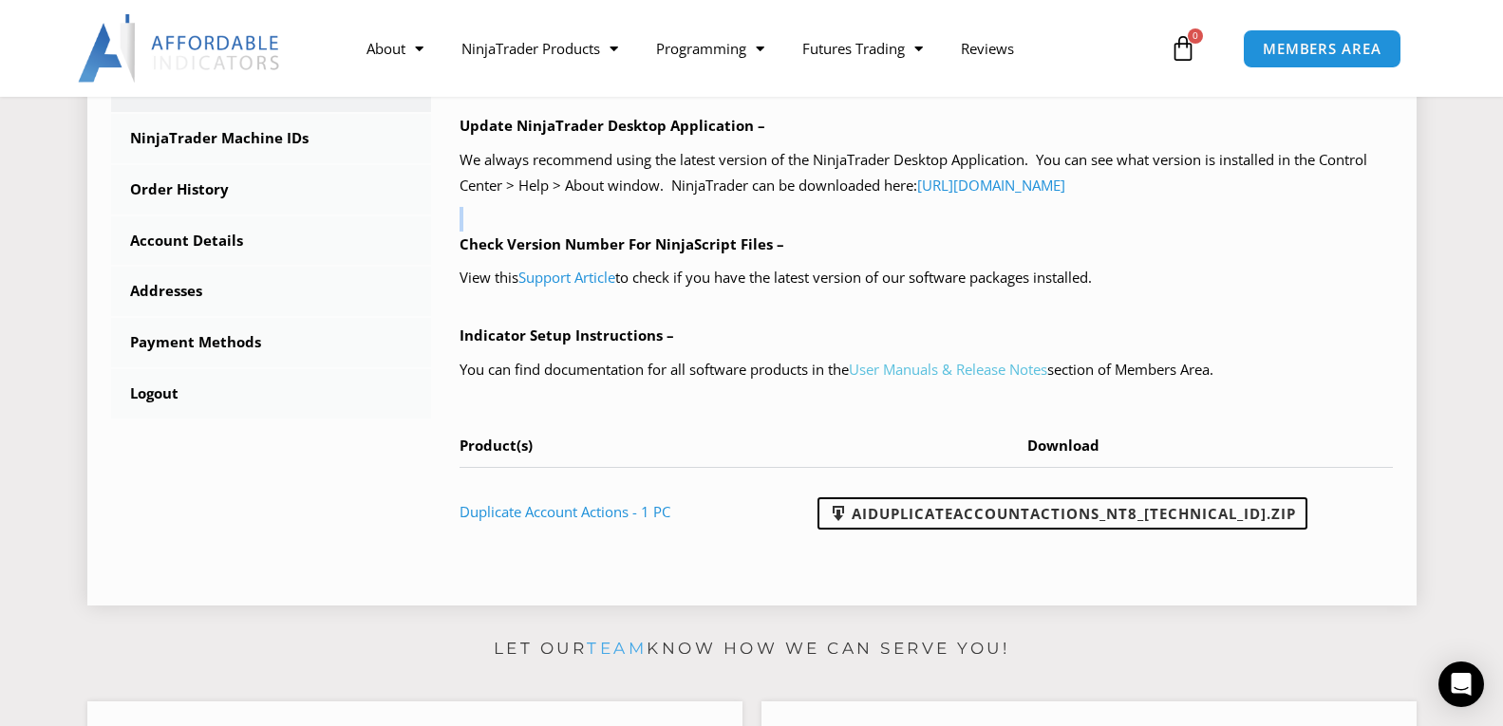
click at [921, 374] on link "User Manuals & Release Notes" at bounding box center [948, 369] width 198 height 19
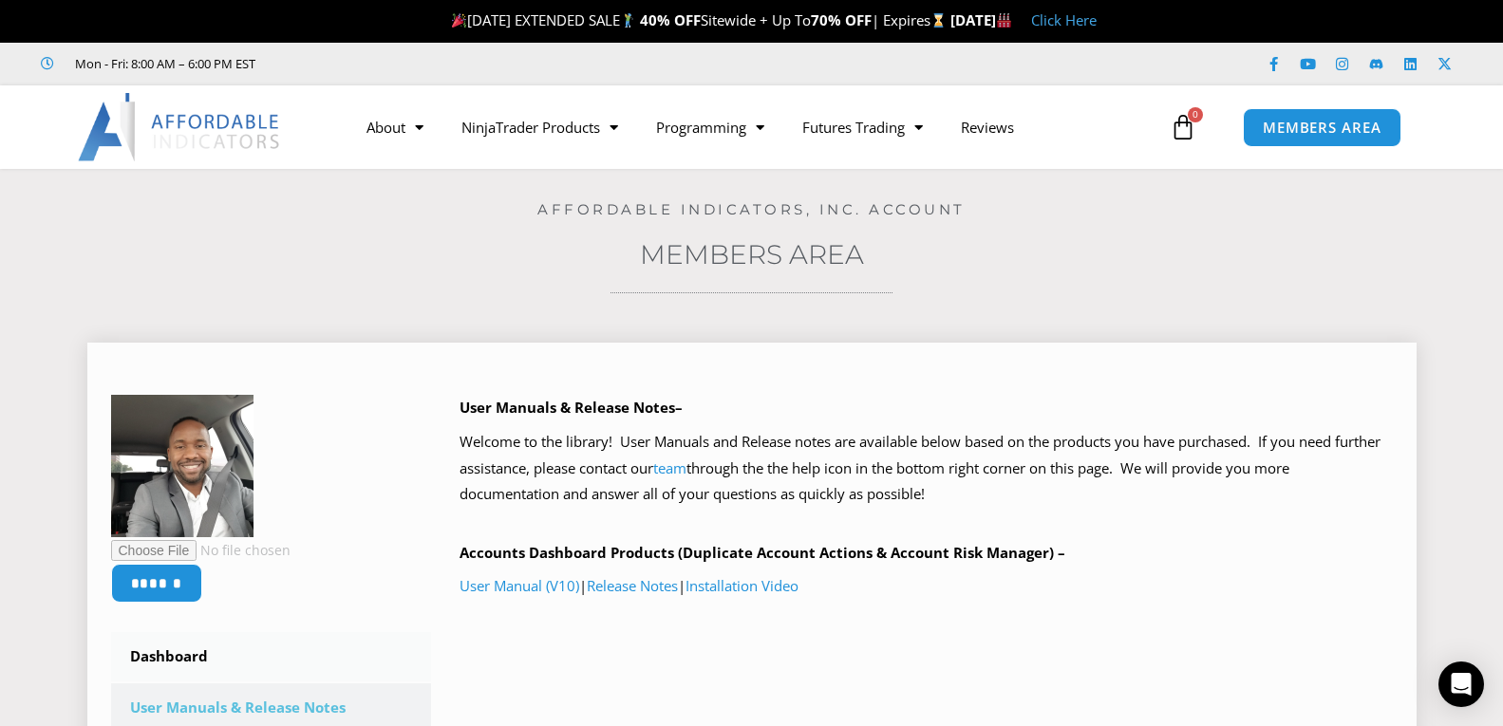
click at [1024, 453] on p "Welcome to the library! User Manuals and Release notes are available below base…" at bounding box center [926, 469] width 933 height 80
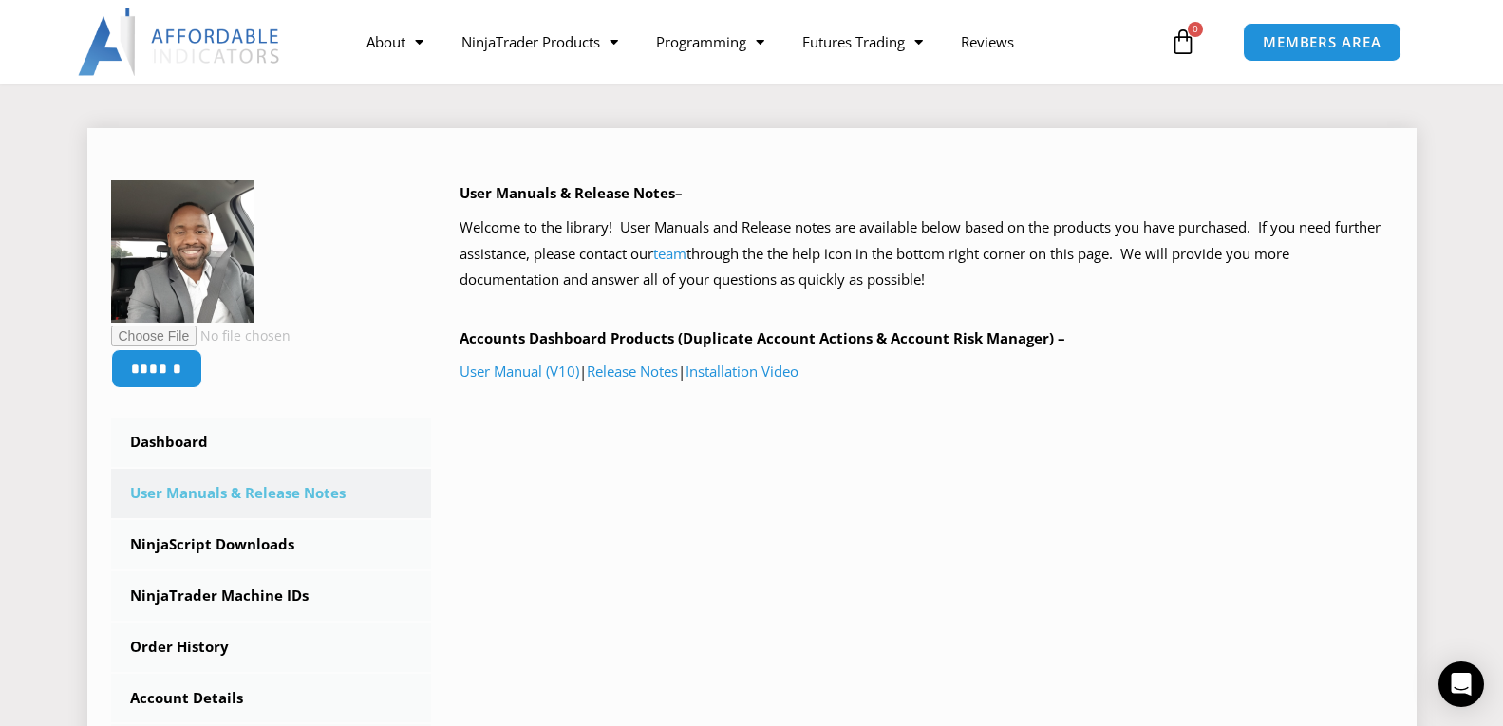
scroll to position [229, 0]
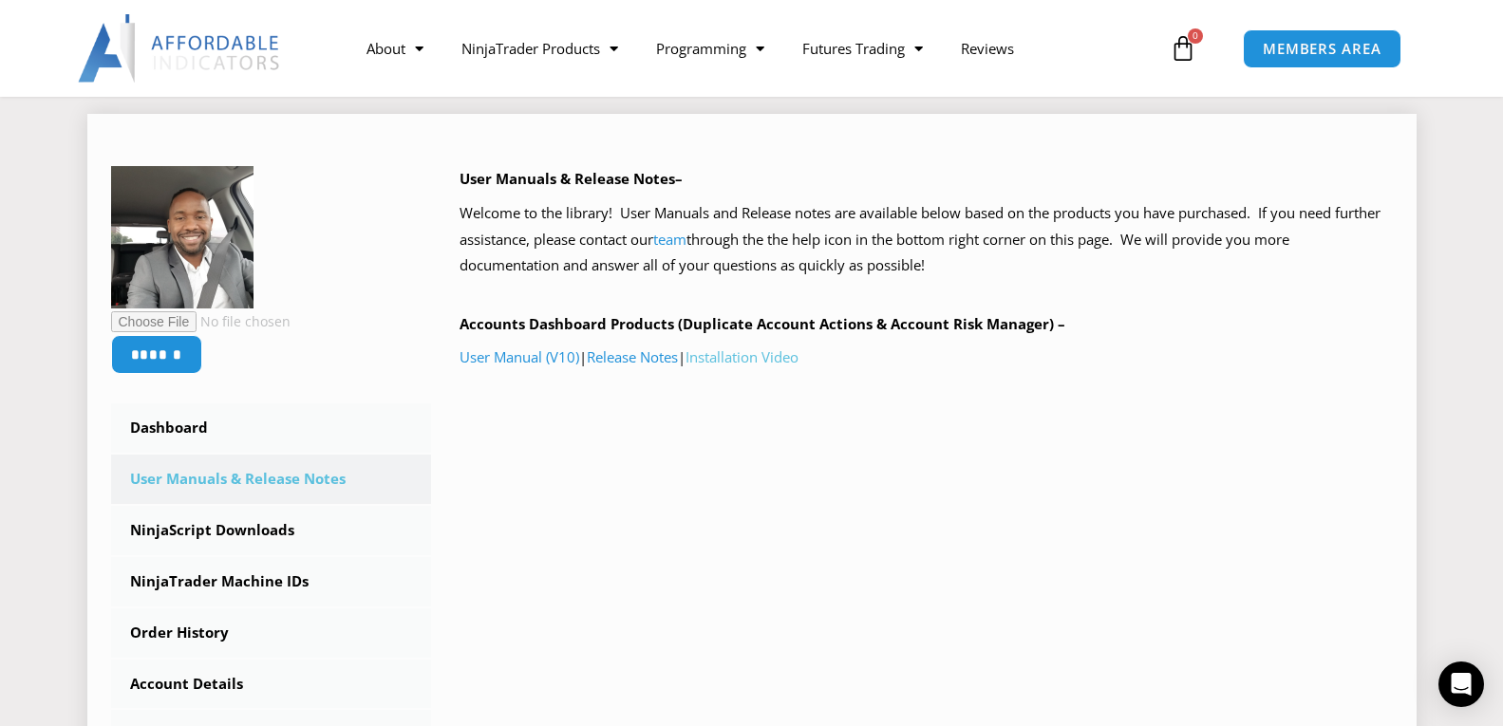
click at [799, 362] on link "Installation Video" at bounding box center [742, 357] width 113 height 19
click at [213, 576] on link "NinjaTrader Machine IDs" at bounding box center [271, 581] width 321 height 49
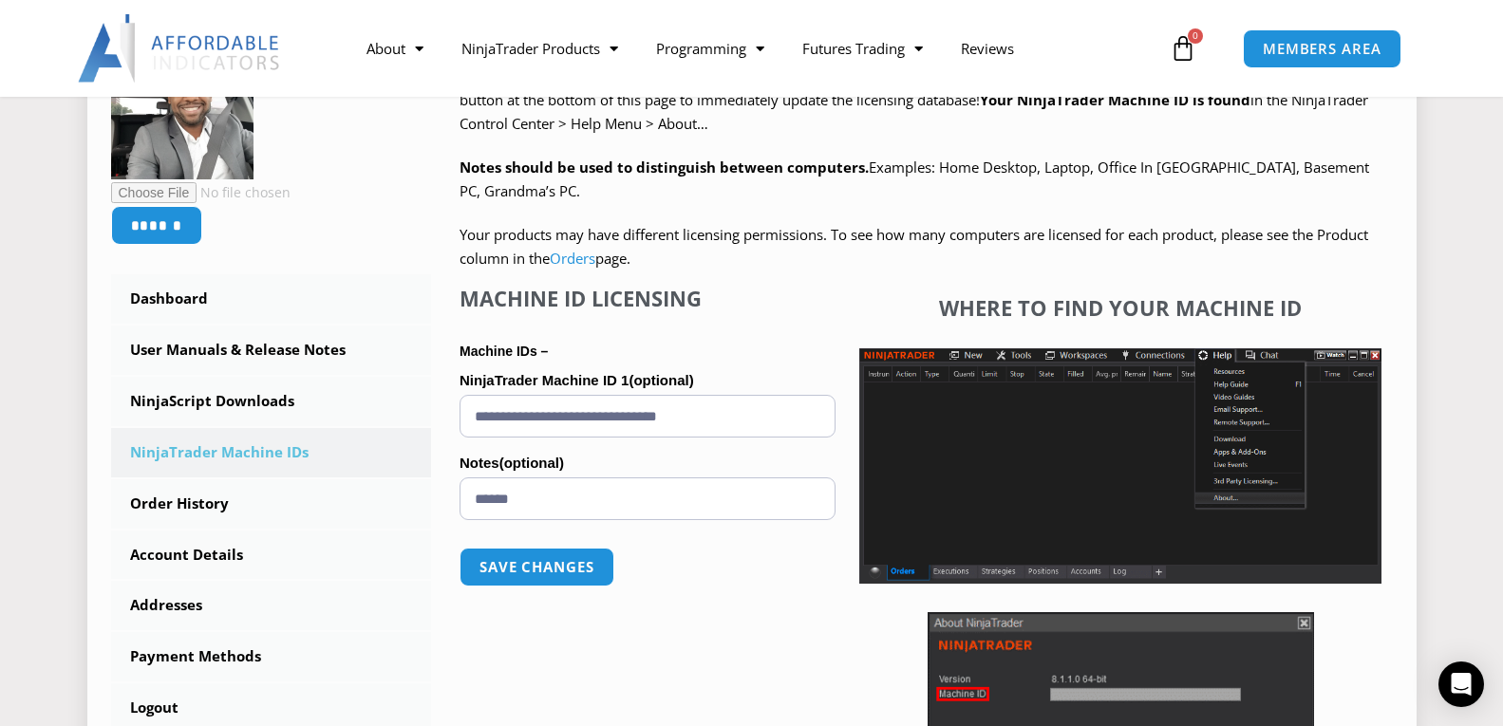
scroll to position [362, 0]
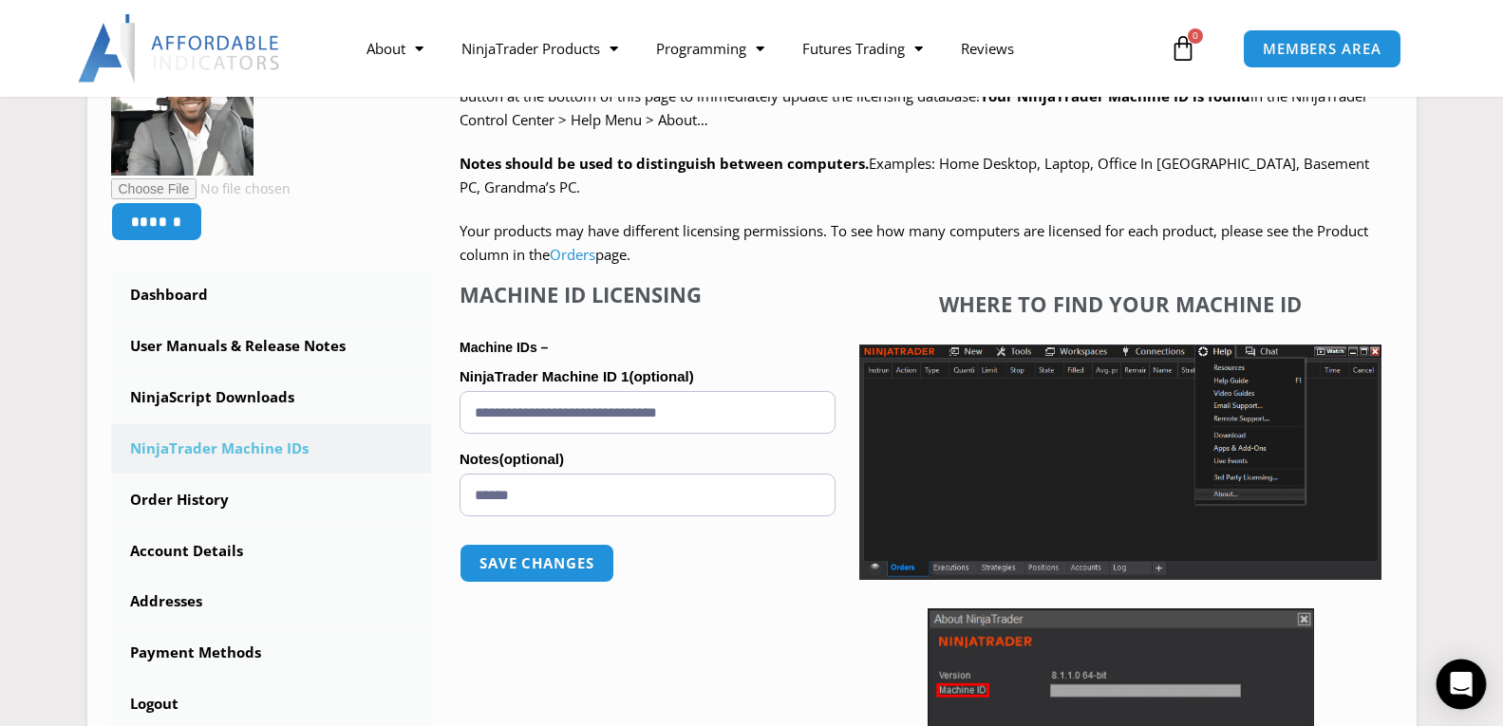
click at [1442, 682] on div "Open Intercom Messenger" at bounding box center [1462, 685] width 50 height 50
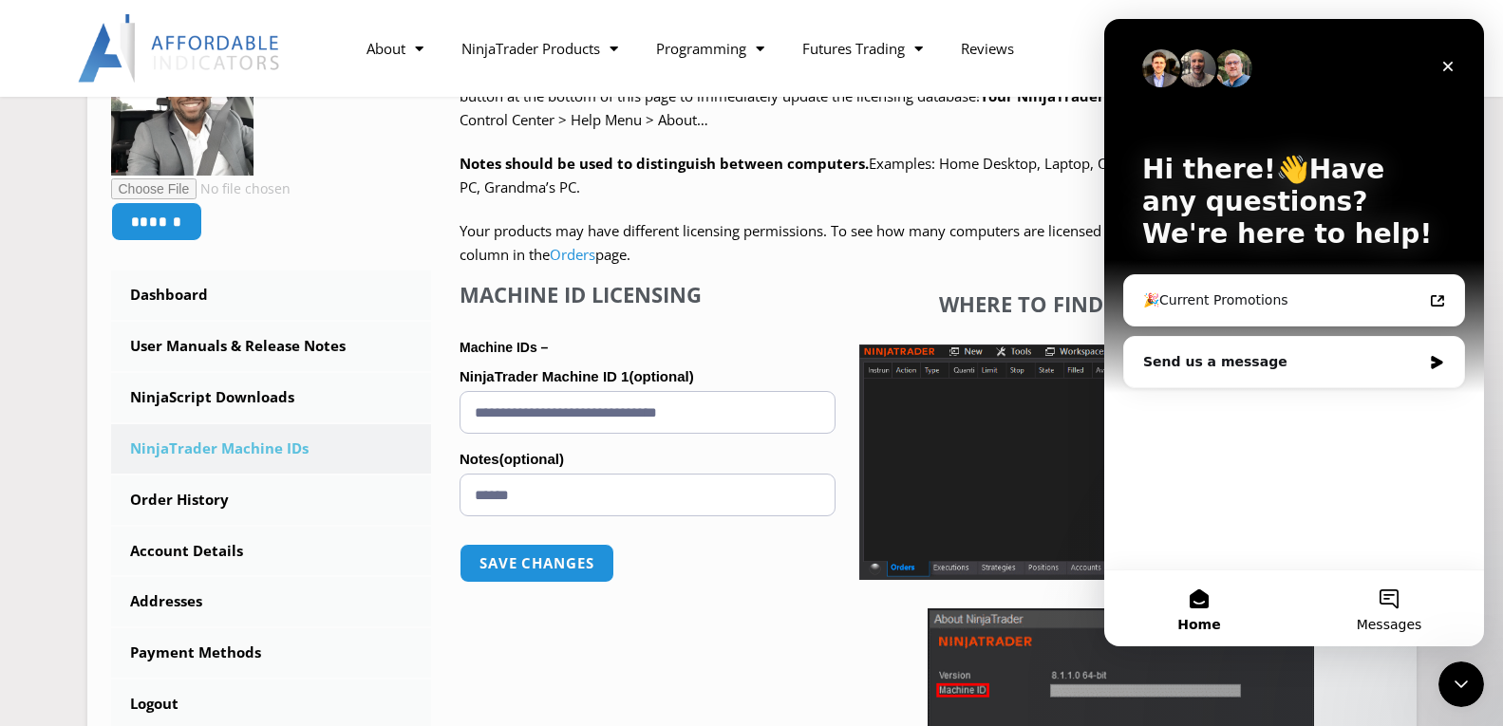
scroll to position [0, 0]
click at [1297, 354] on div "Send us a message" at bounding box center [1282, 362] width 278 height 20
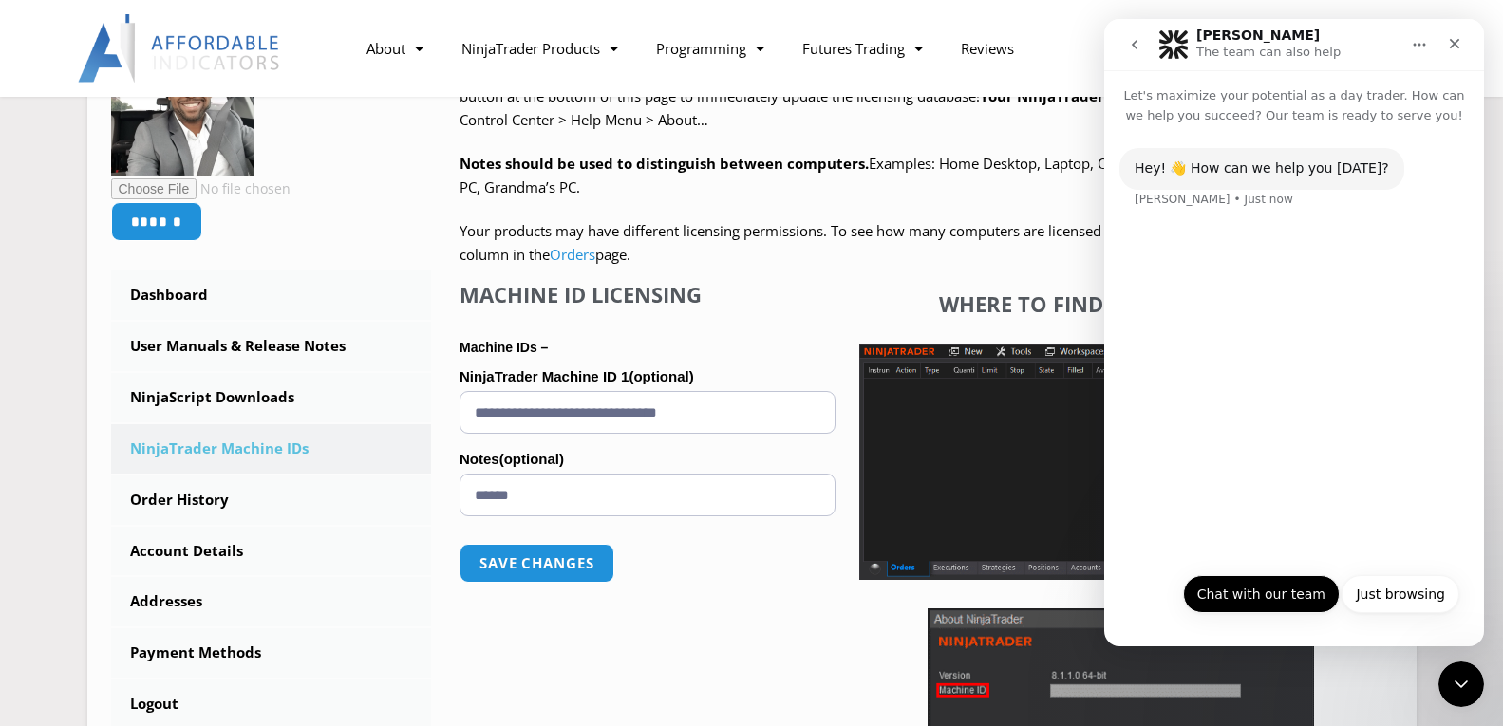
click at [1275, 587] on button "Chat with our team" at bounding box center [1261, 594] width 157 height 38
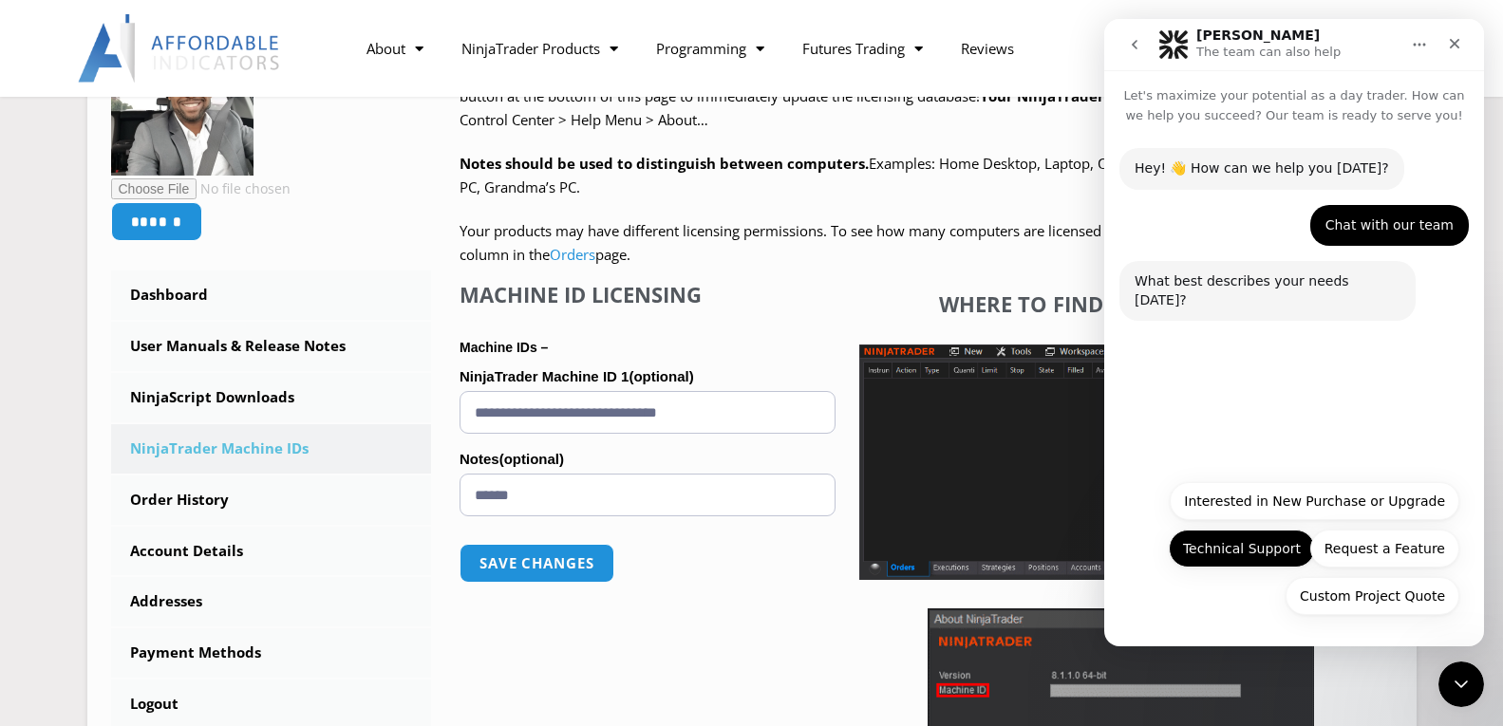
click at [1270, 561] on button "Technical Support" at bounding box center [1242, 549] width 146 height 38
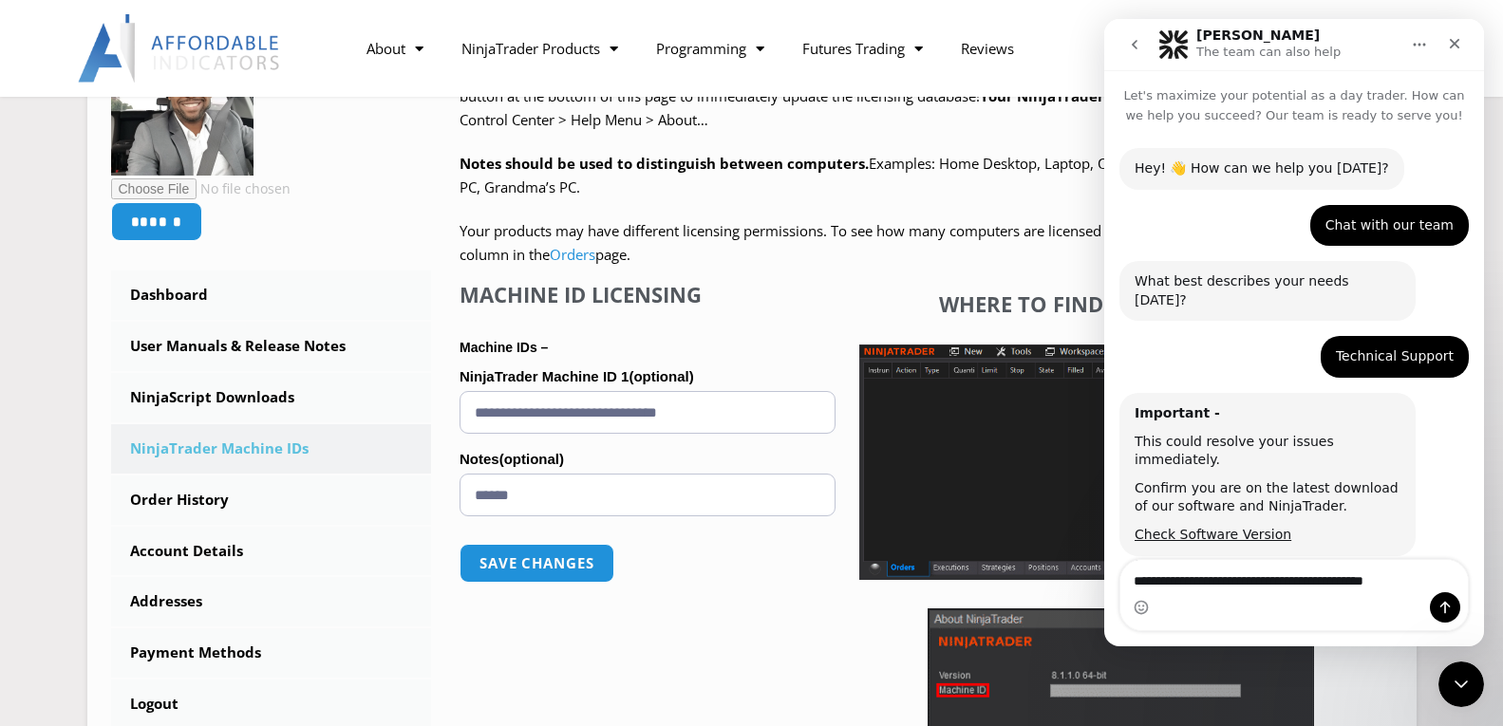
type textarea "**********"
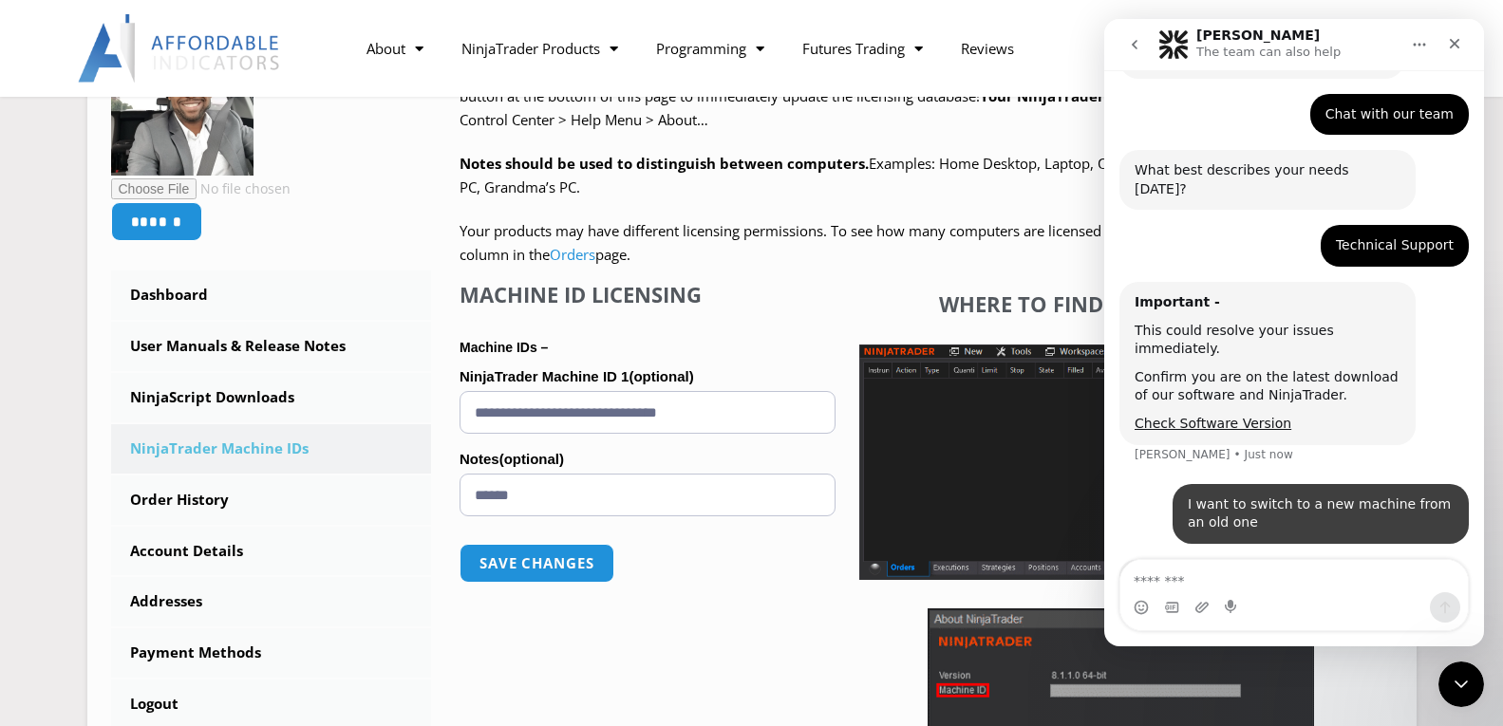
scroll to position [136, 0]
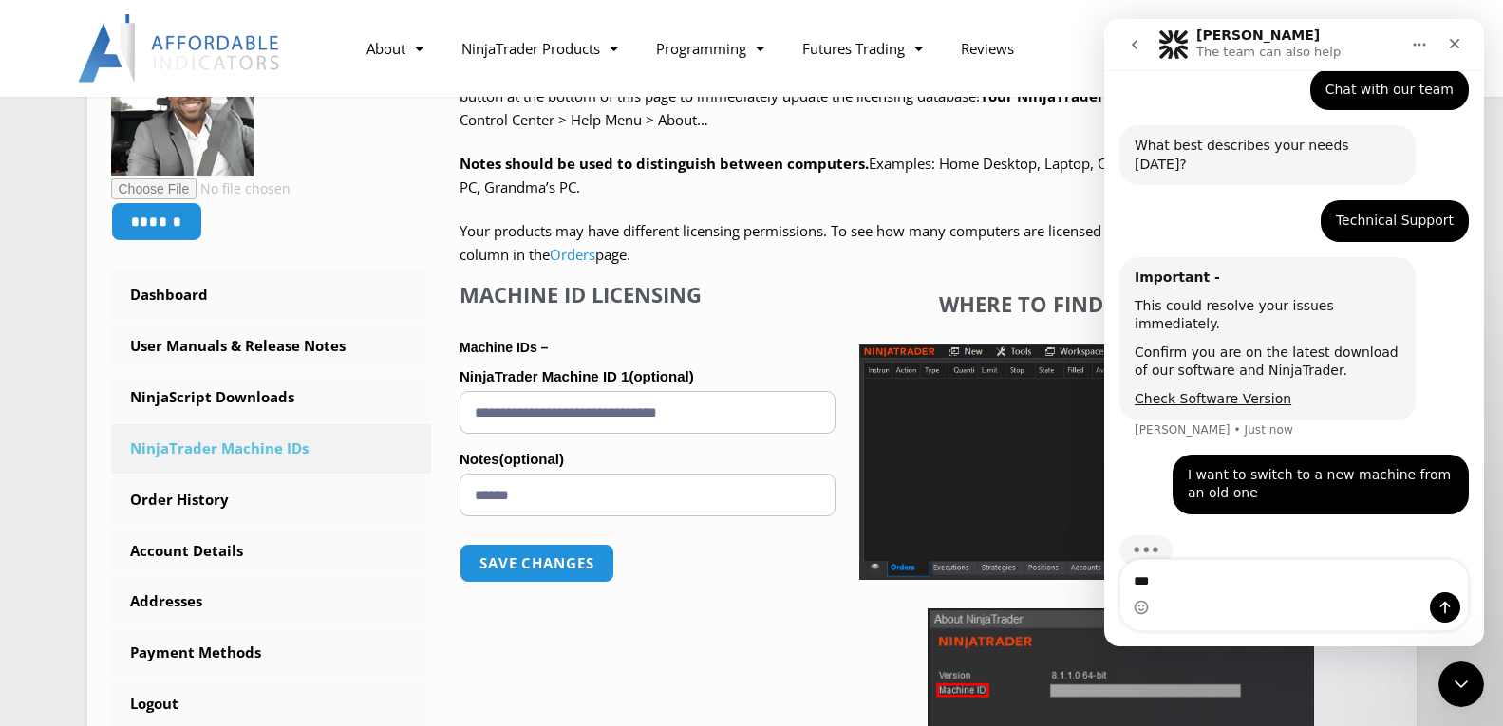
type textarea "***"
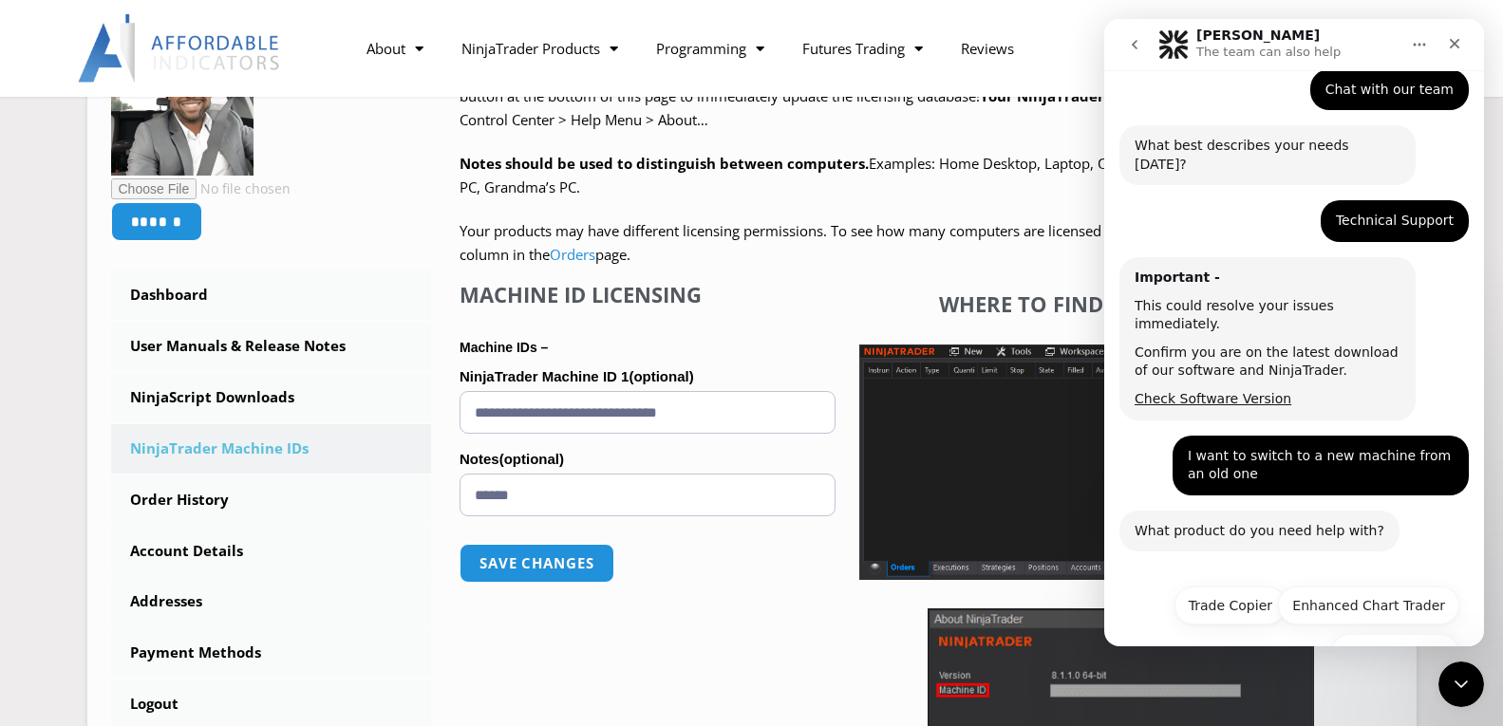
scroll to position [156, 0]
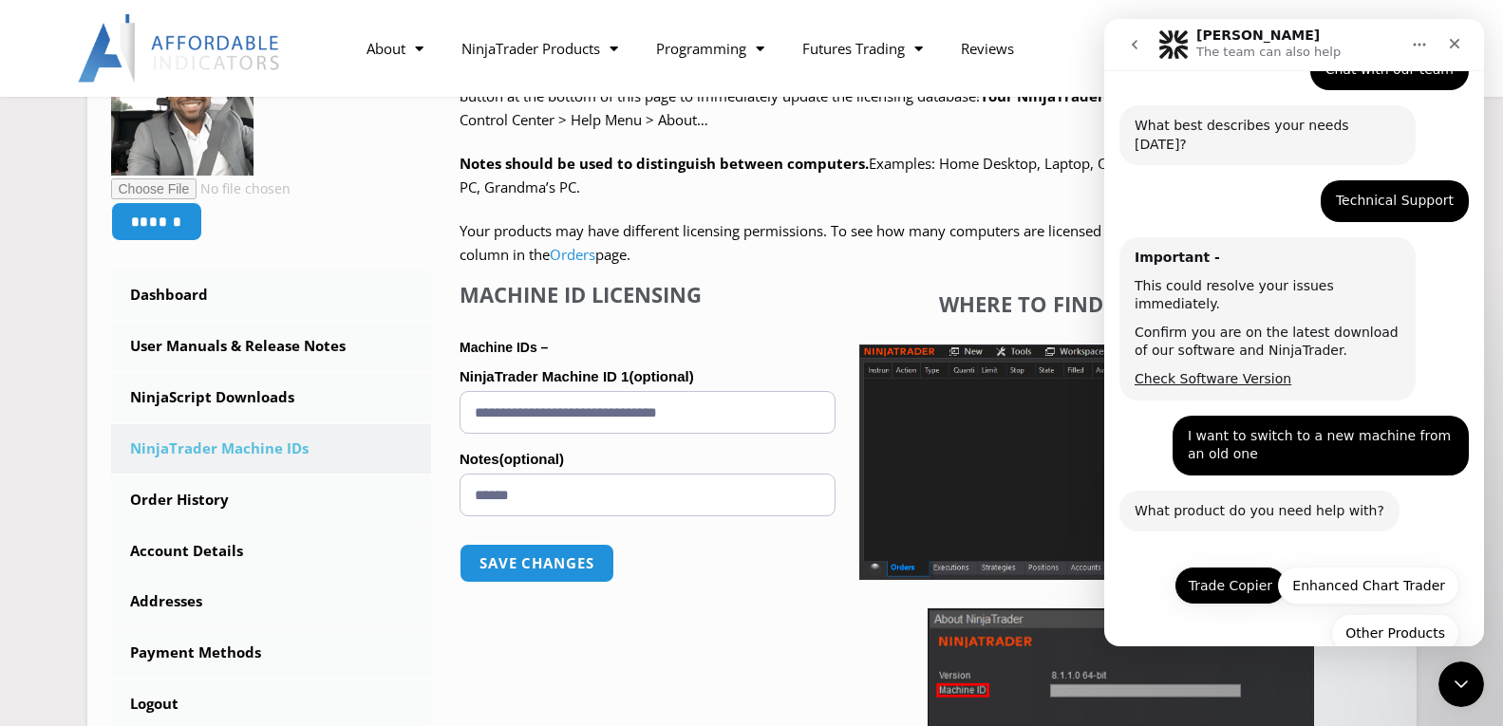
click at [1245, 567] on button "Trade Copier" at bounding box center [1231, 586] width 112 height 38
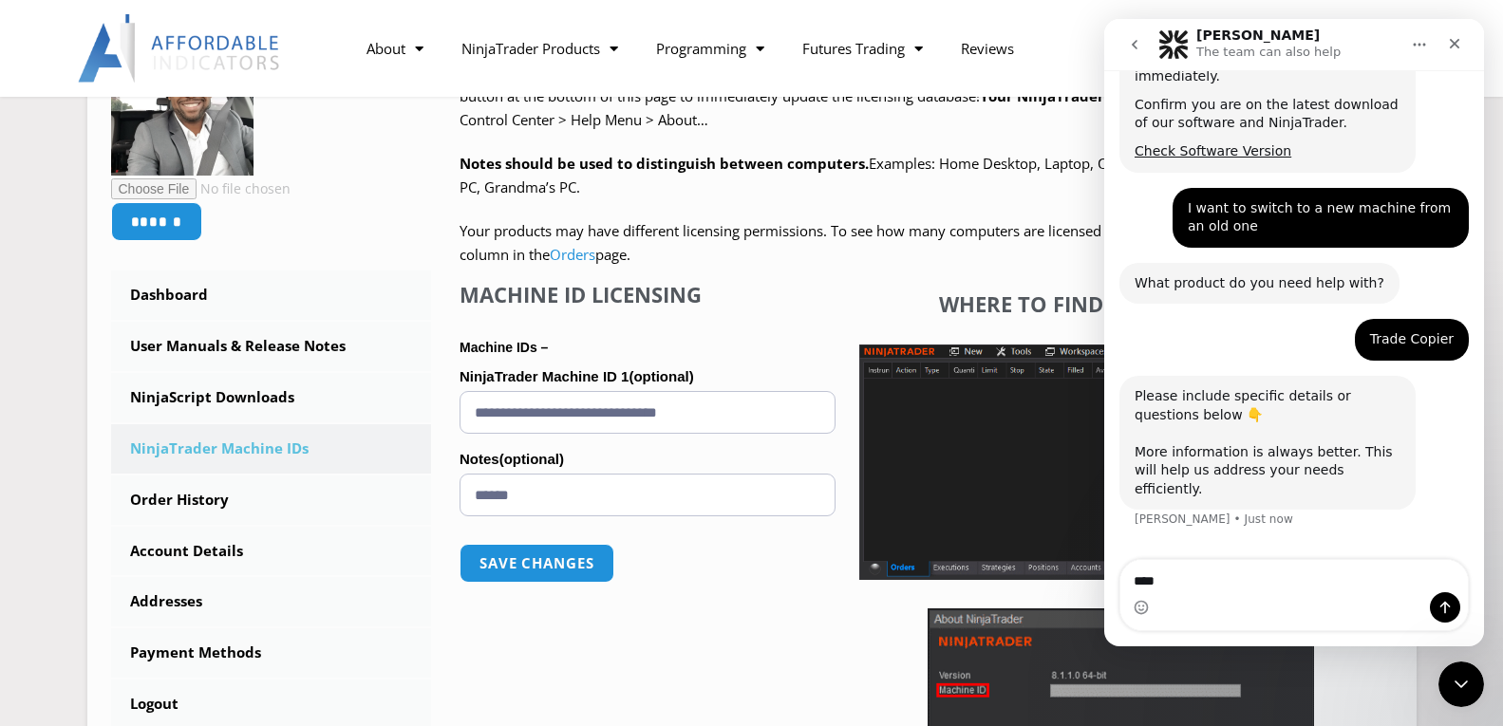
scroll to position [389, 0]
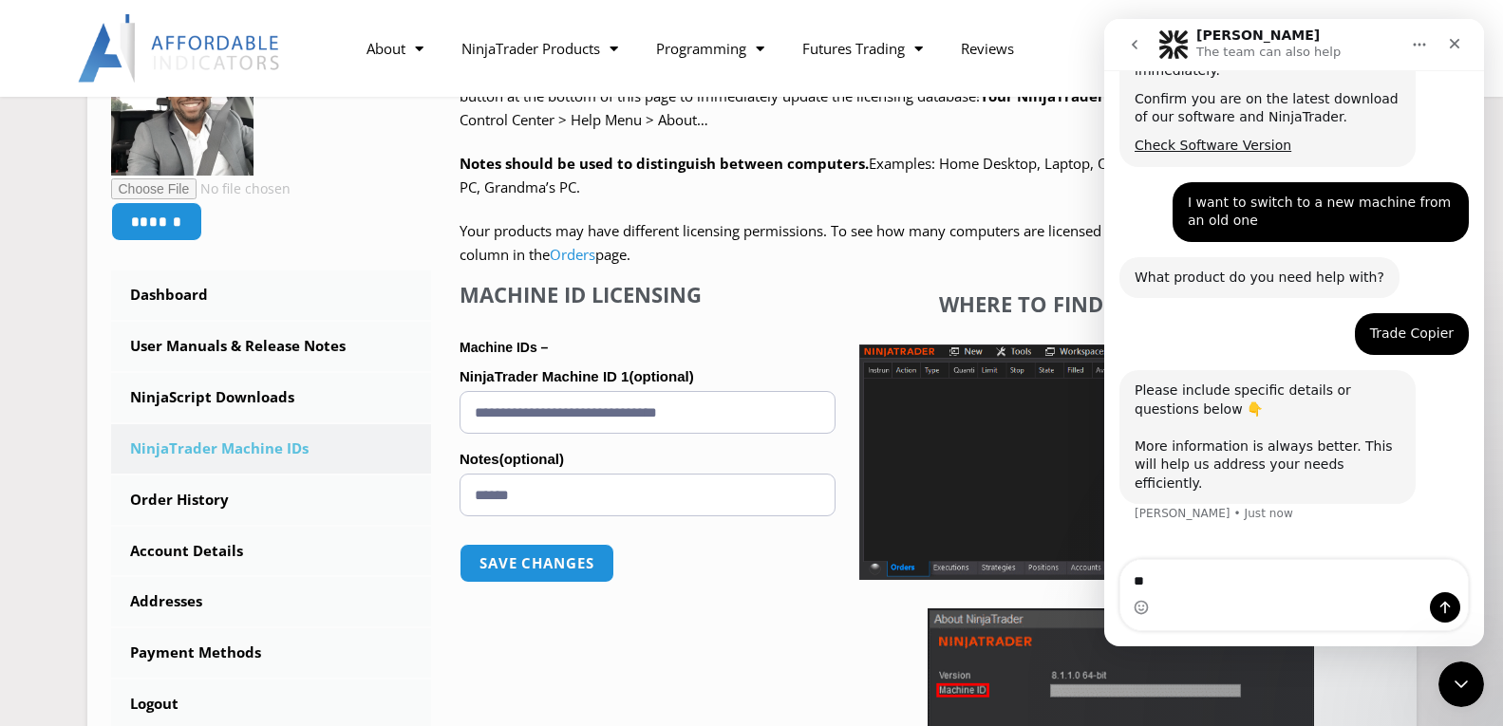
type textarea "*"
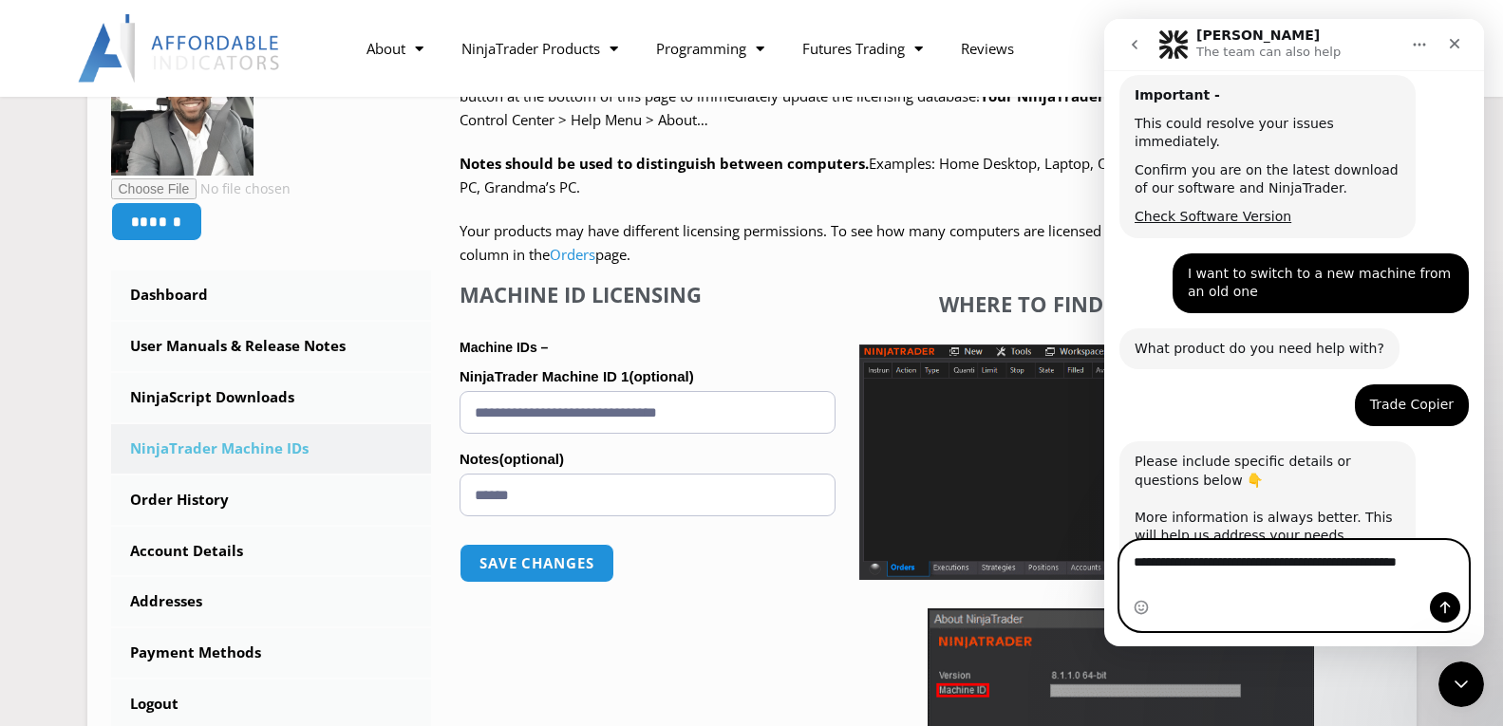
scroll to position [337, 0]
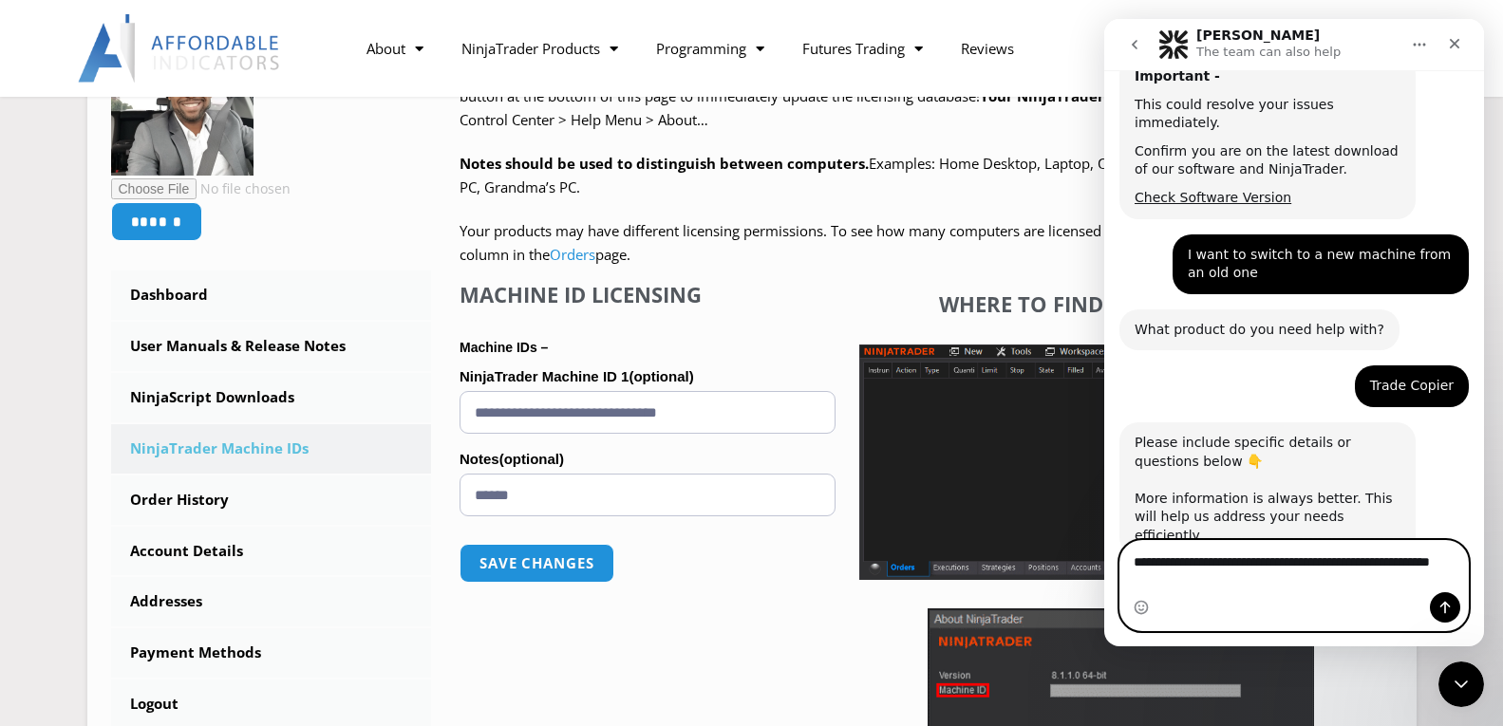
type textarea "**********"
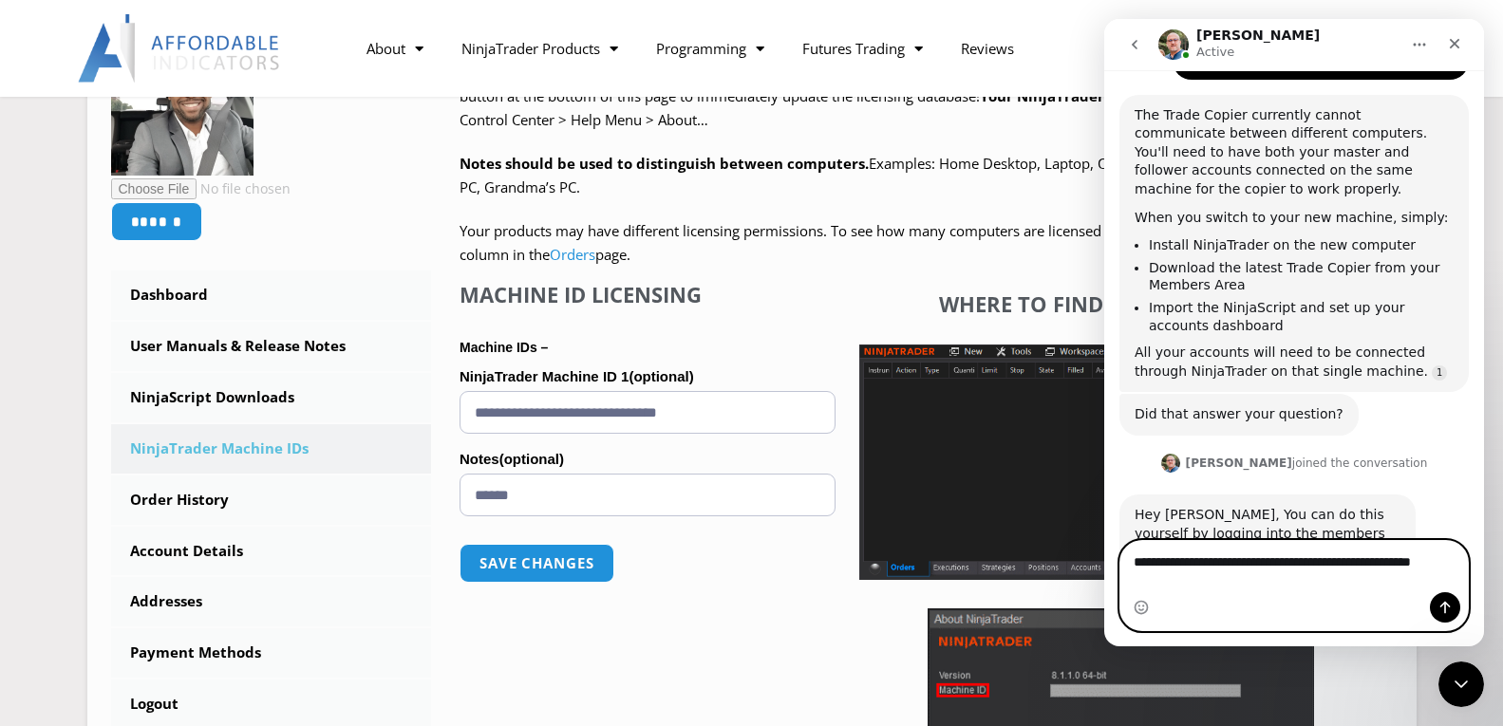
scroll to position [906, 0]
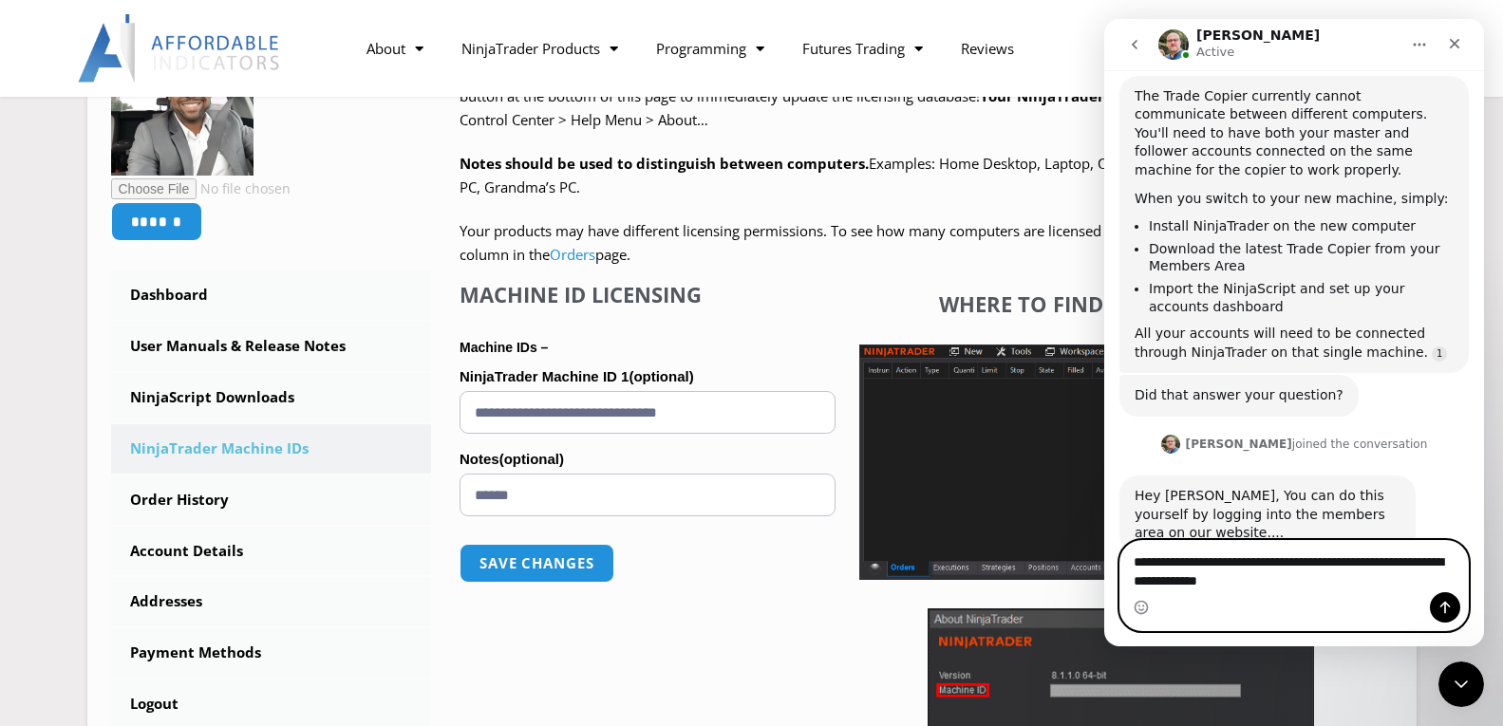
type textarea "**********"
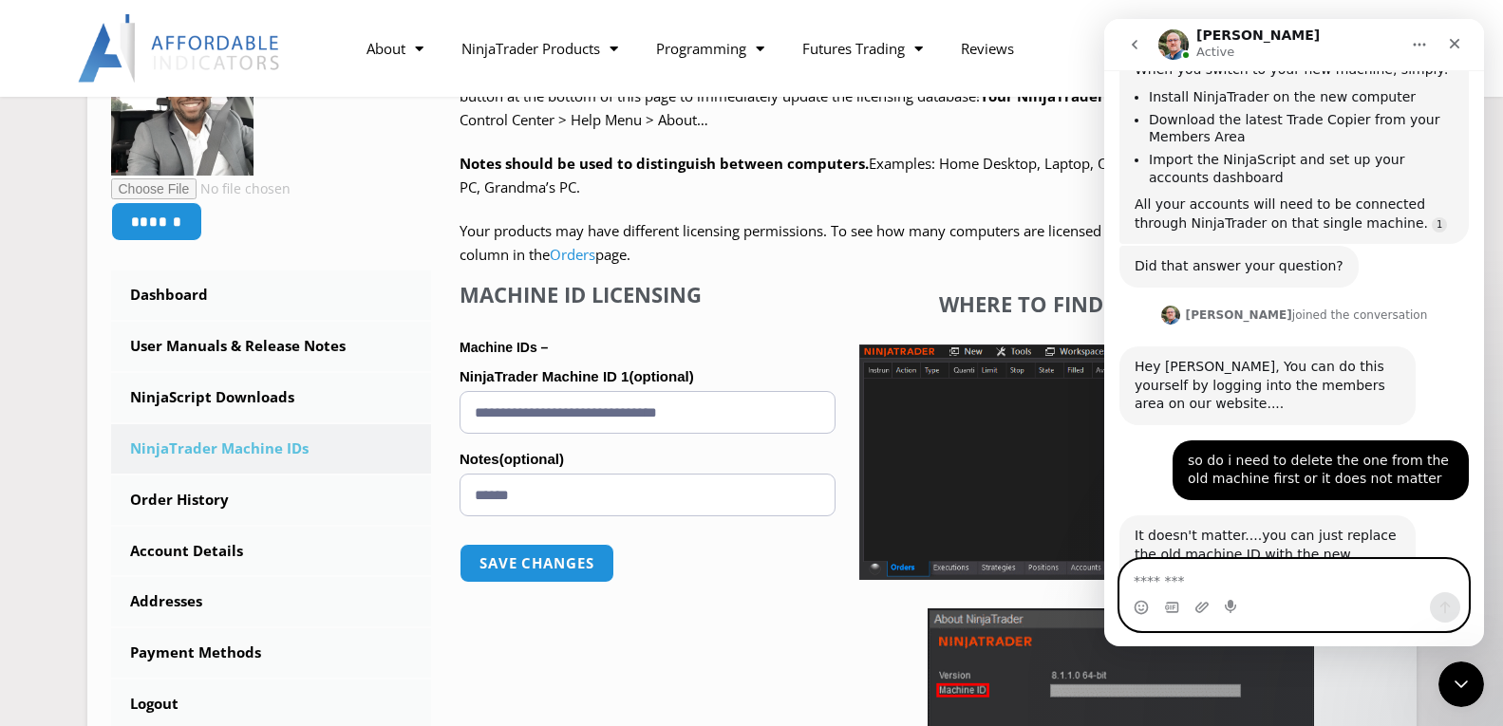
scroll to position [1056, 0]
